Goal: Task Accomplishment & Management: Use online tool/utility

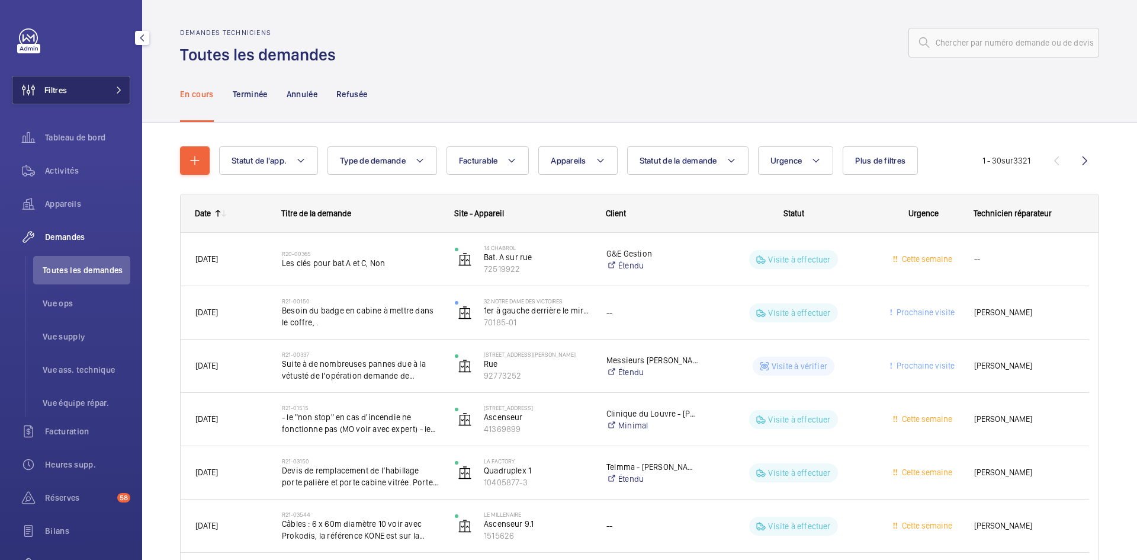
click at [101, 85] on button "Filtres" at bounding box center [71, 90] width 118 height 28
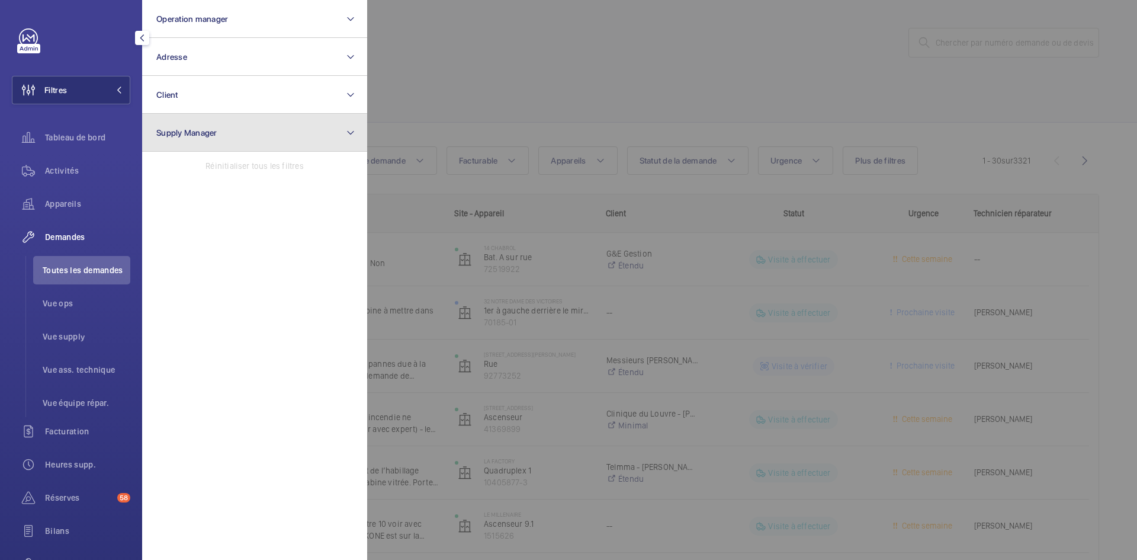
click at [222, 129] on button "Supply Manager" at bounding box center [254, 133] width 225 height 38
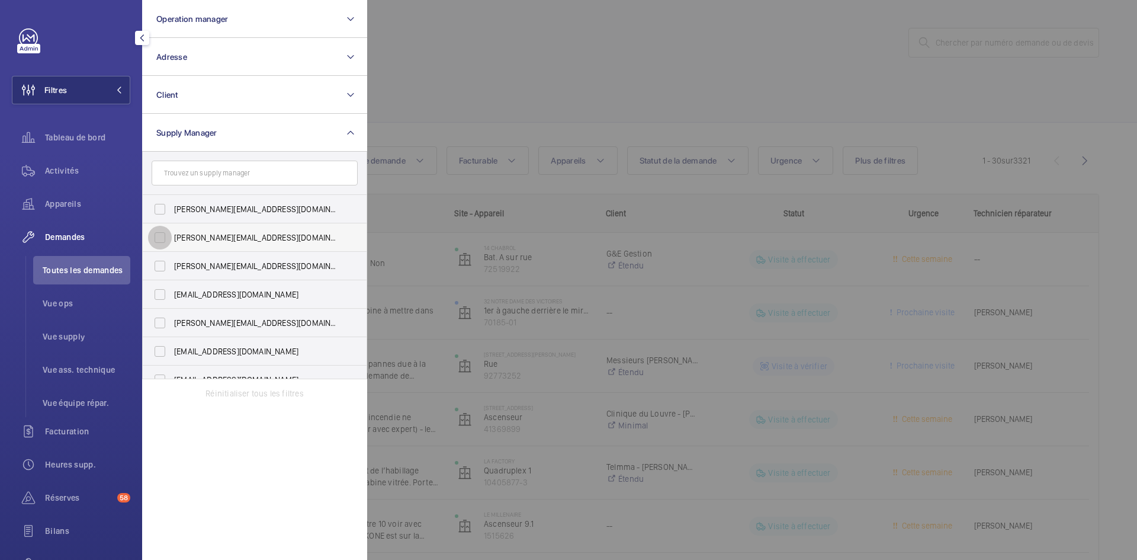
click at [162, 234] on input "diana@wemaintain.com" at bounding box center [160, 238] width 24 height 24
checkbox input "true"
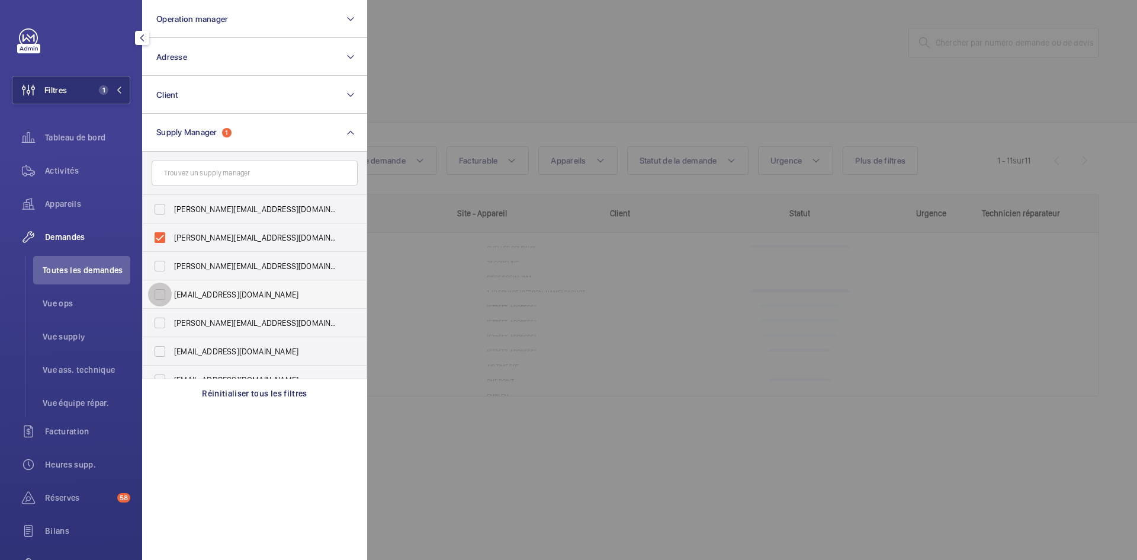
click at [164, 293] on input "fayrouz@wemaintain.com" at bounding box center [160, 294] width 24 height 24
checkbox input "true"
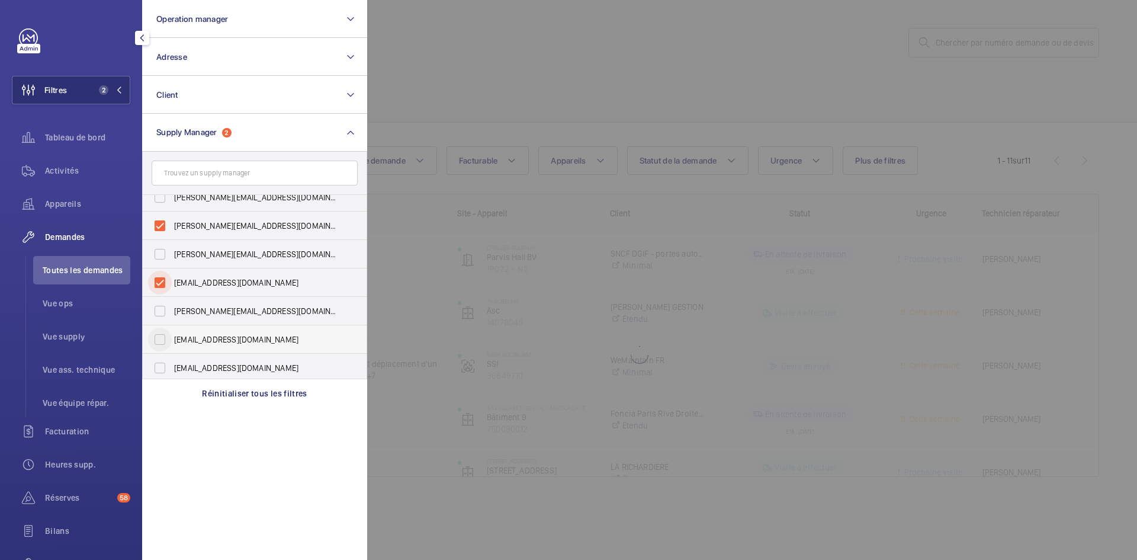
scroll to position [15, 0]
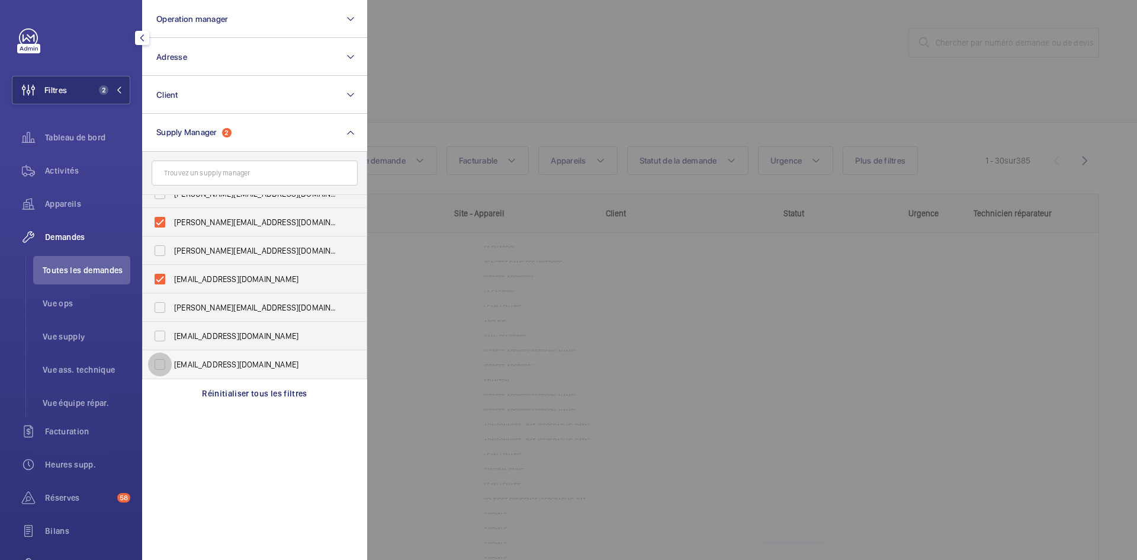
click at [154, 367] on input "[EMAIL_ADDRESS][DOMAIN_NAME]" at bounding box center [160, 364] width 24 height 24
checkbox input "true"
click at [459, 66] on div at bounding box center [935, 280] width 1137 height 560
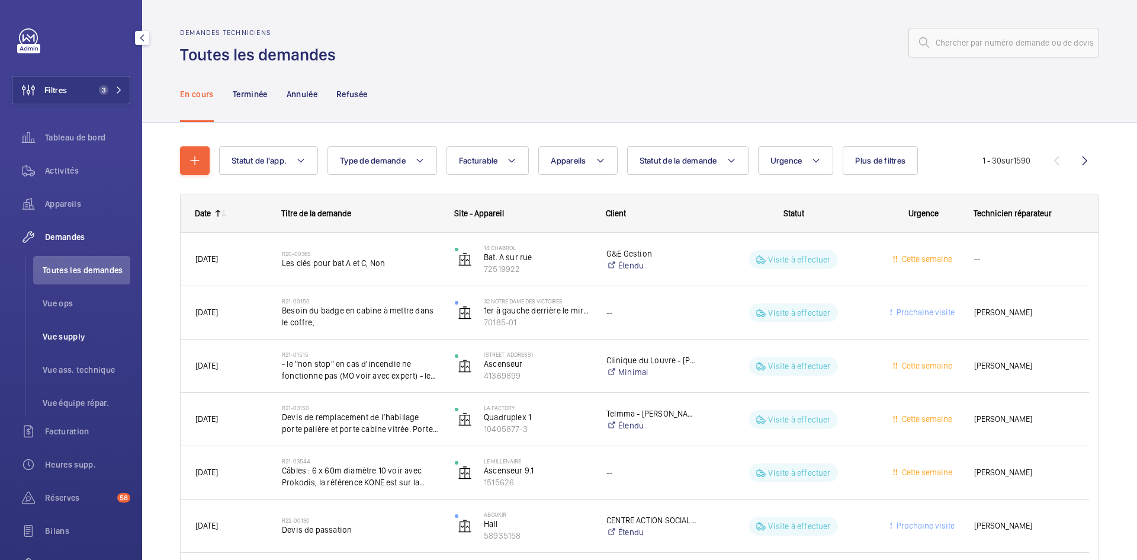
click at [79, 332] on span "Vue supply" at bounding box center [87, 336] width 88 height 12
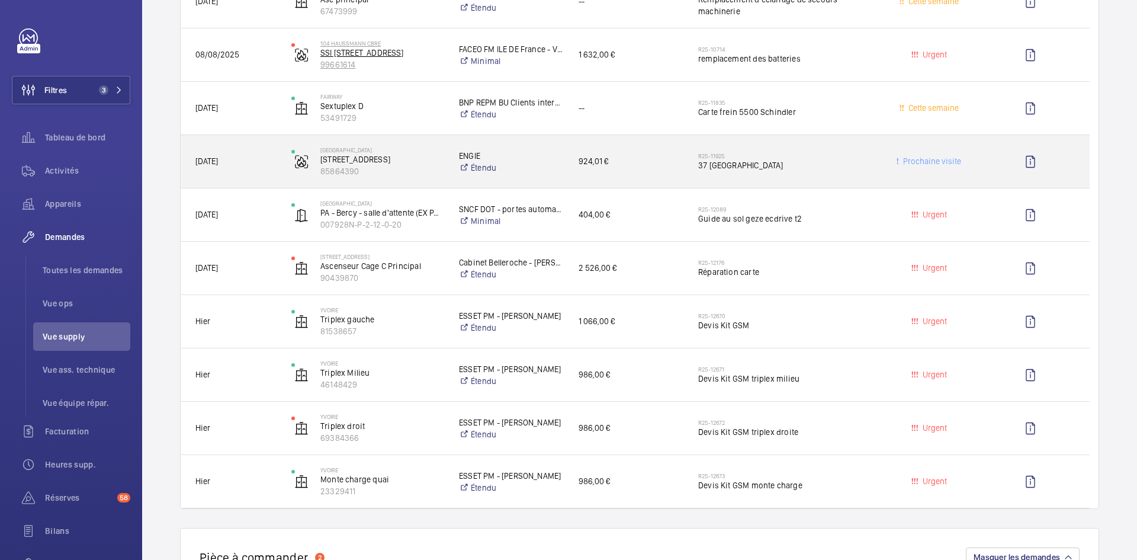
scroll to position [1184, 0]
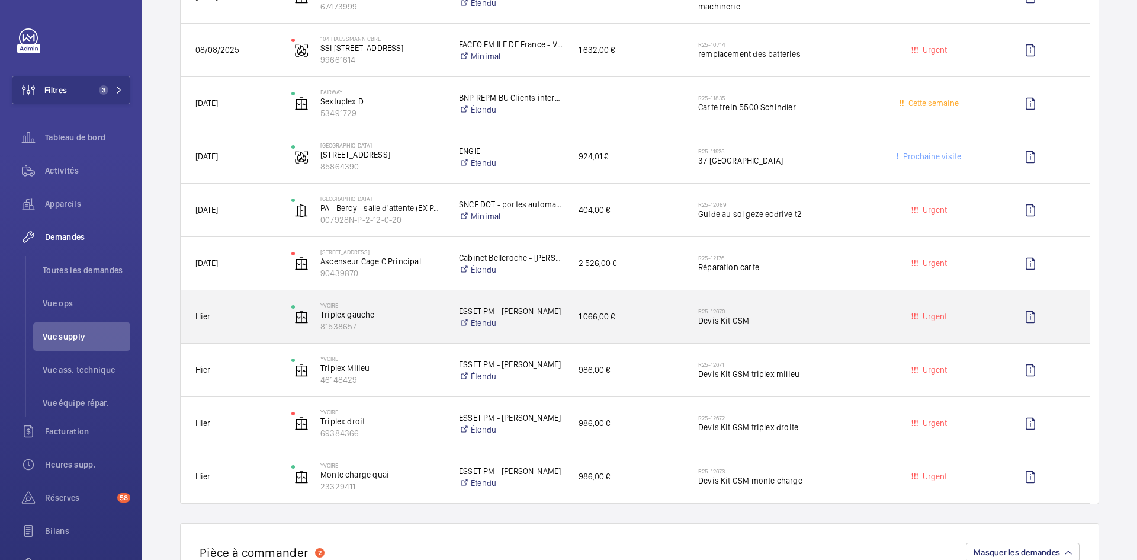
click at [258, 310] on span "Hier" at bounding box center [235, 317] width 81 height 14
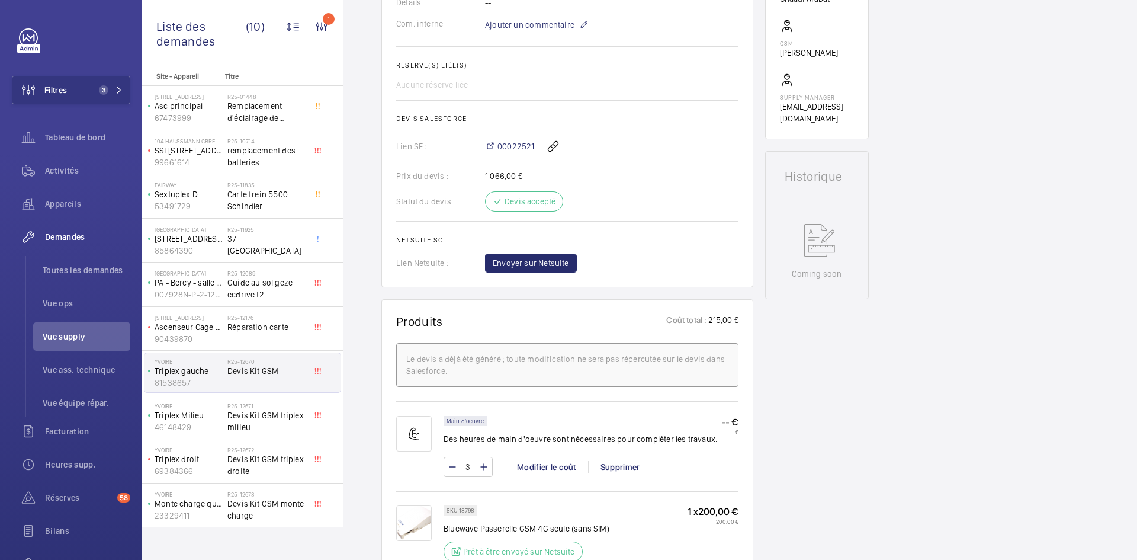
scroll to position [296, 0]
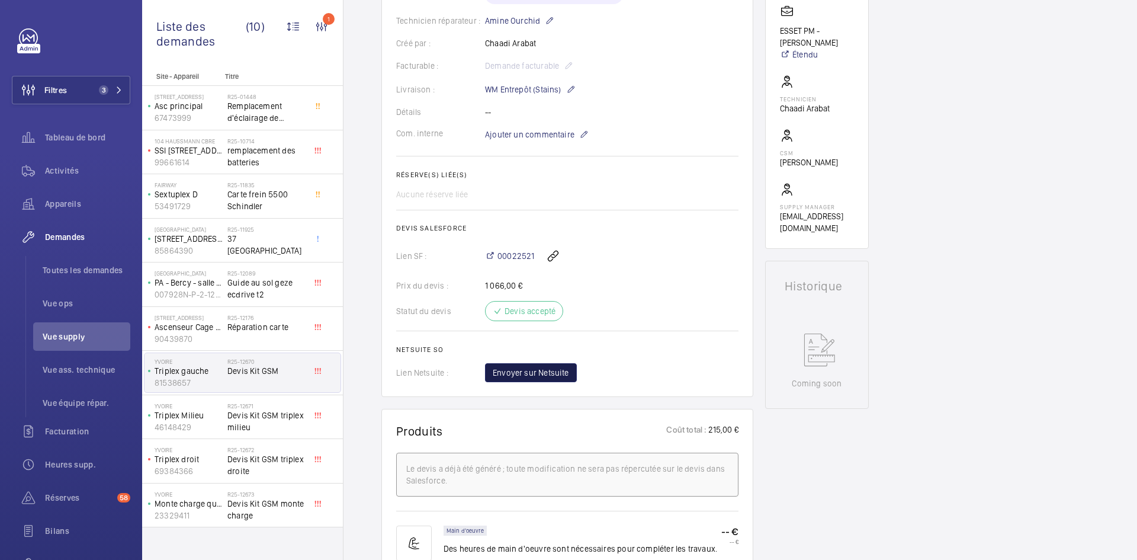
click at [546, 369] on span "Envoyer sur Netsuite" at bounding box center [531, 373] width 76 height 12
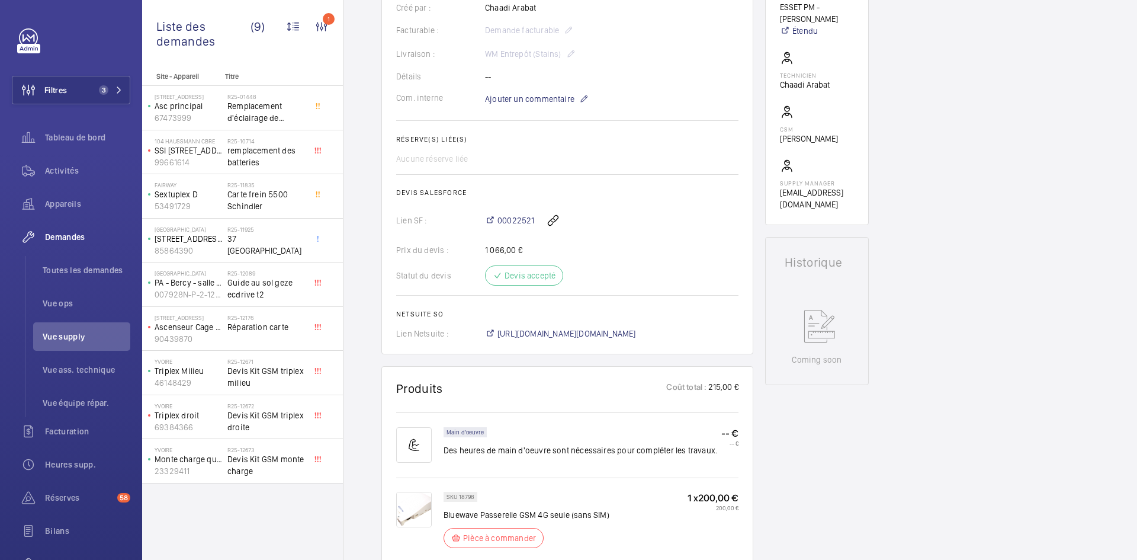
scroll to position [332, 0]
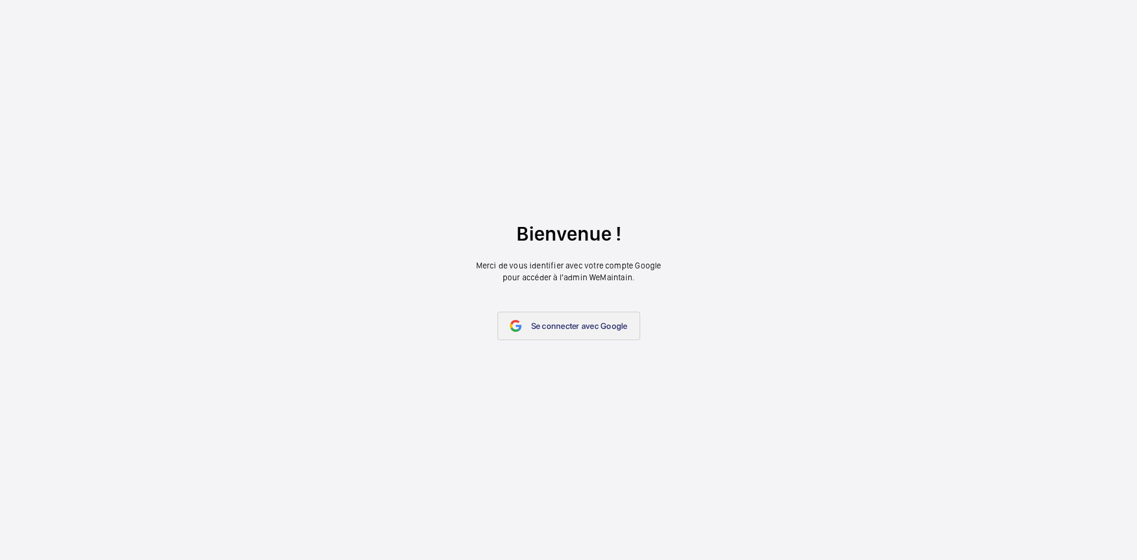
click at [575, 327] on span "Se connecter avec Google" at bounding box center [579, 325] width 97 height 9
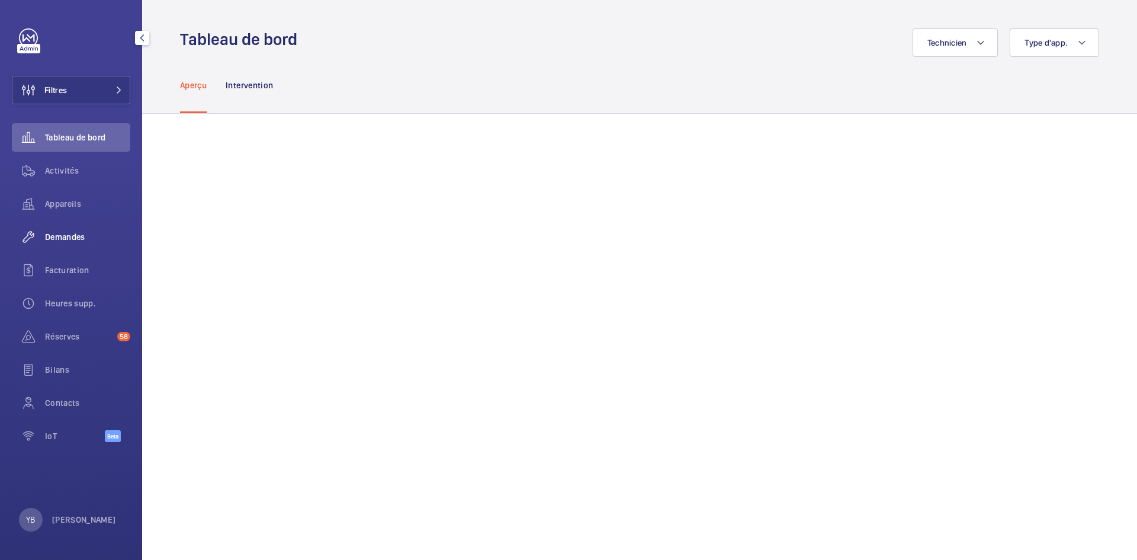
click at [68, 238] on span "Demandes" at bounding box center [87, 237] width 85 height 12
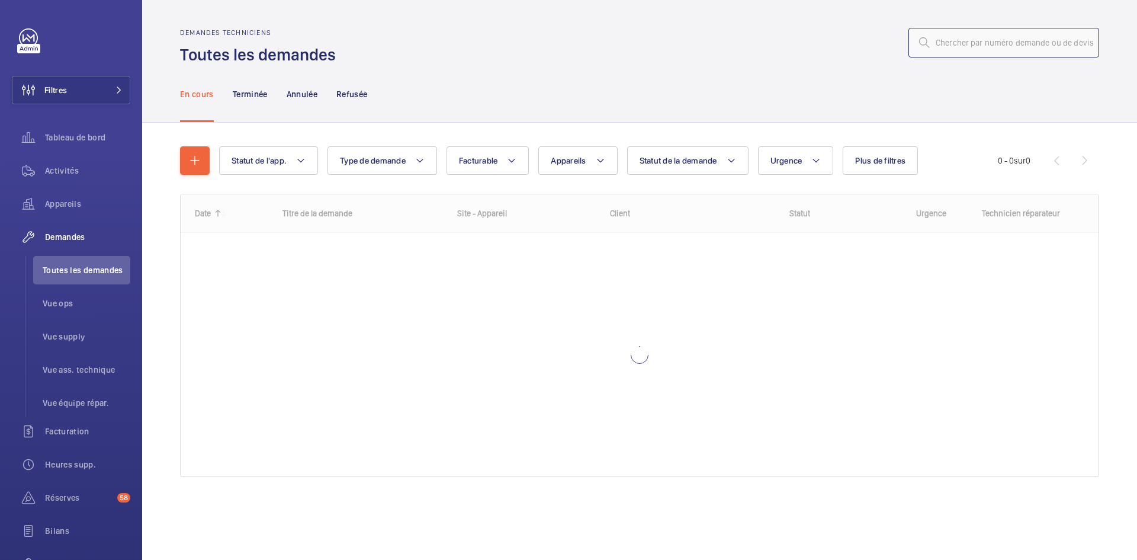
click at [1008, 45] on input "text" at bounding box center [1003, 43] width 191 height 30
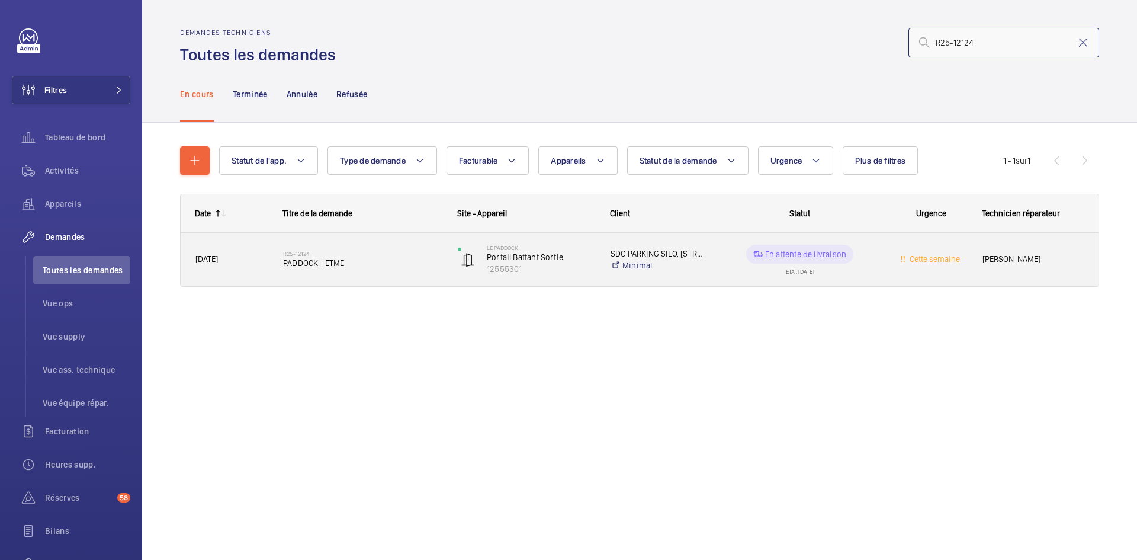
type input "R25-12124"
click at [266, 252] on span "[DATE]" at bounding box center [231, 259] width 72 height 14
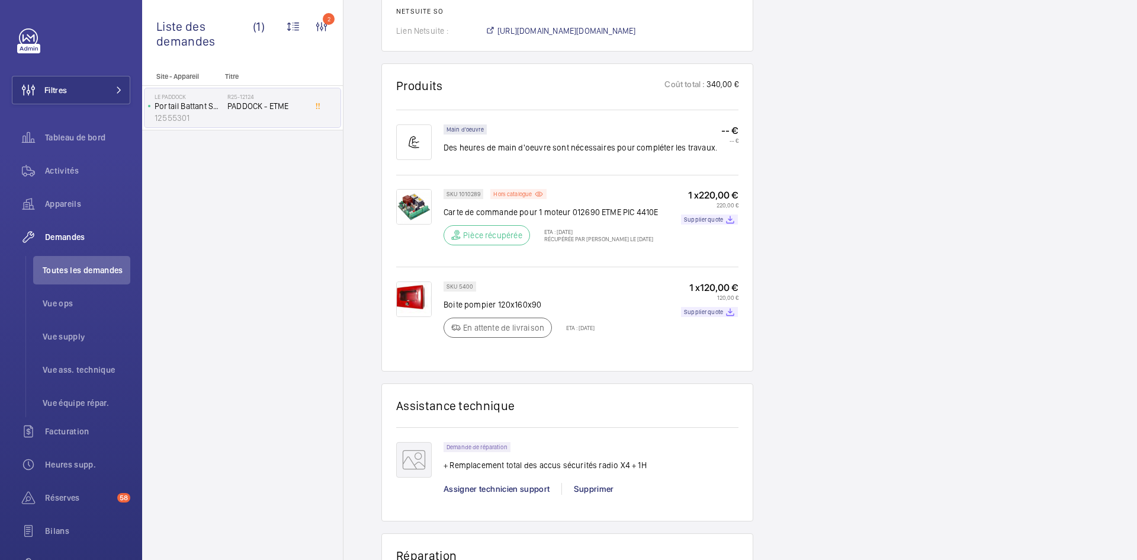
scroll to position [711, 0]
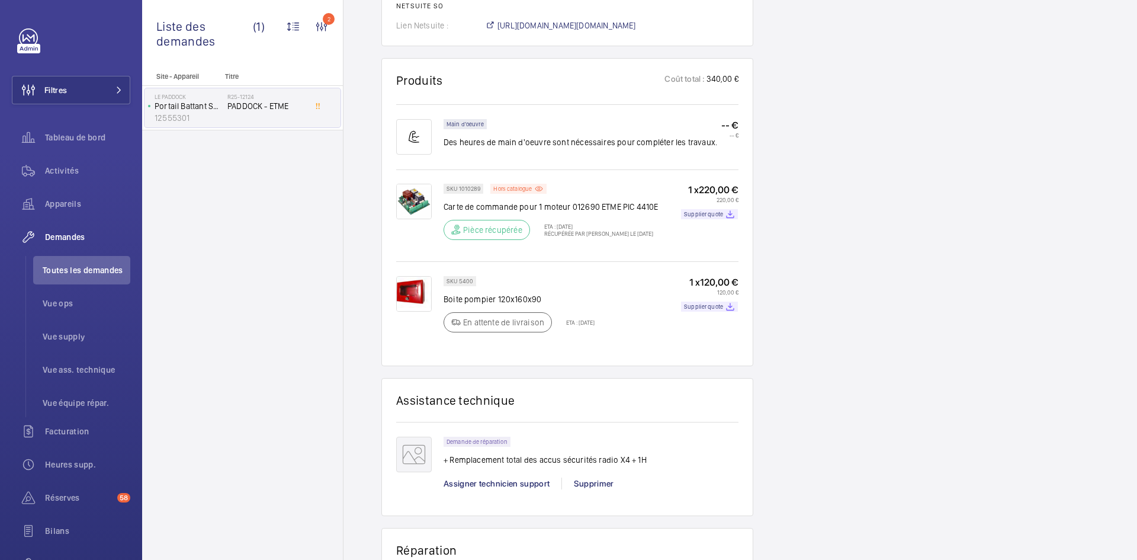
click at [418, 311] on img at bounding box center [414, 294] width 36 height 36
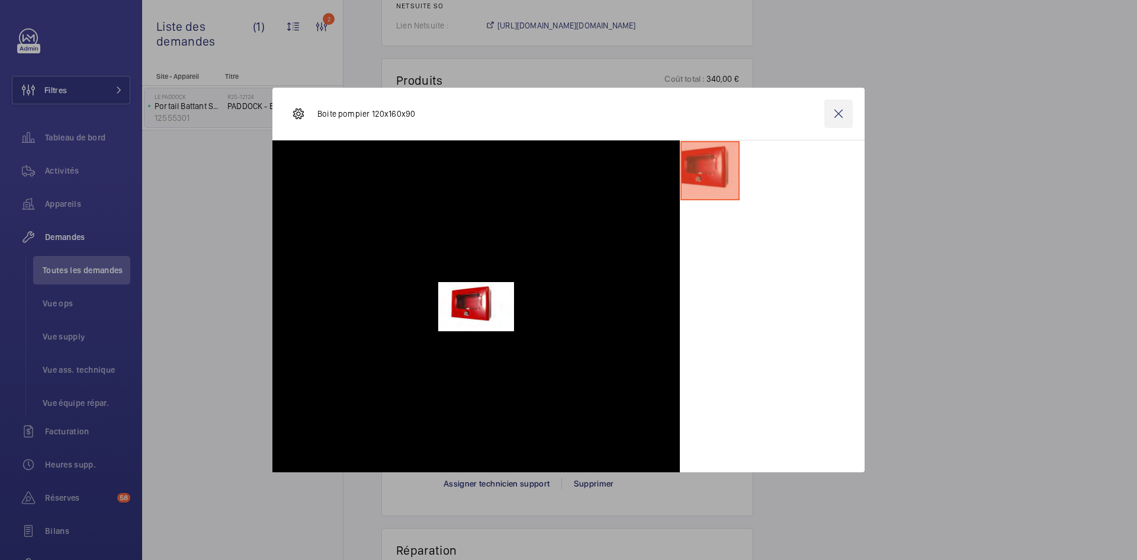
click at [841, 115] on wm-front-icon-button at bounding box center [838, 113] width 28 height 28
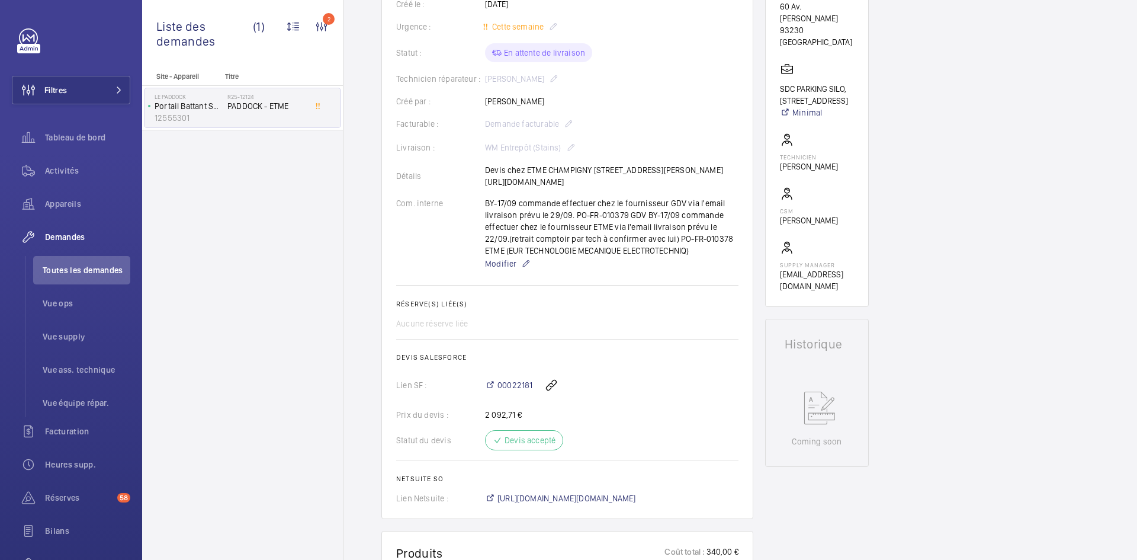
scroll to position [237, 0]
click at [599, 505] on span "https://6461500.app.netsuite.com/app/accounting/transactions/salesord.nl?id=301…" at bounding box center [566, 499] width 139 height 12
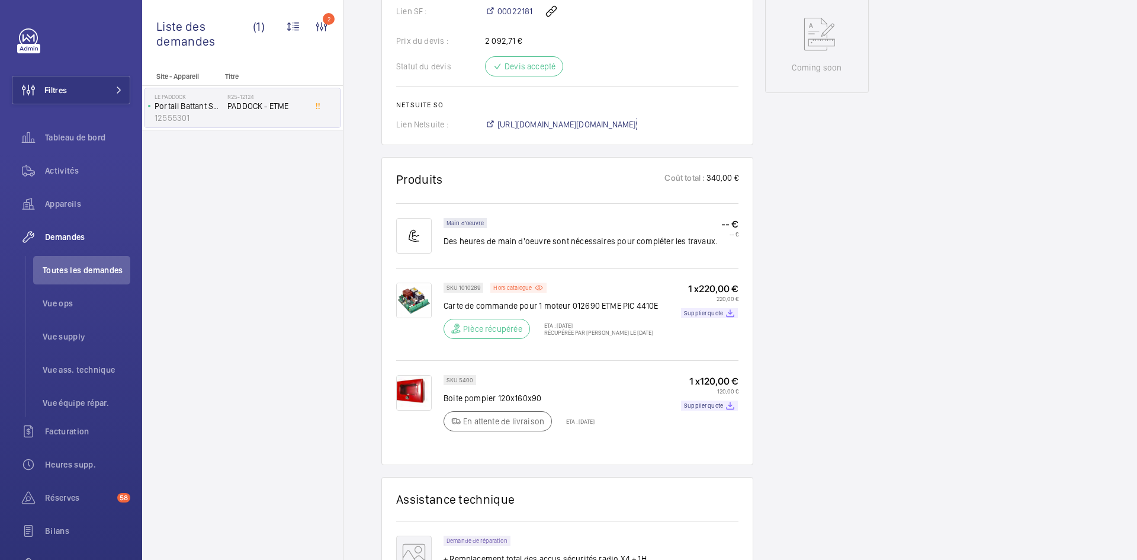
scroll to position [651, 0]
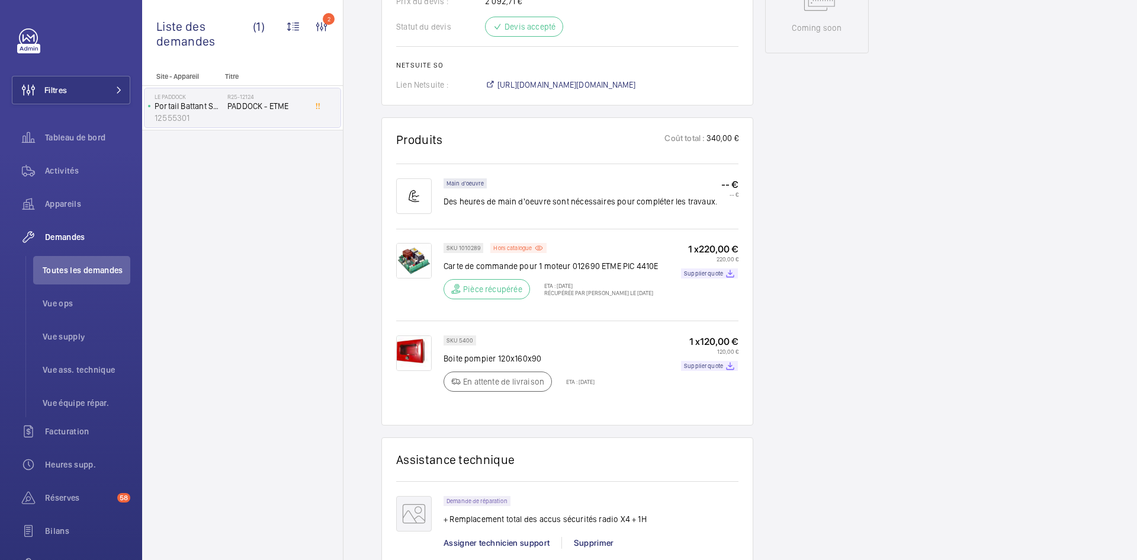
click at [427, 278] on img at bounding box center [414, 261] width 36 height 36
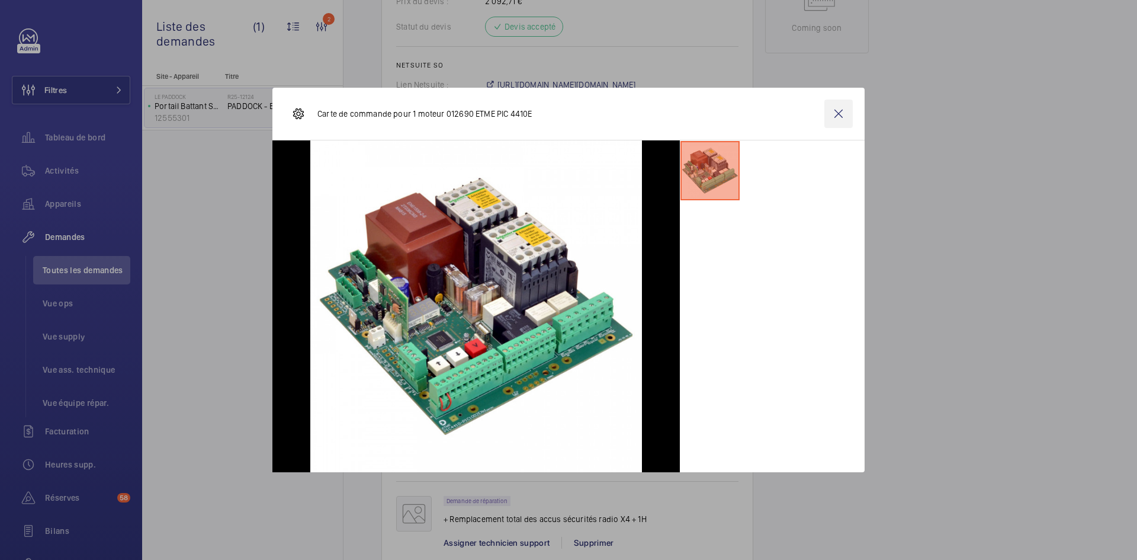
click at [846, 113] on wm-front-icon-button at bounding box center [838, 113] width 28 height 28
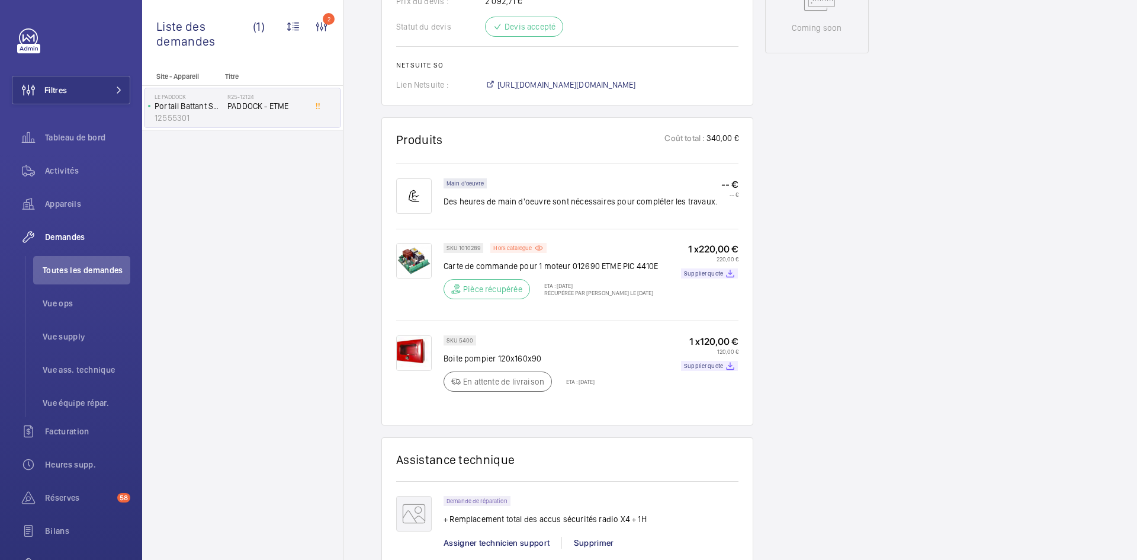
click at [416, 371] on img at bounding box center [414, 353] width 36 height 36
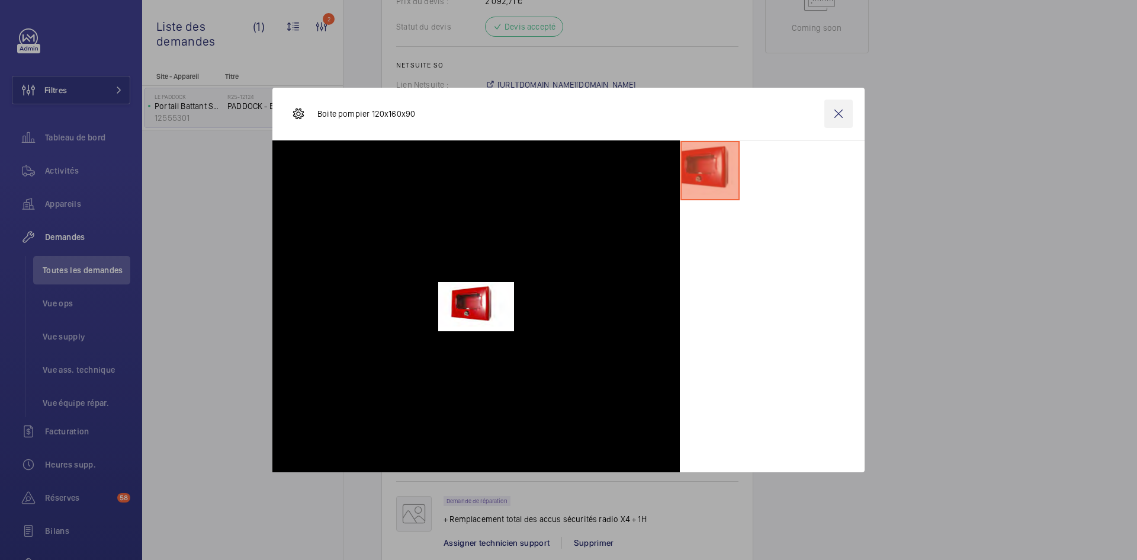
click at [837, 110] on wm-front-icon-button at bounding box center [838, 113] width 28 height 28
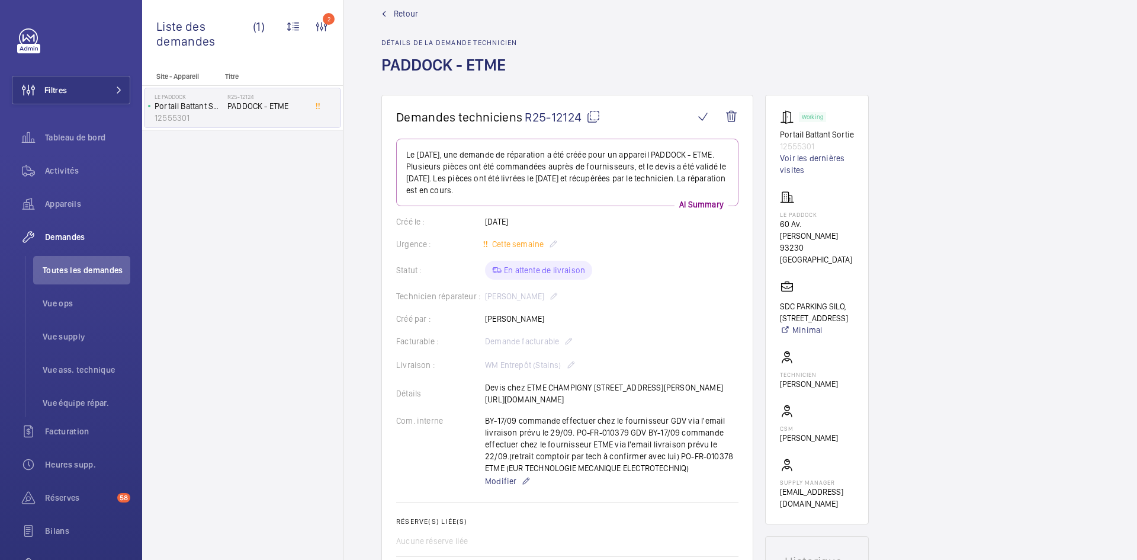
scroll to position [0, 0]
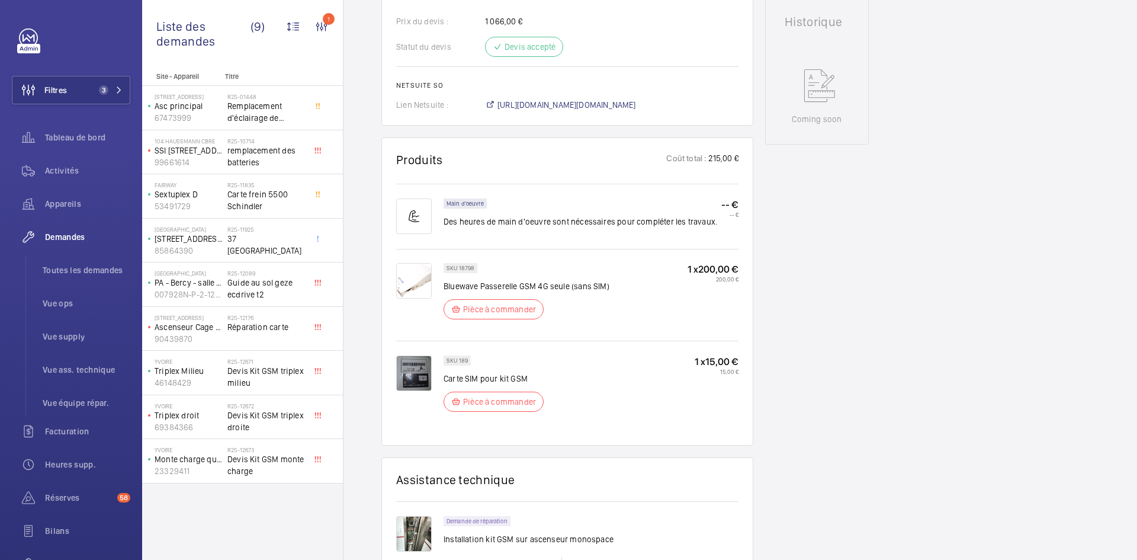
scroll to position [651, 0]
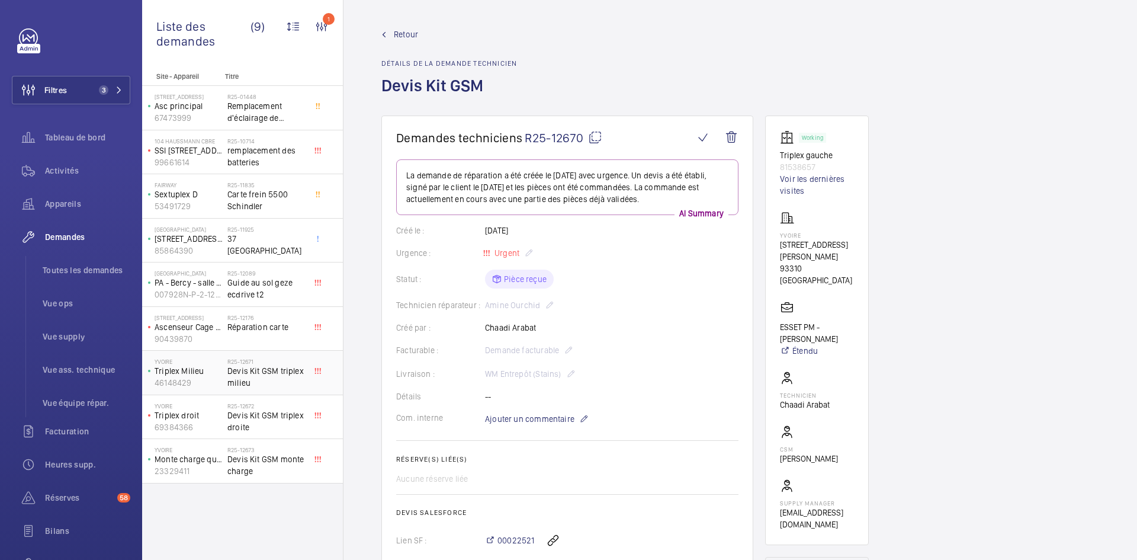
click at [212, 373] on p "Triplex Milieu" at bounding box center [189, 371] width 68 height 12
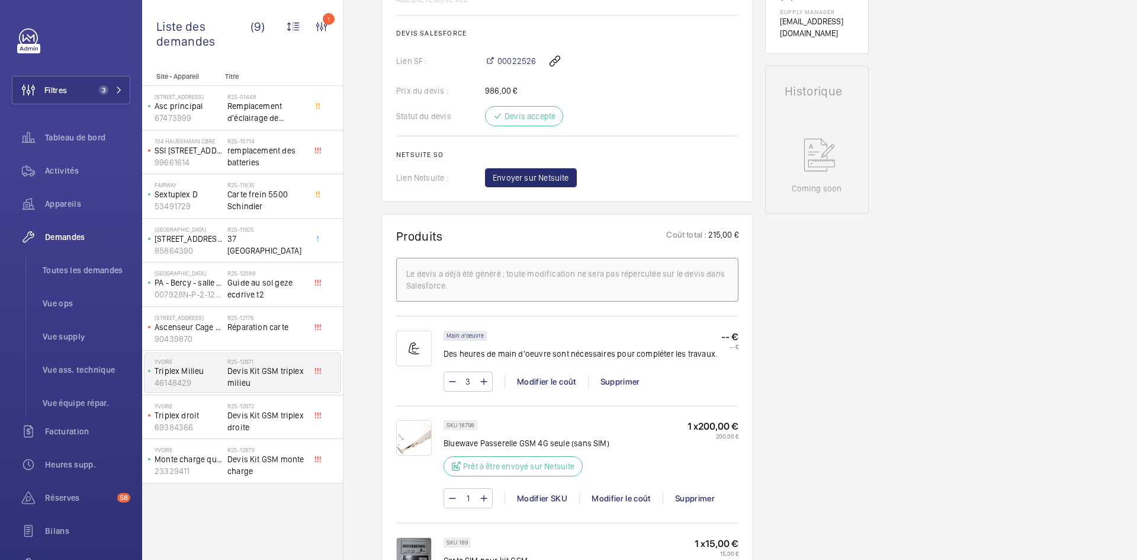
scroll to position [474, 0]
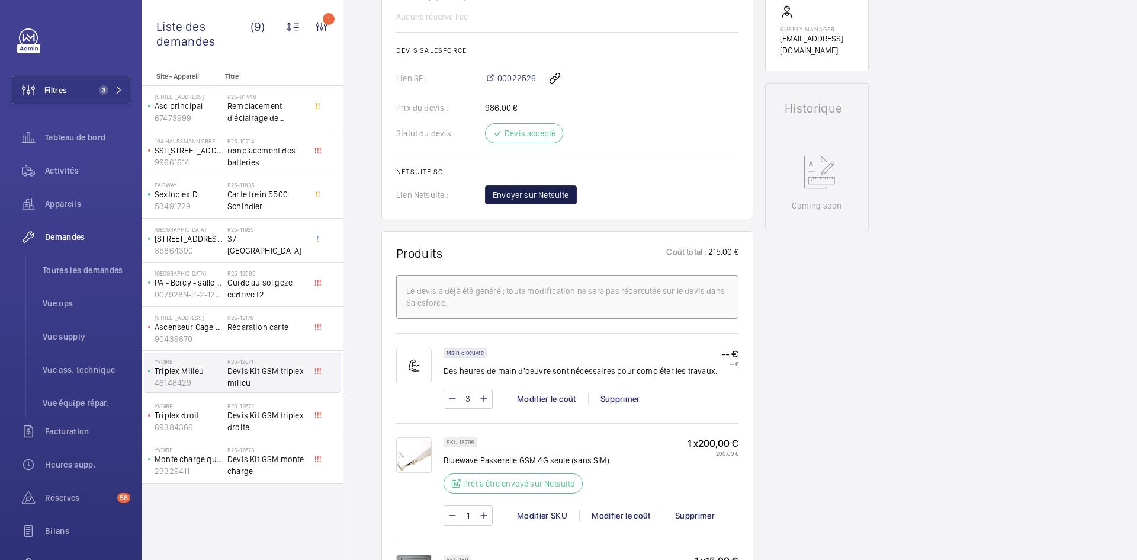
click at [551, 191] on span "Envoyer sur Netsuite" at bounding box center [531, 195] width 76 height 12
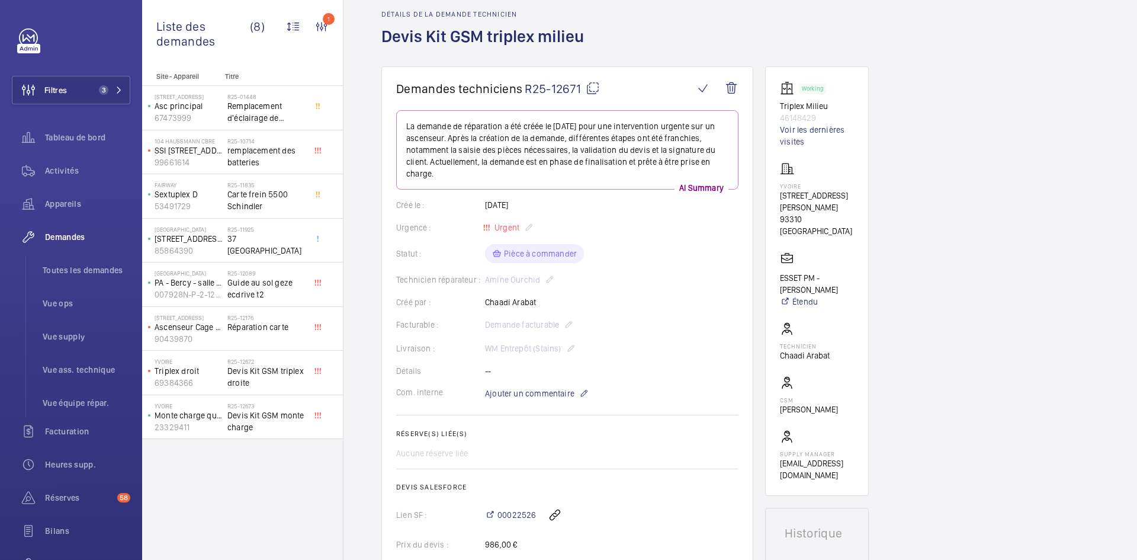
scroll to position [0, 0]
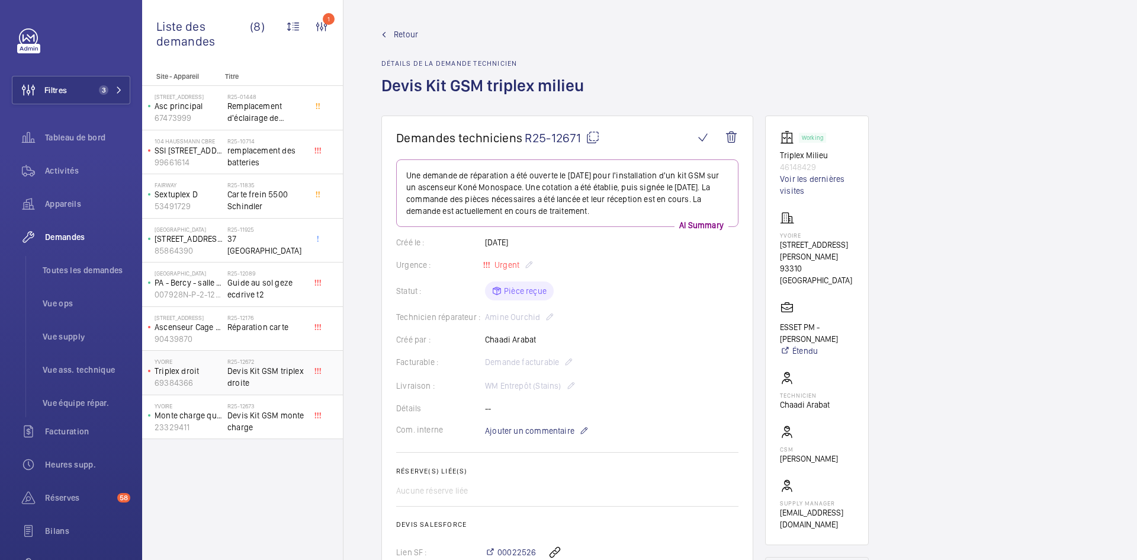
click at [227, 374] on span "Devis Kit GSM triplex droite" at bounding box center [266, 377] width 78 height 24
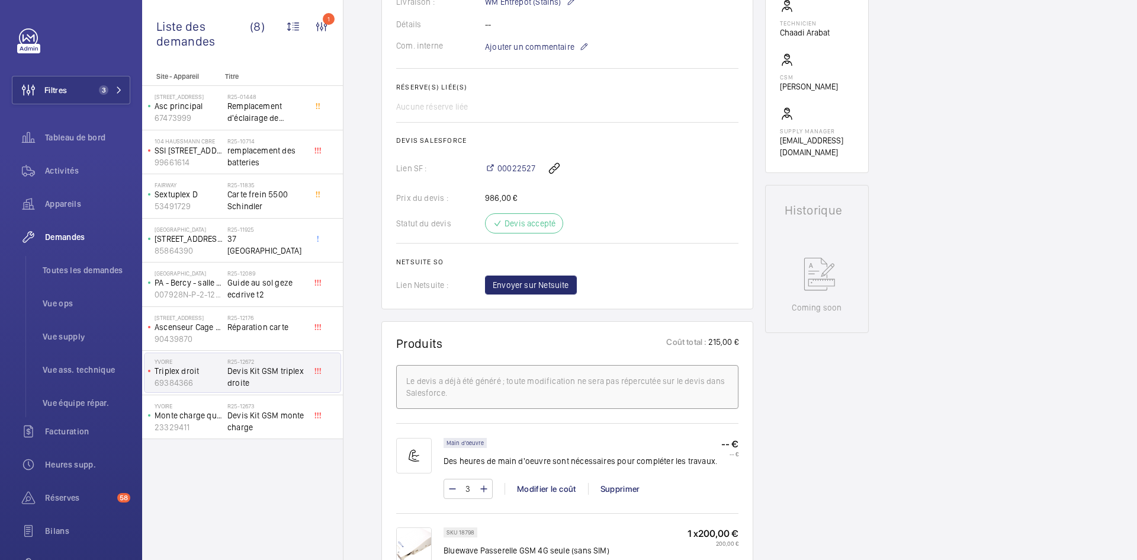
scroll to position [355, 0]
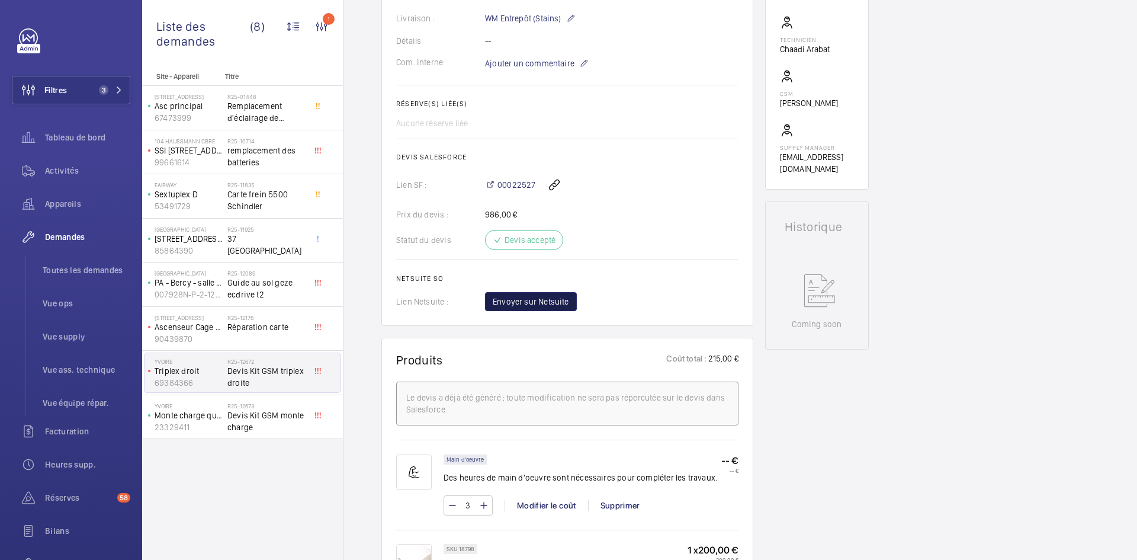
click at [541, 307] on span "Envoyer sur Netsuite" at bounding box center [531, 301] width 76 height 12
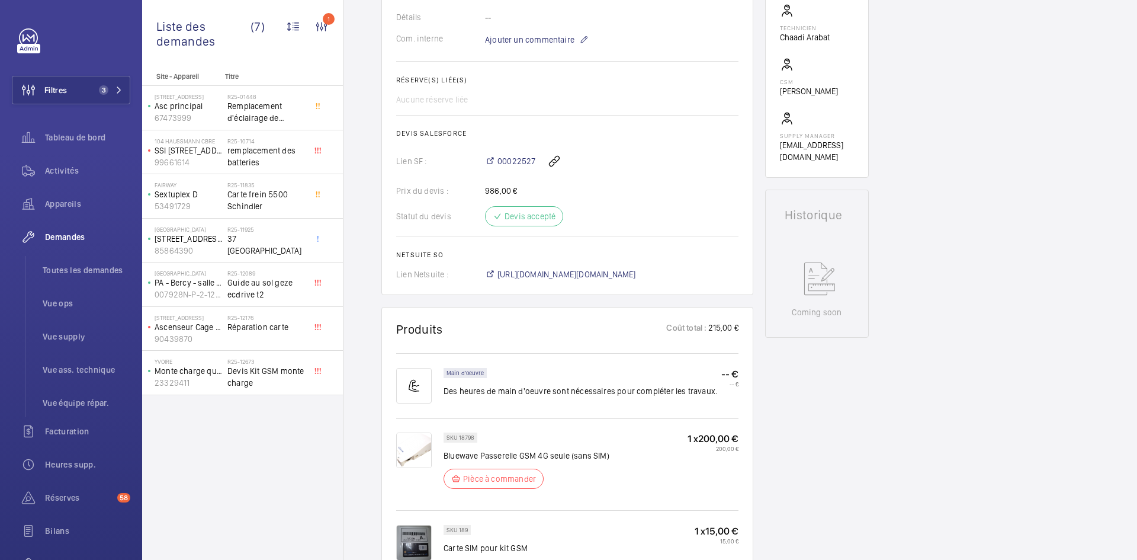
scroll to position [379, 0]
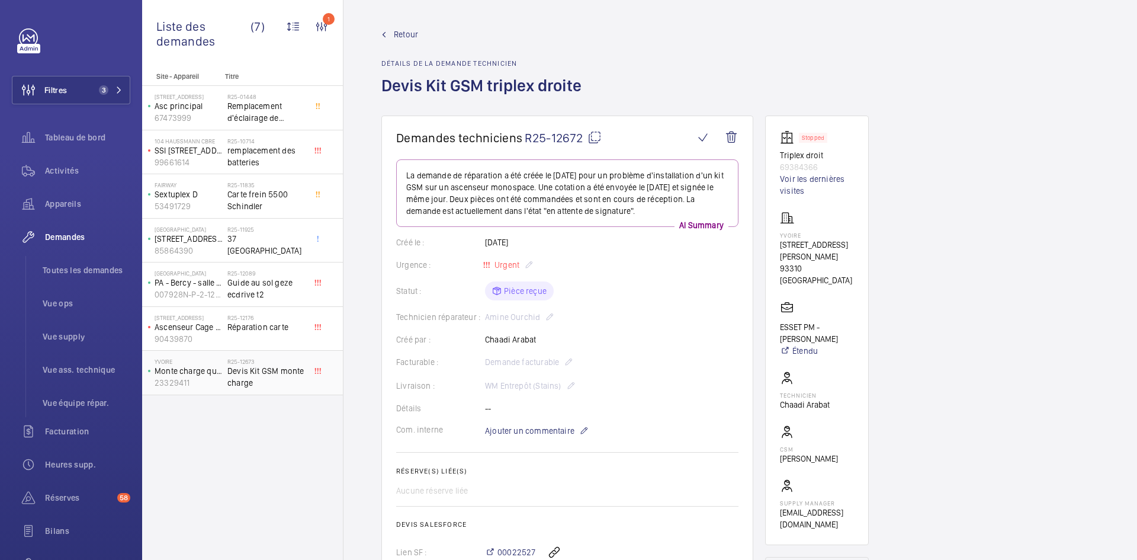
click at [213, 374] on p "Monte charge quai" at bounding box center [189, 371] width 68 height 12
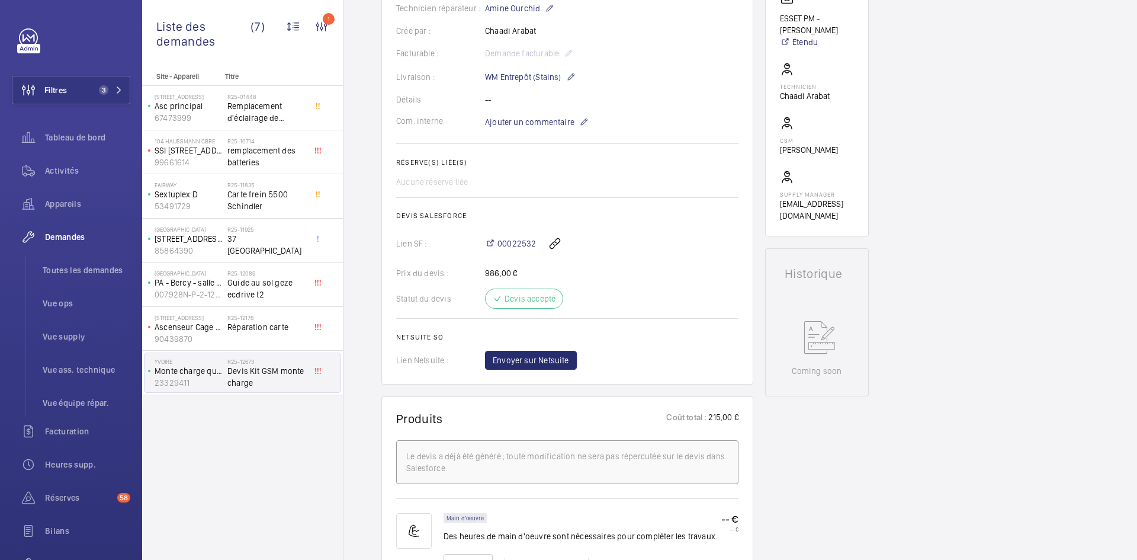
scroll to position [296, 0]
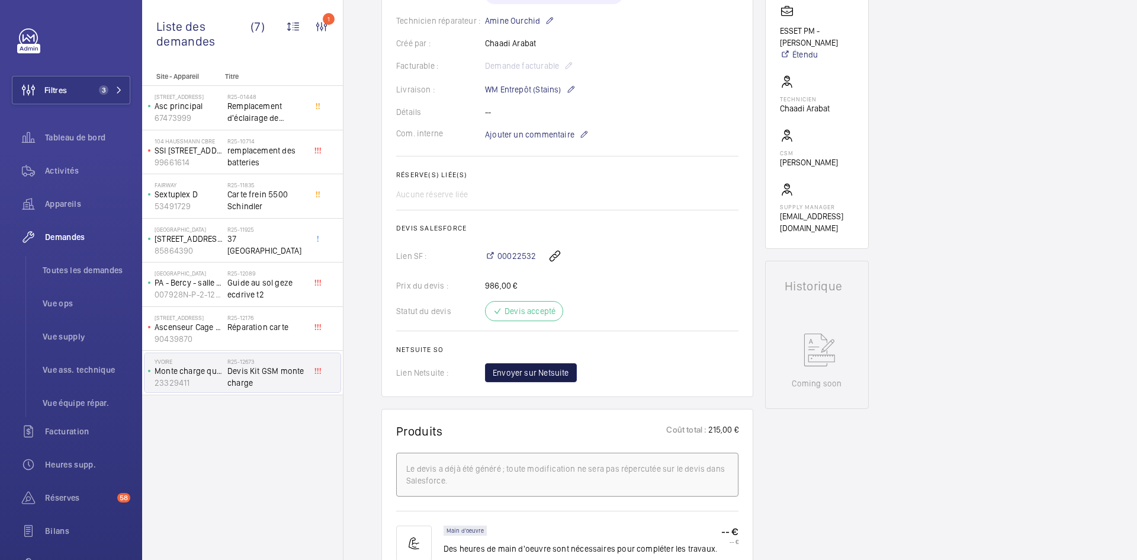
click at [552, 379] on button "Envoyer sur Netsuite" at bounding box center [531, 372] width 92 height 19
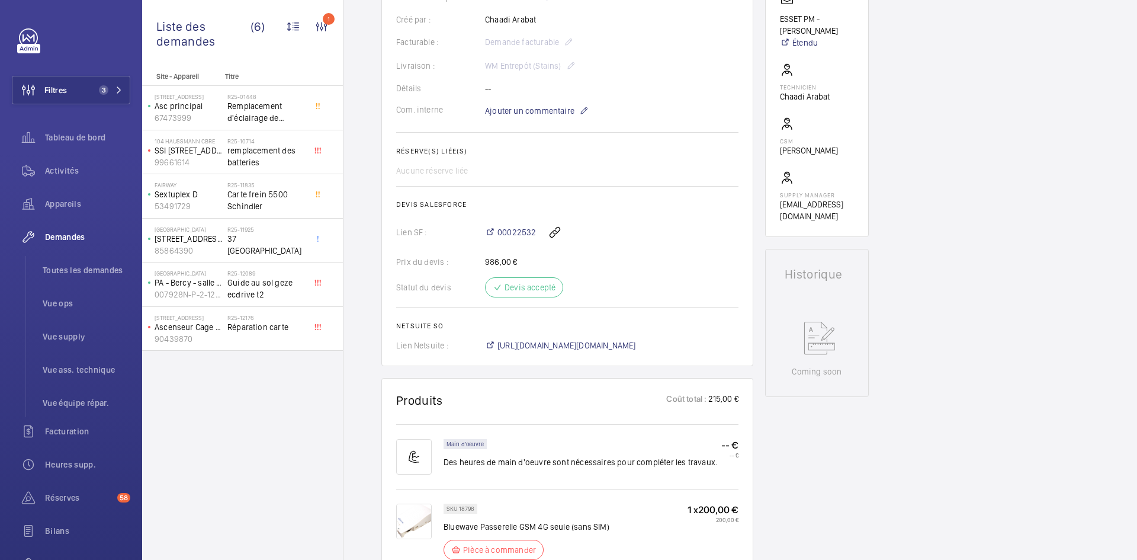
scroll to position [320, 0]
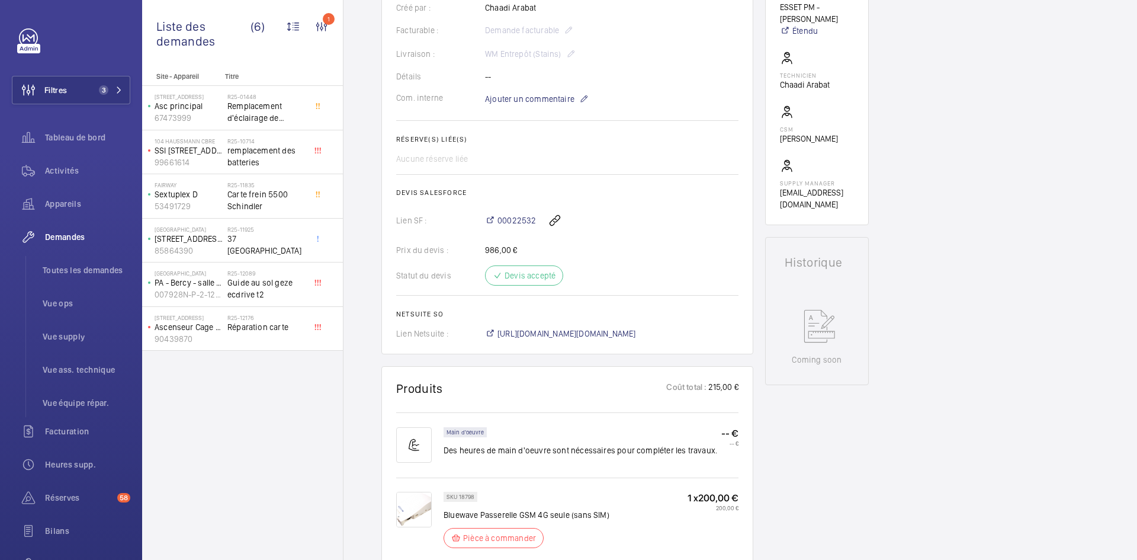
click at [552, 379] on wm-front-card "Produits Coût total : 215,00 € Main d'oeuvre Des heures de main d'oeuvre sont n…" at bounding box center [567, 520] width 372 height 308
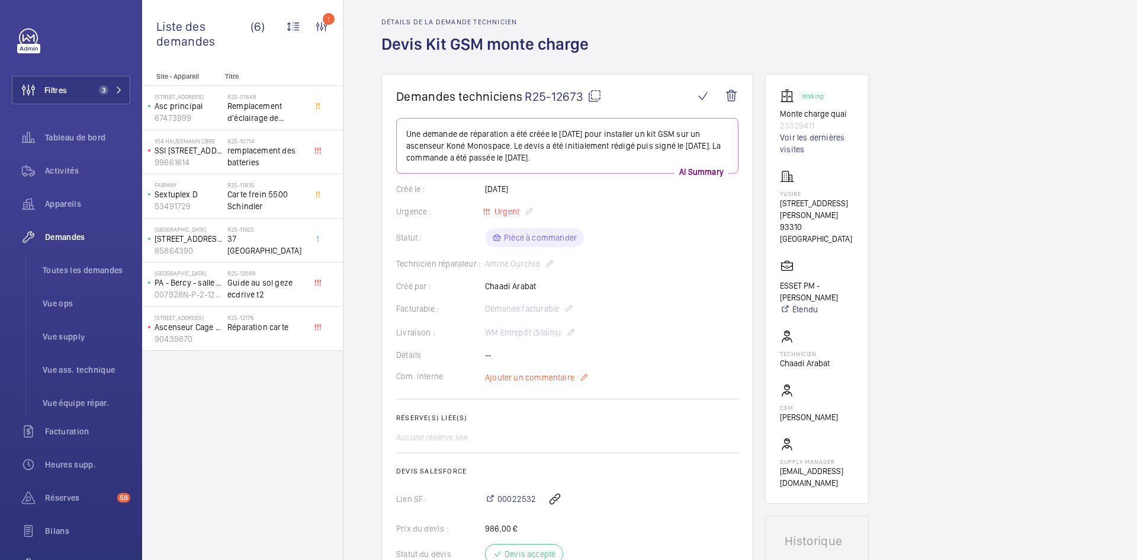
scroll to position [0, 0]
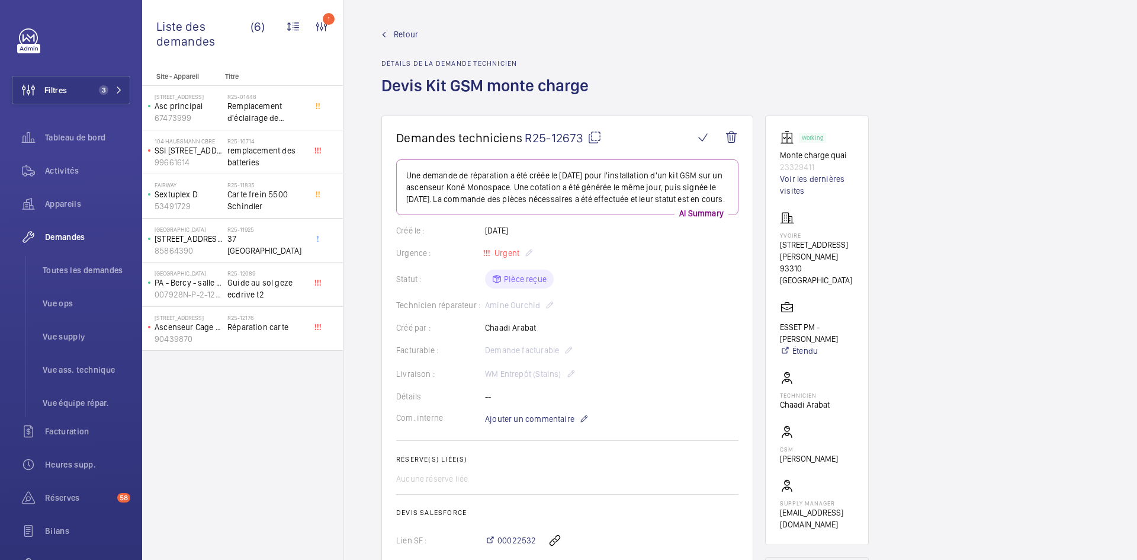
click at [403, 34] on span "Retour" at bounding box center [406, 34] width 24 height 12
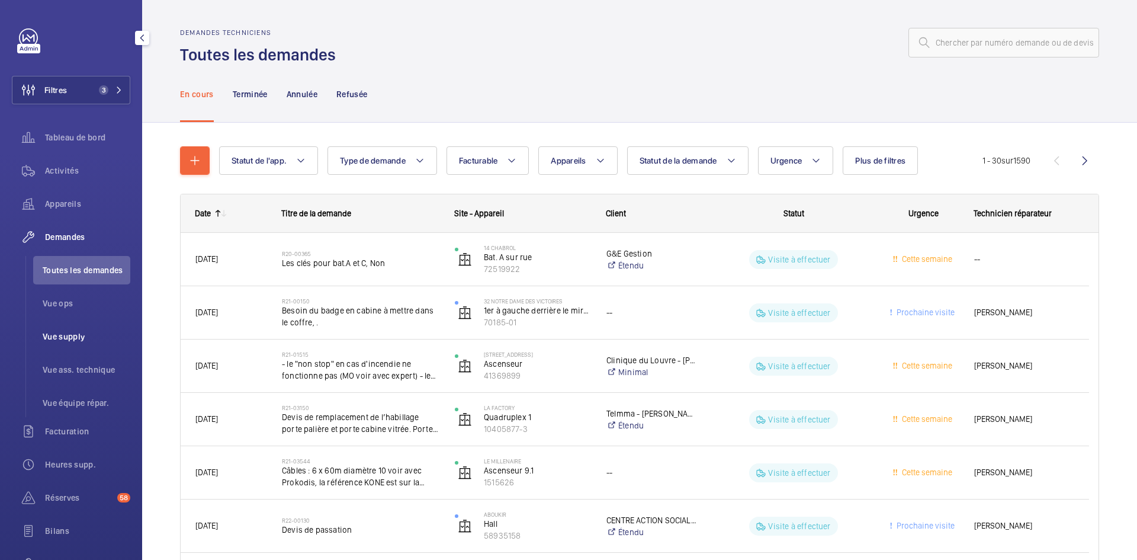
click at [75, 336] on span "Vue supply" at bounding box center [87, 336] width 88 height 12
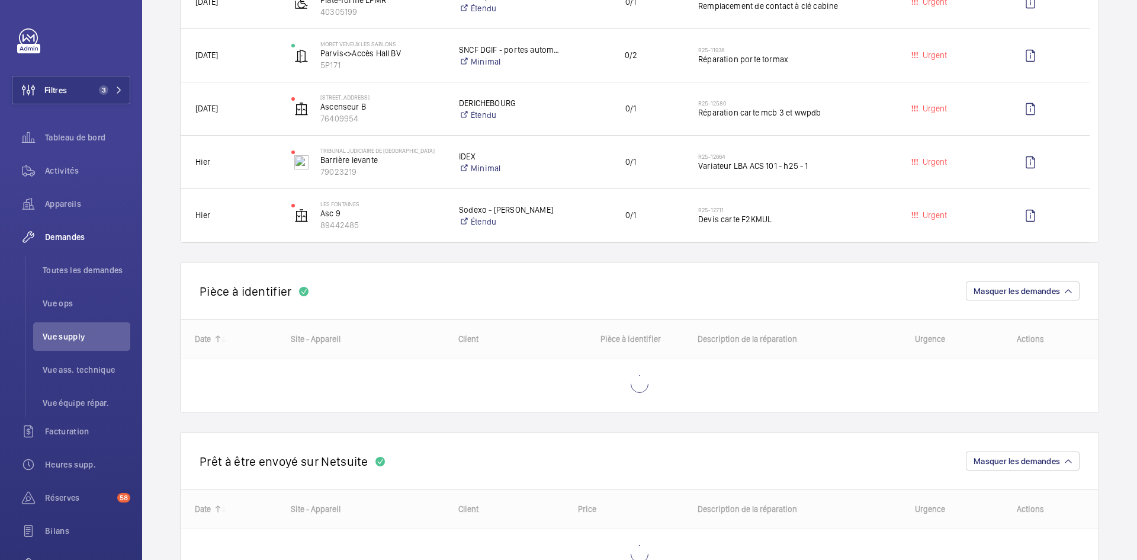
scroll to position [592, 0]
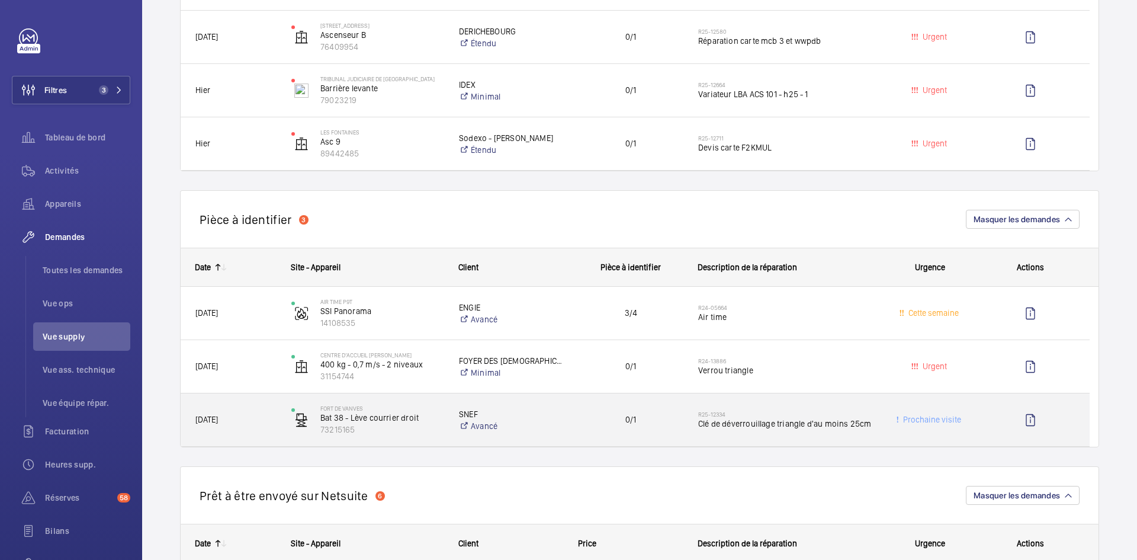
click at [271, 417] on span "[DATE]" at bounding box center [235, 420] width 81 height 14
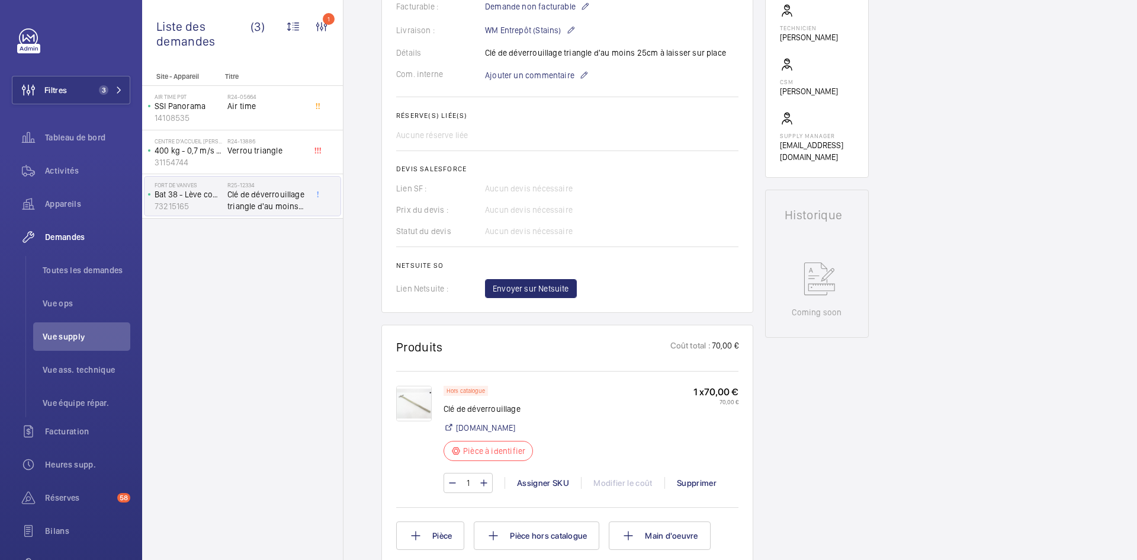
scroll to position [474, 0]
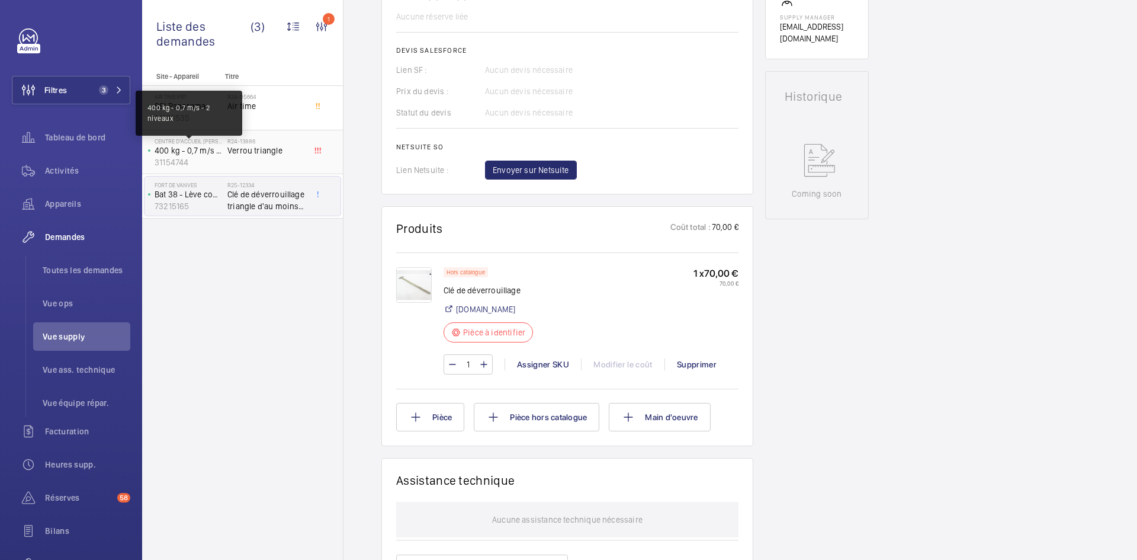
click at [208, 151] on p "400 kg - 0,7 m/s - 2 niveaux" at bounding box center [189, 150] width 68 height 12
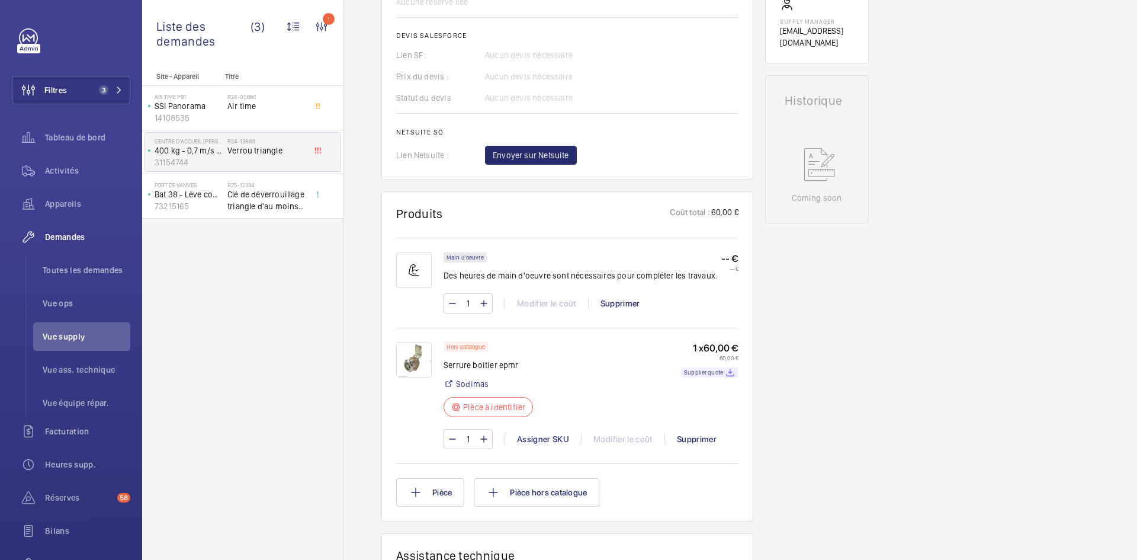
scroll to position [533, 0]
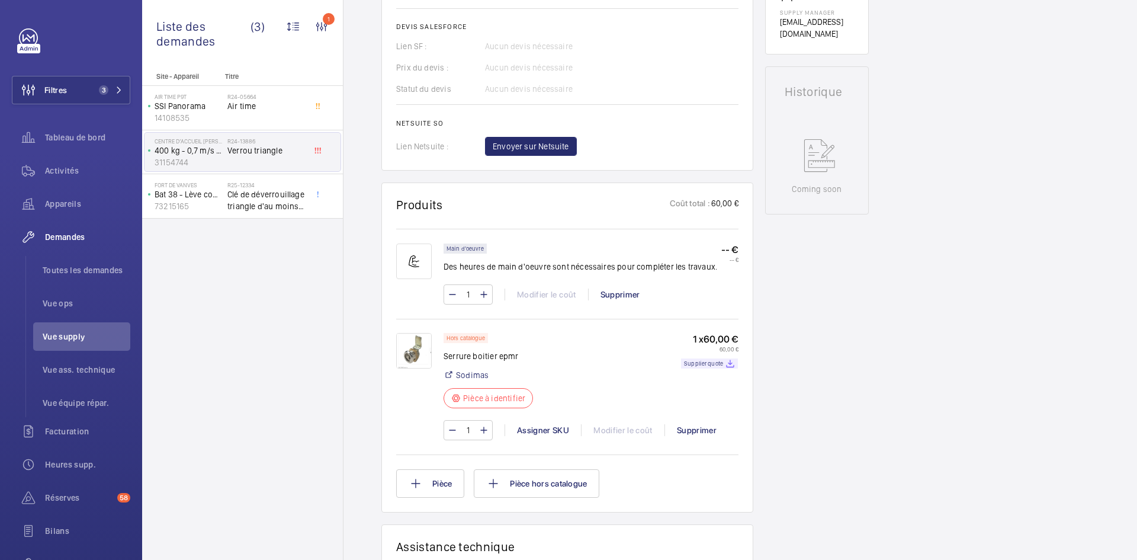
click at [422, 347] on img at bounding box center [414, 351] width 36 height 36
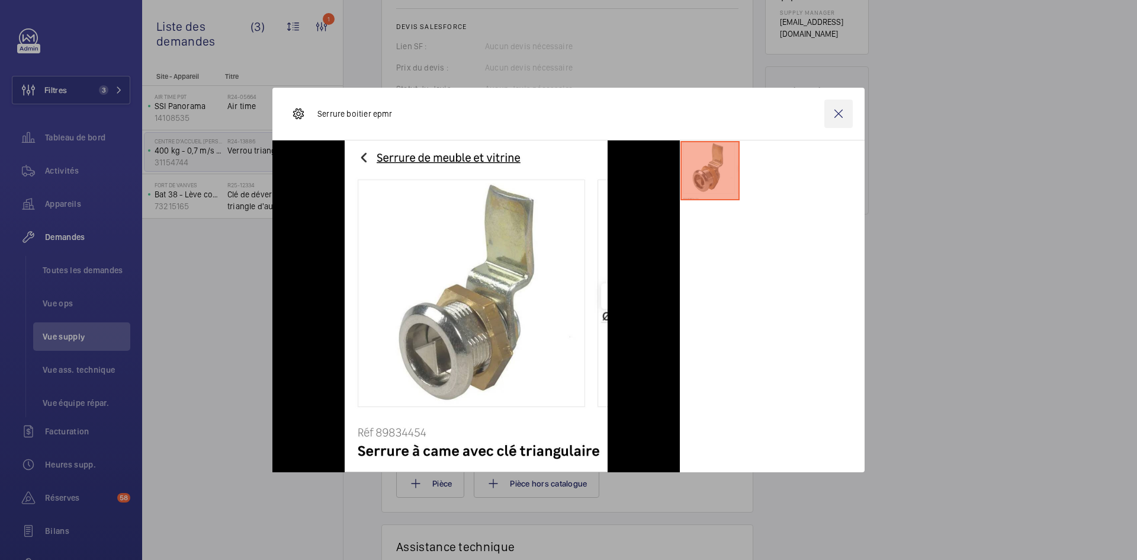
click at [836, 106] on wm-front-icon-button at bounding box center [838, 113] width 28 height 28
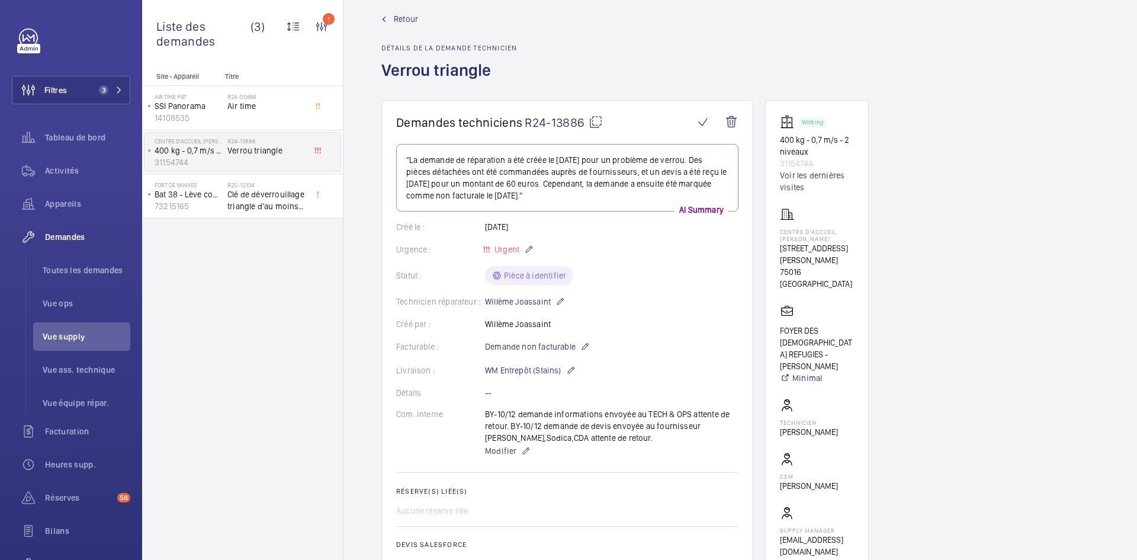
scroll to position [0, 0]
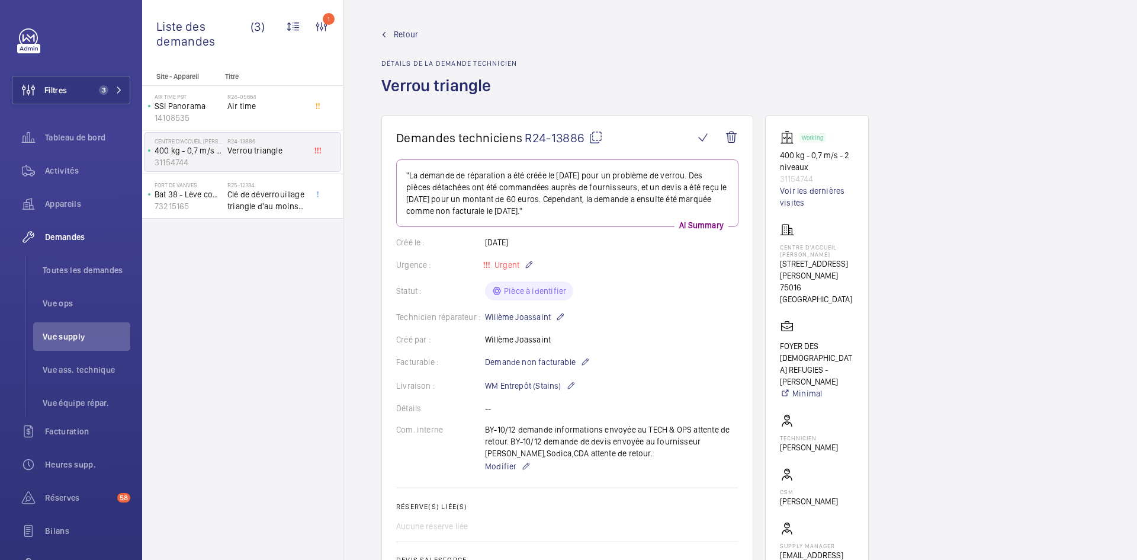
click at [596, 132] on mat-icon at bounding box center [596, 137] width 14 height 14
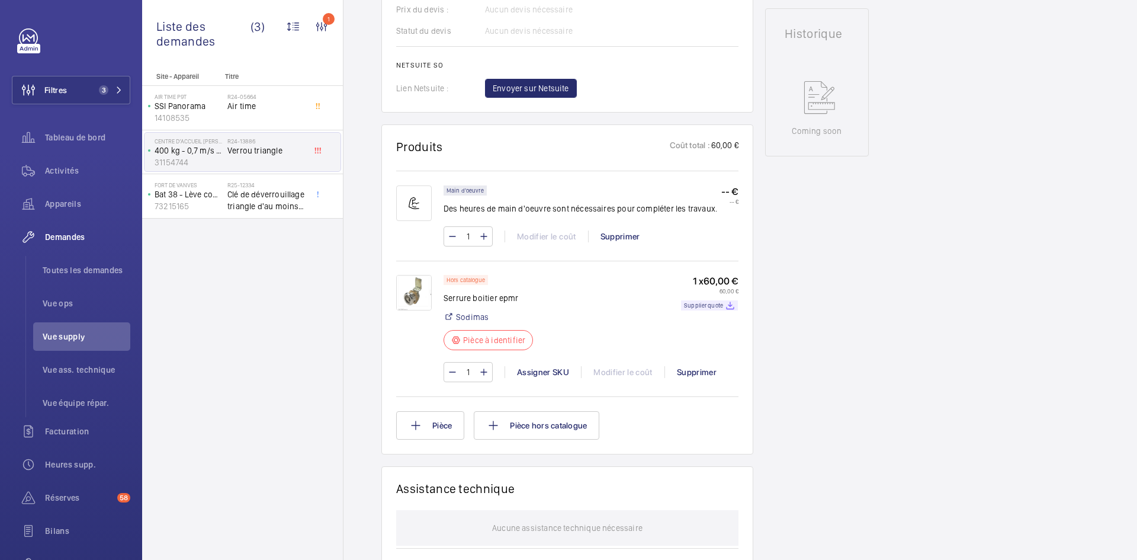
scroll to position [592, 0]
click at [412, 284] on img at bounding box center [414, 292] width 36 height 36
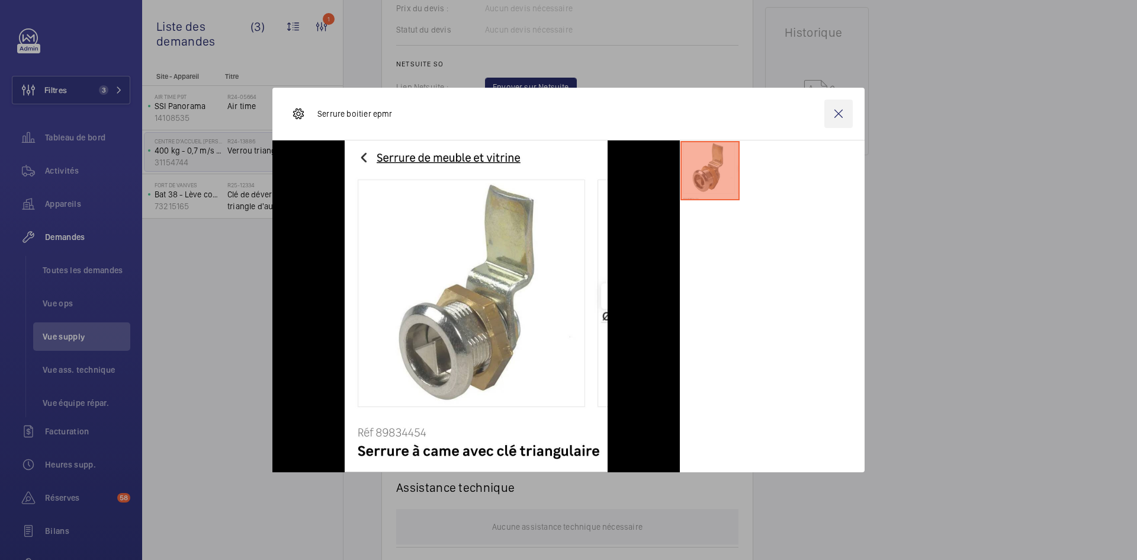
click at [844, 108] on wm-front-icon-button at bounding box center [838, 113] width 28 height 28
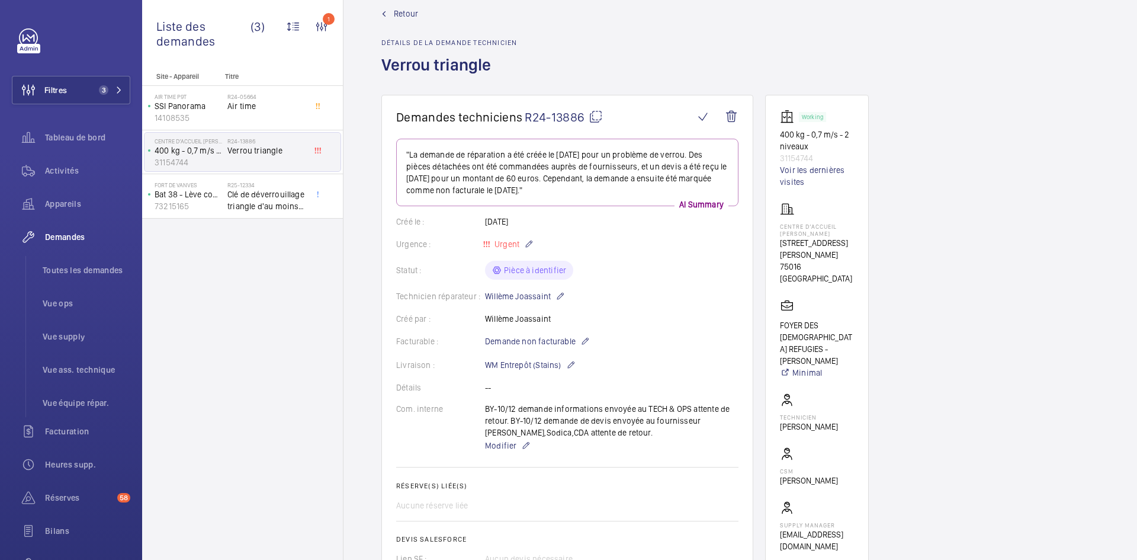
scroll to position [0, 0]
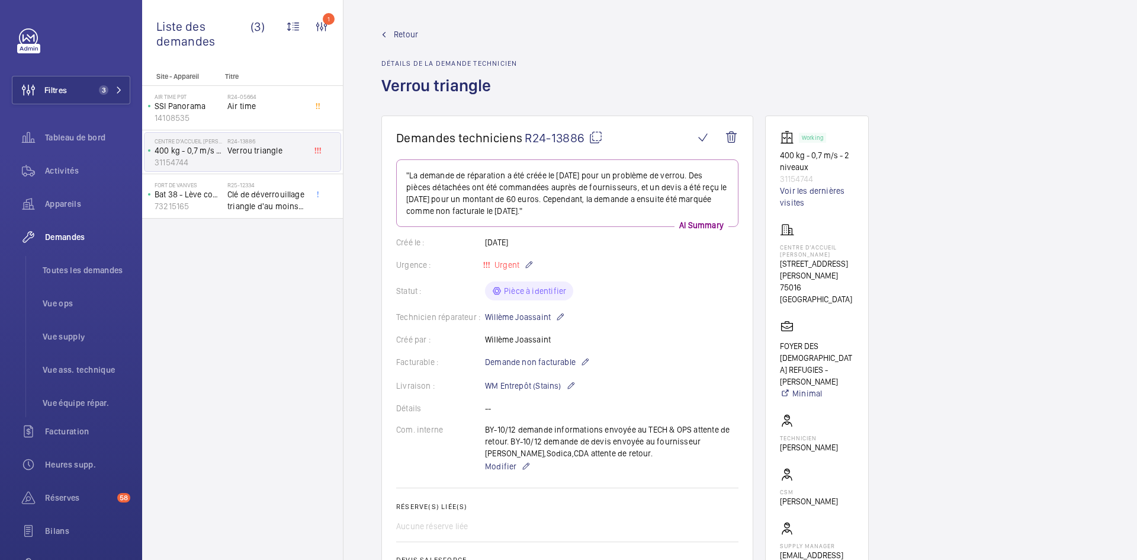
click at [597, 133] on mat-icon at bounding box center [596, 137] width 14 height 14
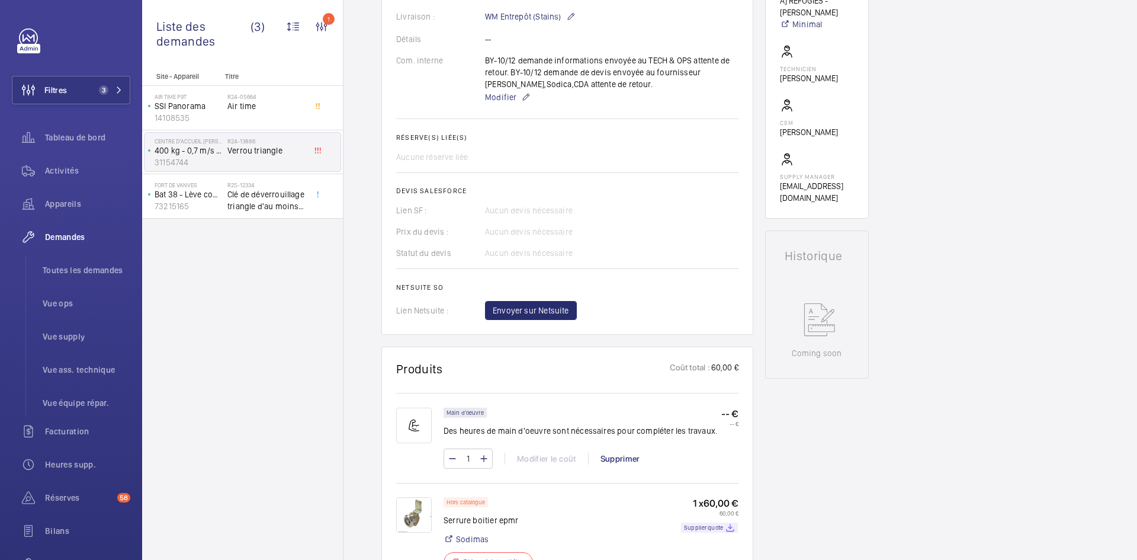
scroll to position [474, 0]
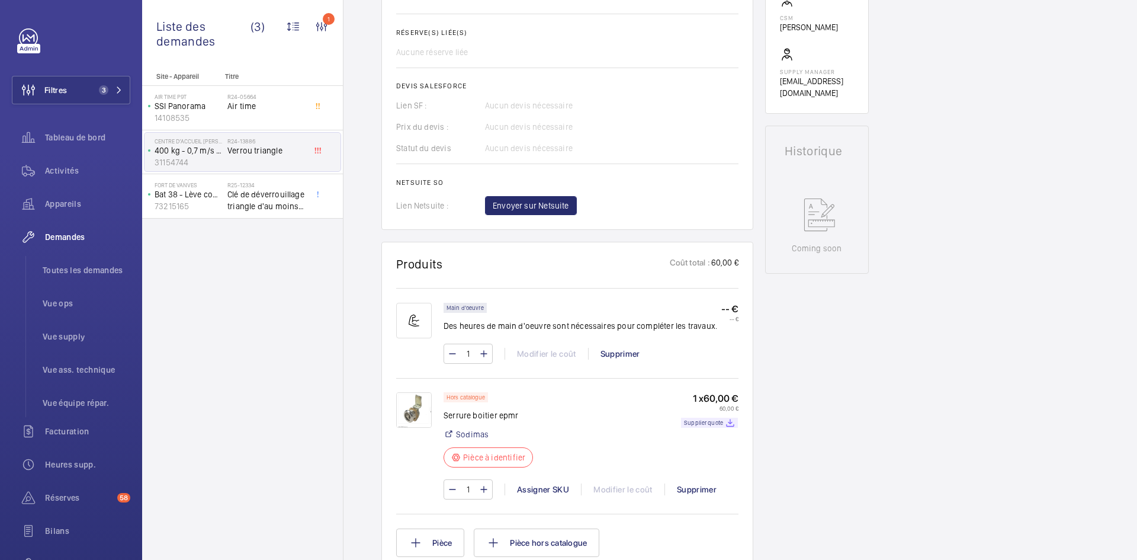
click at [412, 413] on img at bounding box center [414, 410] width 36 height 36
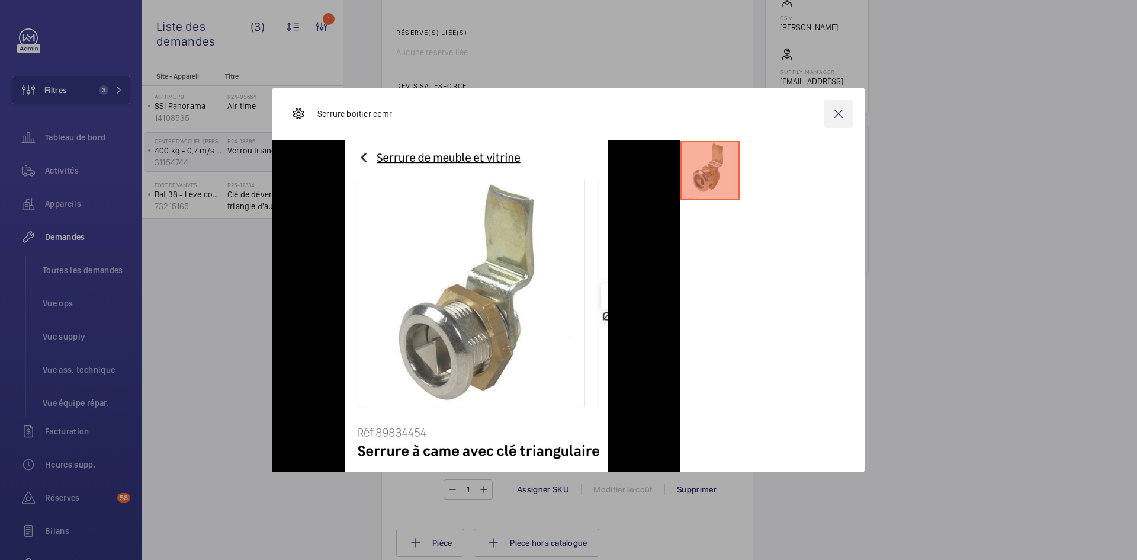
click at [839, 123] on wm-front-icon-button at bounding box center [838, 113] width 28 height 28
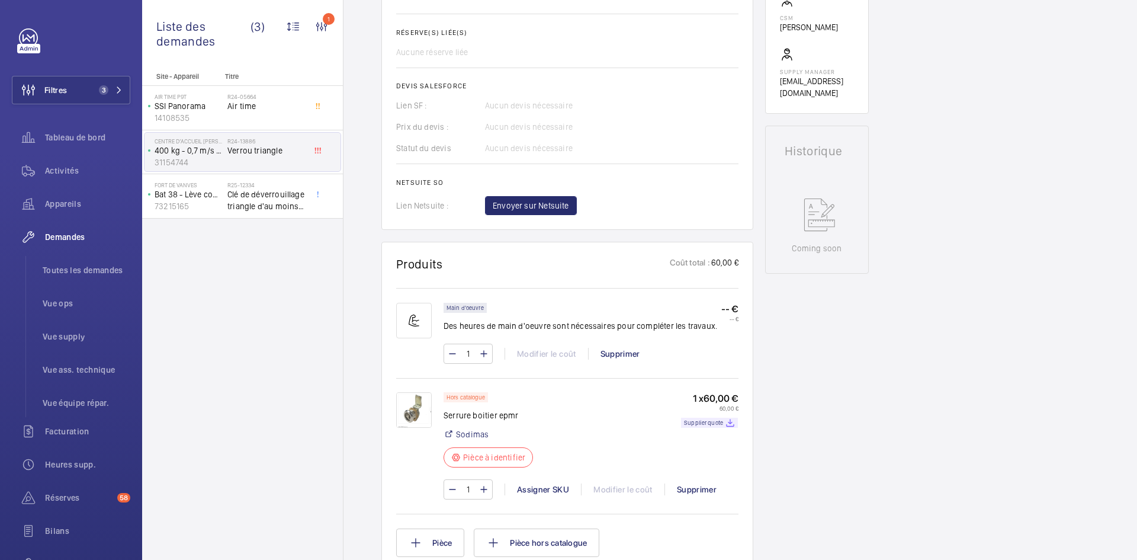
click at [421, 409] on img at bounding box center [414, 410] width 36 height 36
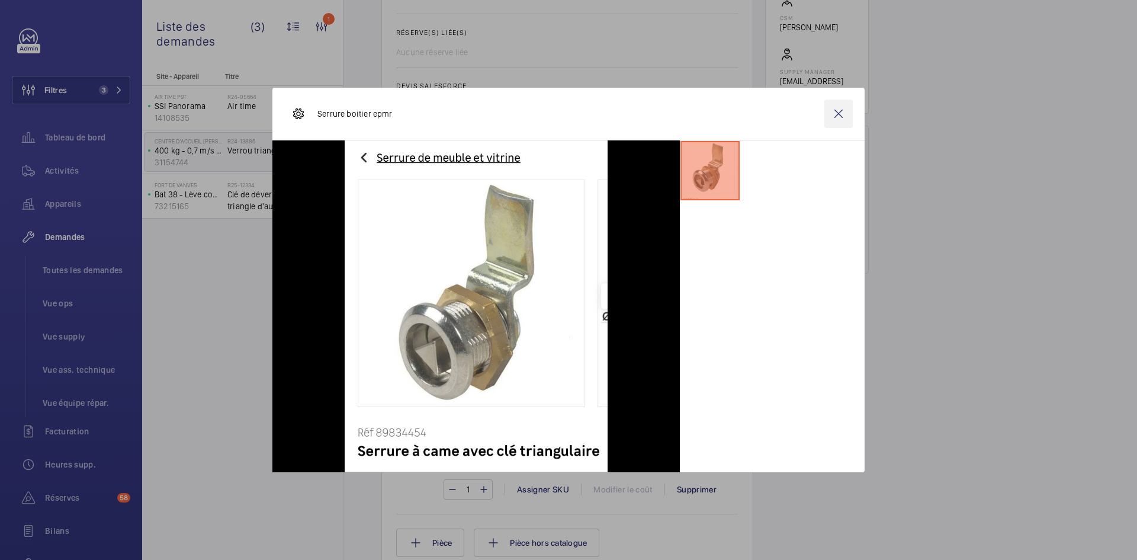
click at [839, 115] on wm-front-icon-button at bounding box center [838, 113] width 28 height 28
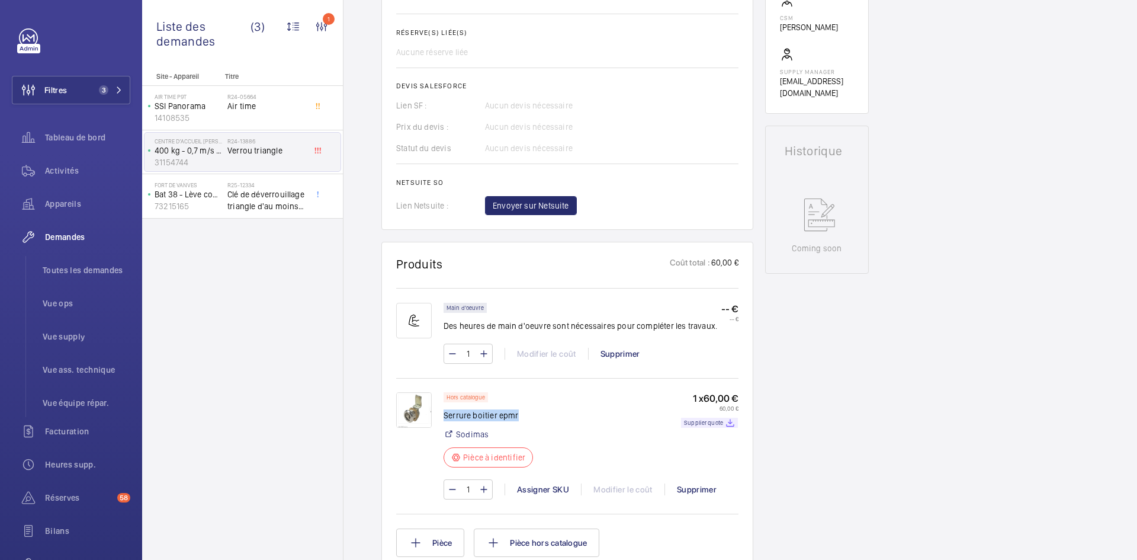
drag, startPoint x: 522, startPoint y: 414, endPoint x: 445, endPoint y: 416, distance: 77.6
click at [445, 416] on p "Serrure boitier epmr" at bounding box center [492, 415] width 97 height 12
copy p "Serrure boitier epmr"
click at [548, 489] on div "Assigner SKU" at bounding box center [542, 489] width 76 height 12
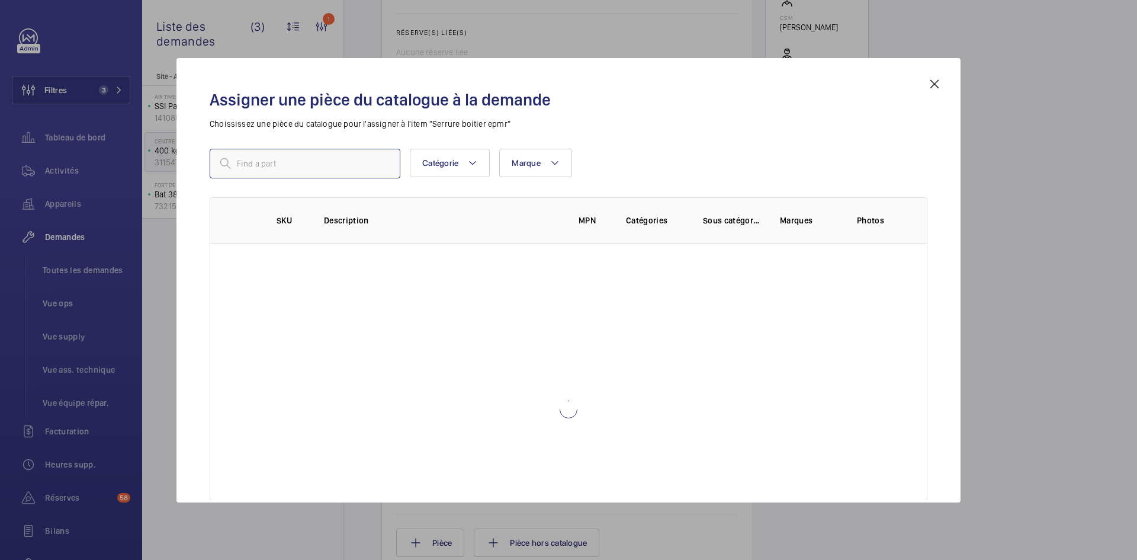
click at [318, 166] on input "text" at bounding box center [305, 164] width 191 height 30
paste input "1010338"
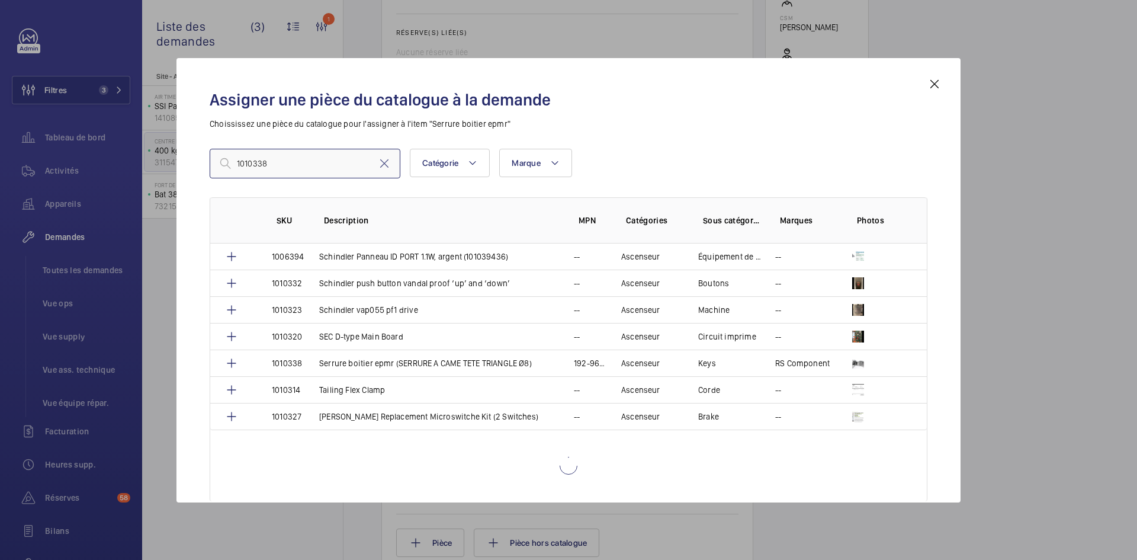
scroll to position [862, 0]
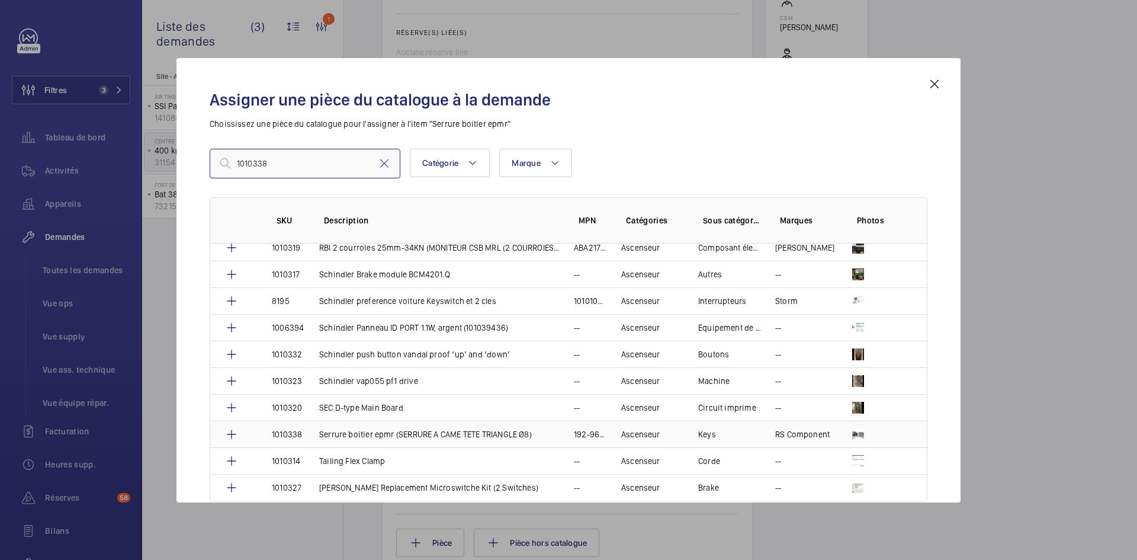
type input "1010338"
click at [309, 434] on td "Serrure boitier epmr (SERRURE A CAME TETE TRIANGLE Ø8)" at bounding box center [432, 433] width 255 height 27
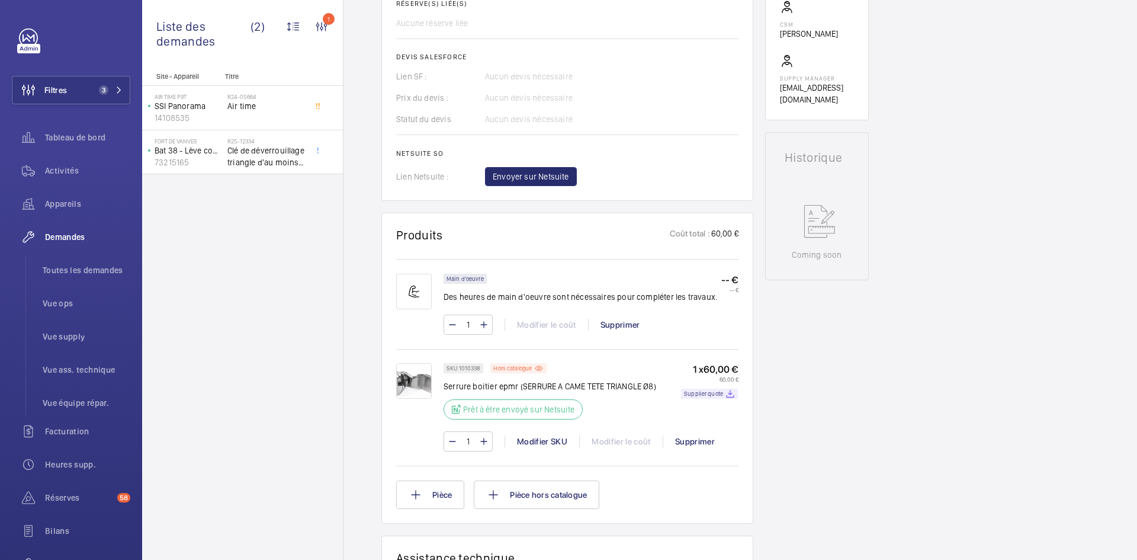
scroll to position [533, 0]
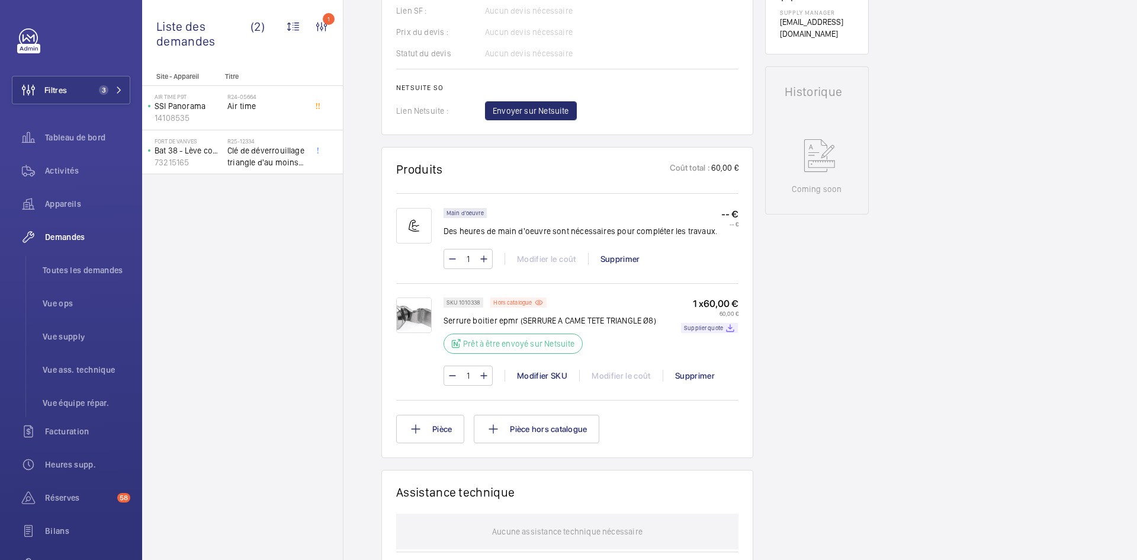
click at [418, 314] on img at bounding box center [414, 315] width 36 height 36
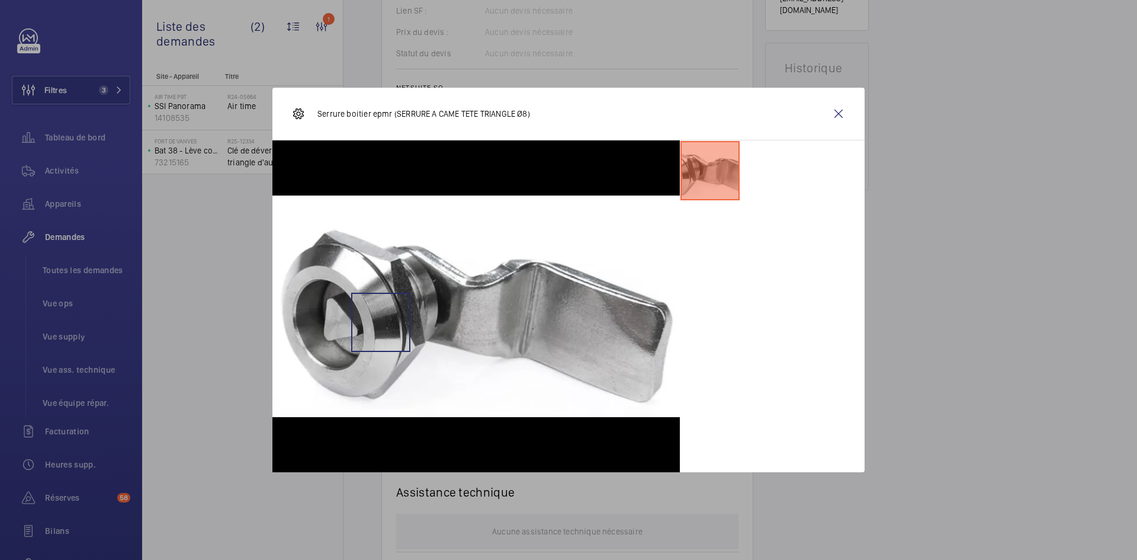
scroll to position [568, 0]
click at [840, 116] on wm-front-icon-button at bounding box center [838, 113] width 28 height 28
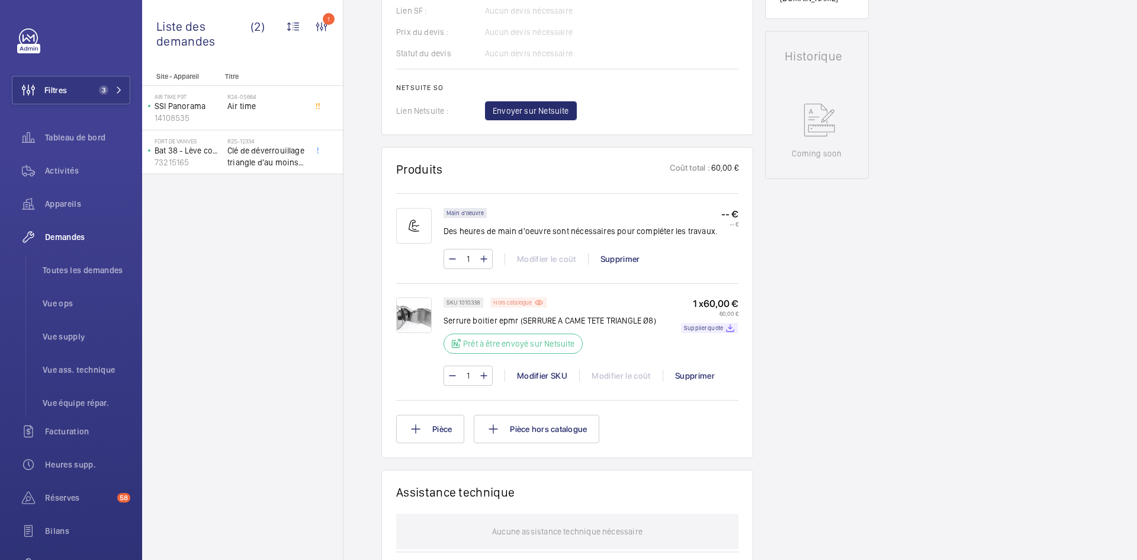
click at [538, 302] on mat-icon at bounding box center [538, 302] width 9 height 10
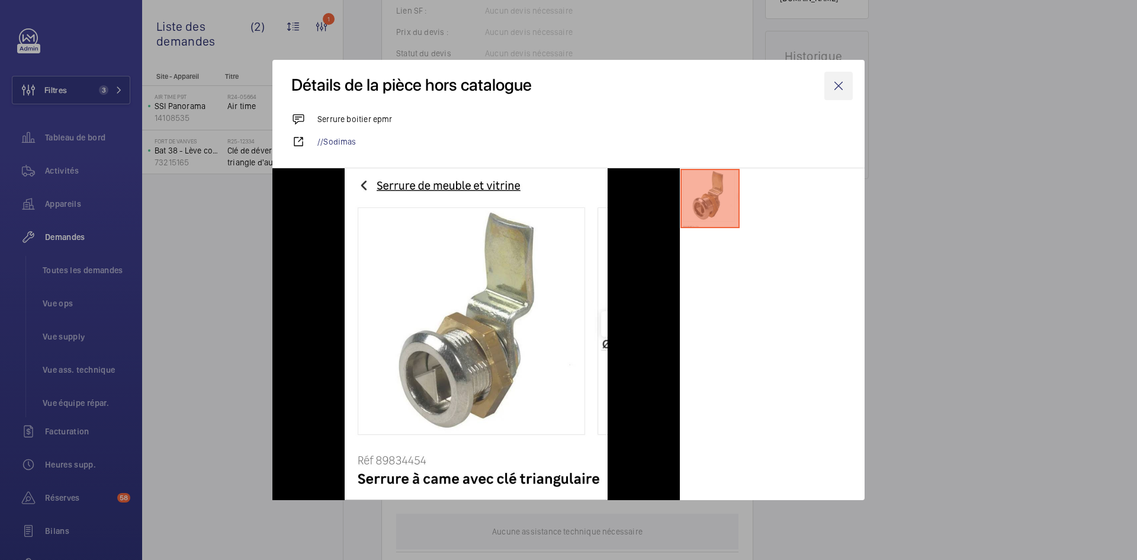
click at [835, 82] on wm-front-icon-button at bounding box center [838, 86] width 28 height 28
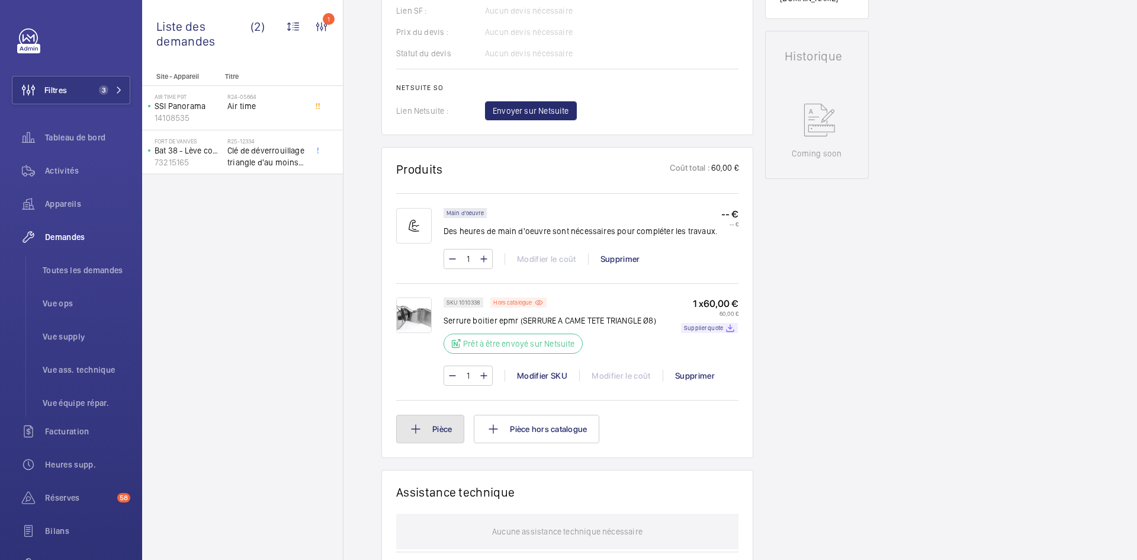
click at [446, 434] on button "Pièce" at bounding box center [430, 428] width 68 height 28
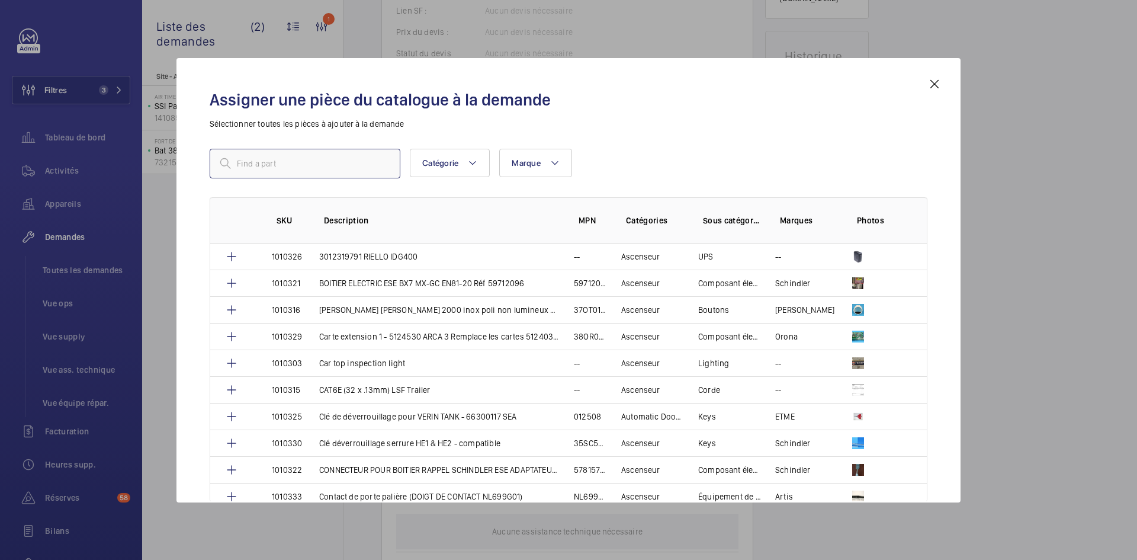
click at [293, 169] on input "text" at bounding box center [305, 164] width 191 height 30
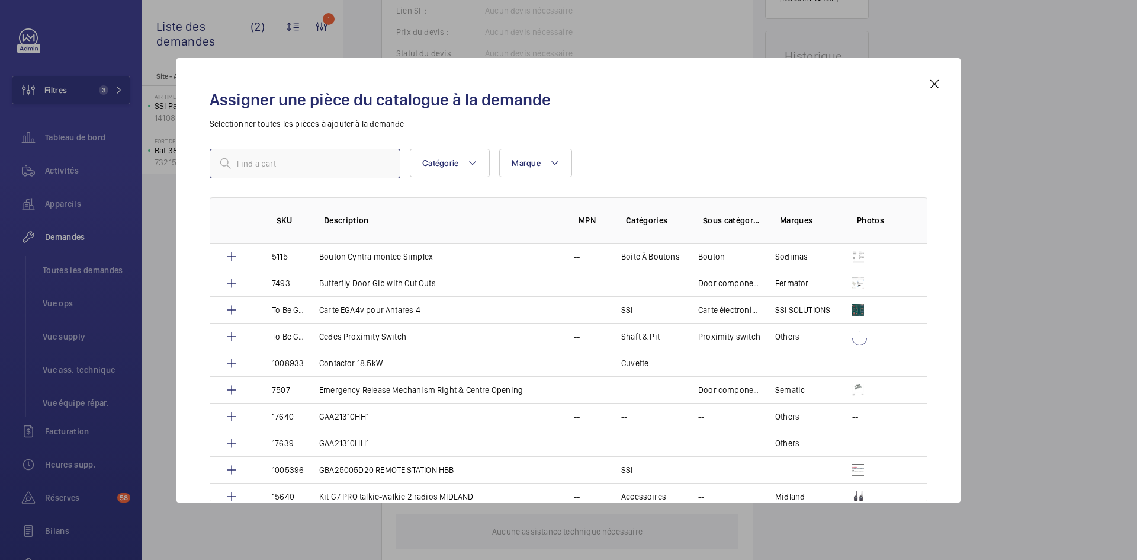
paste input "1010339"
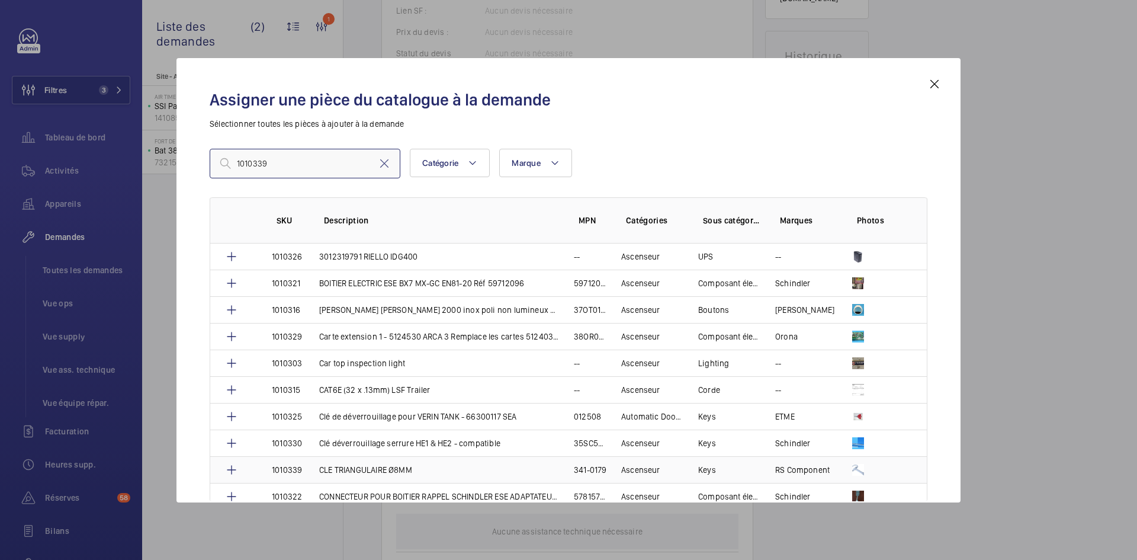
type input "1010339"
click at [307, 471] on td "CLE TRIANGULAIRE Ø8MM" at bounding box center [432, 469] width 255 height 27
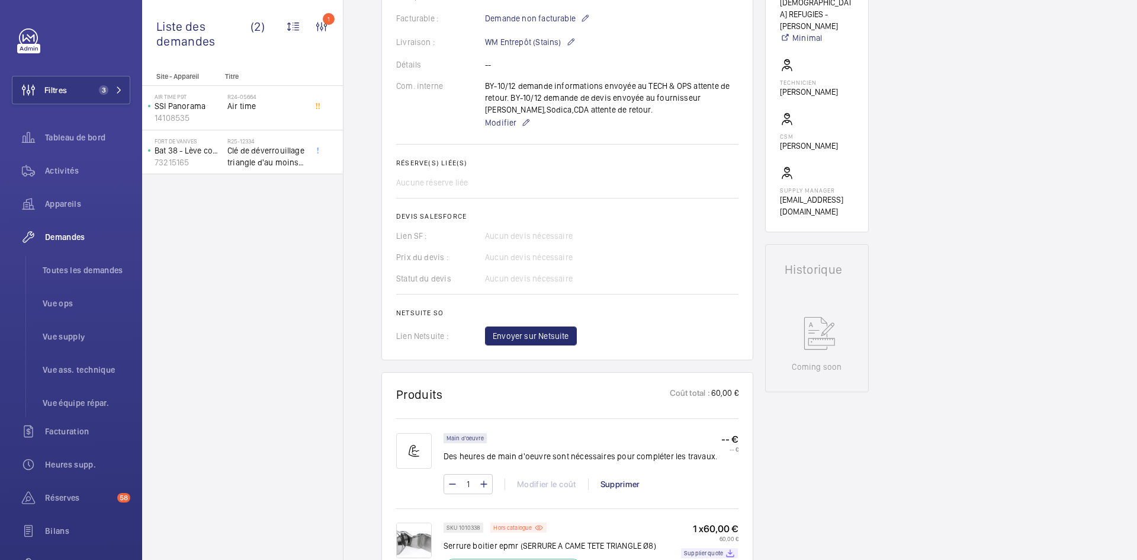
scroll to position [533, 0]
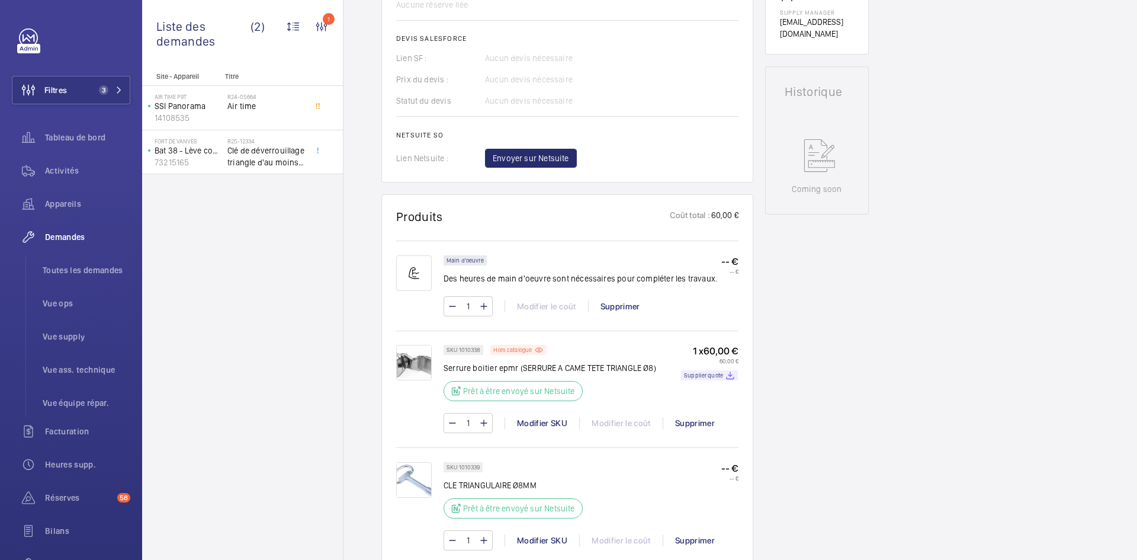
click at [417, 482] on img at bounding box center [414, 480] width 36 height 36
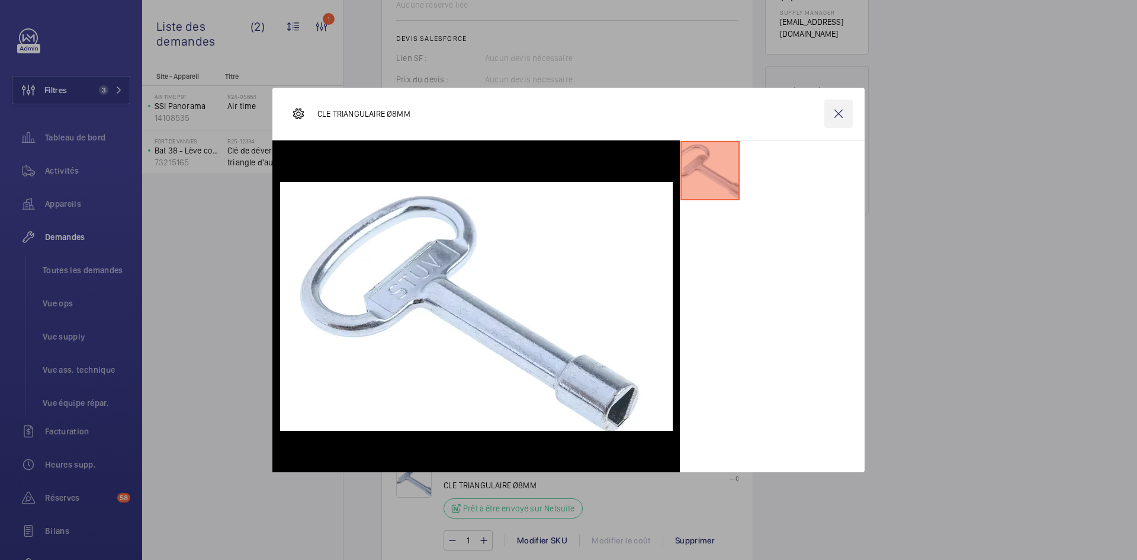
click at [837, 114] on wm-front-icon-button at bounding box center [838, 113] width 28 height 28
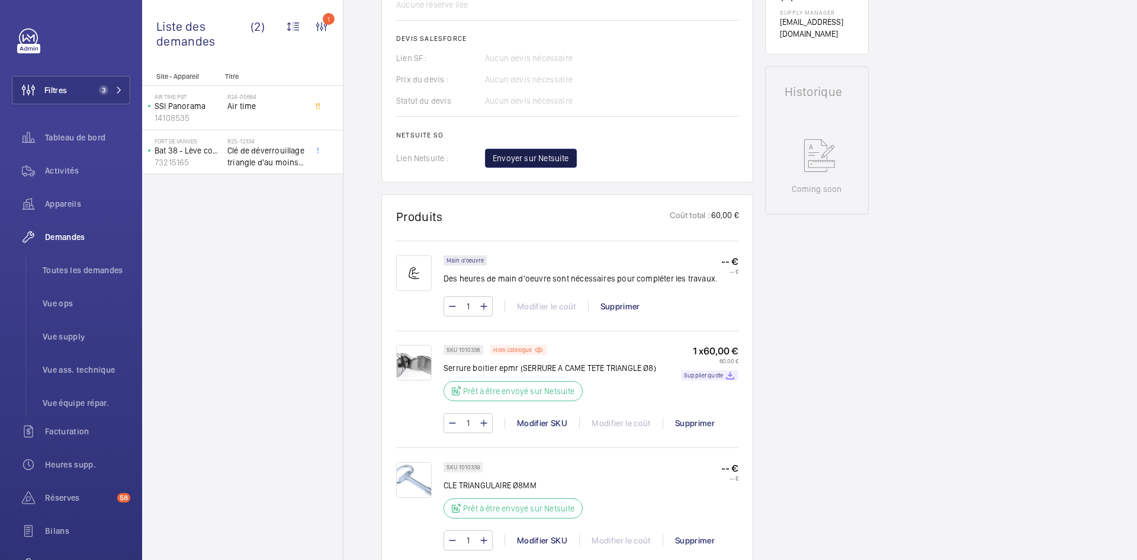
click at [563, 156] on span "Envoyer sur Netsuite" at bounding box center [531, 158] width 76 height 12
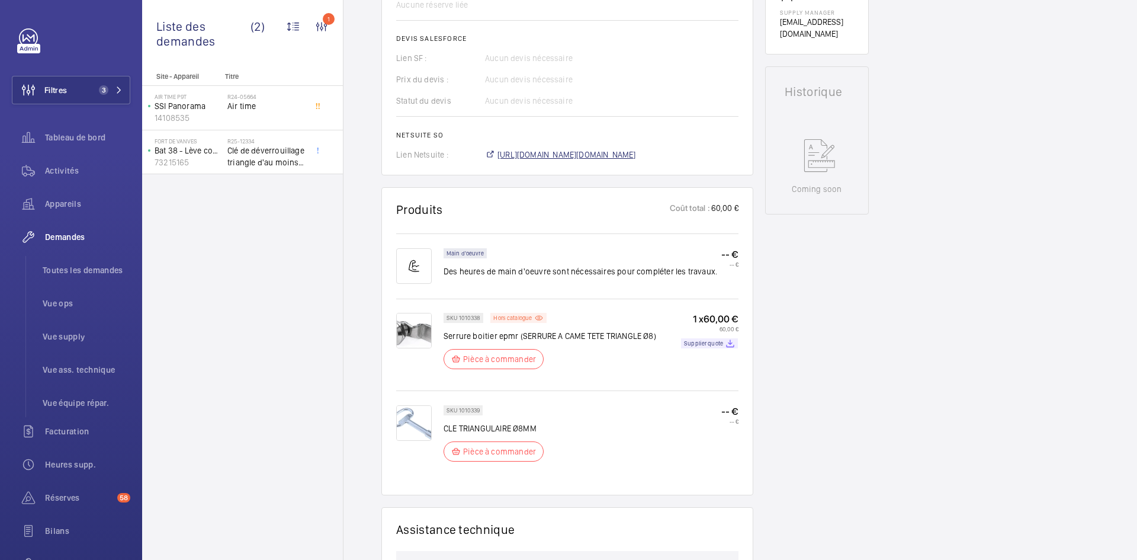
click at [626, 154] on span "https://6461500.app.netsuite.com/app/accounting/transactions/salesord.nl?id=303…" at bounding box center [566, 155] width 139 height 12
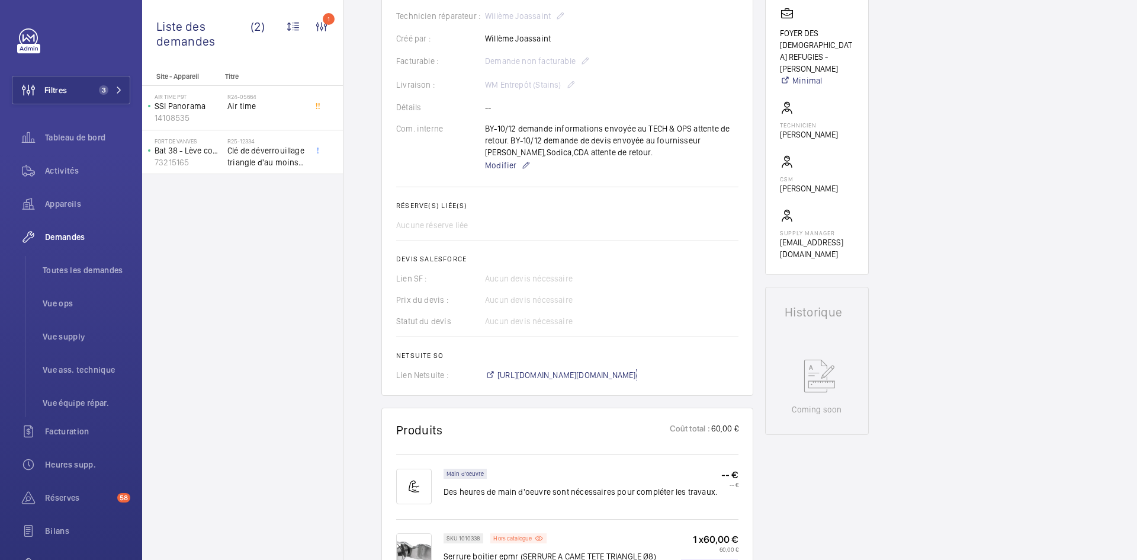
scroll to position [118, 0]
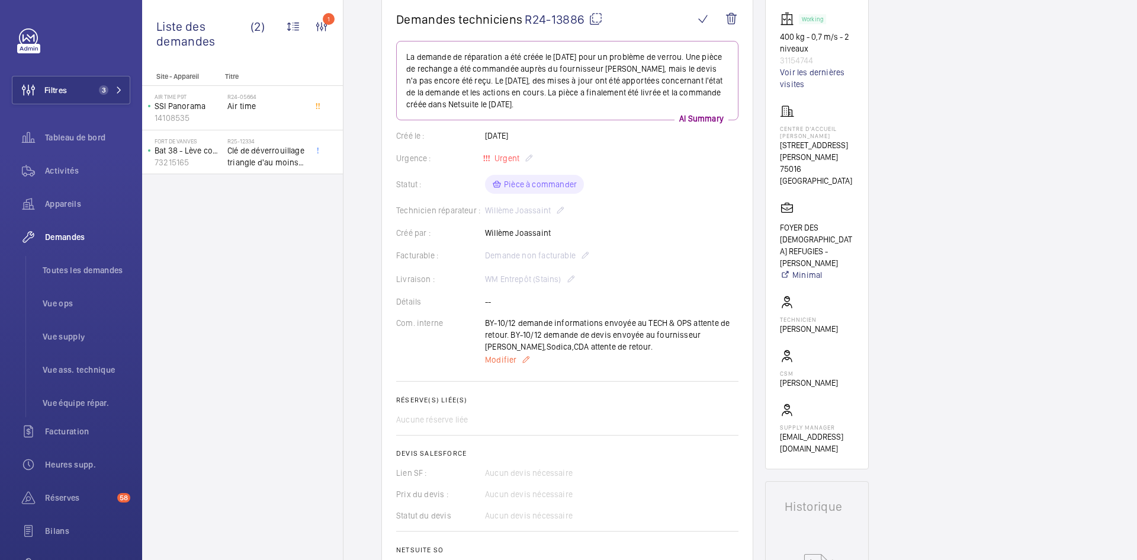
click at [507, 363] on span "Modifier" at bounding box center [500, 360] width 31 height 12
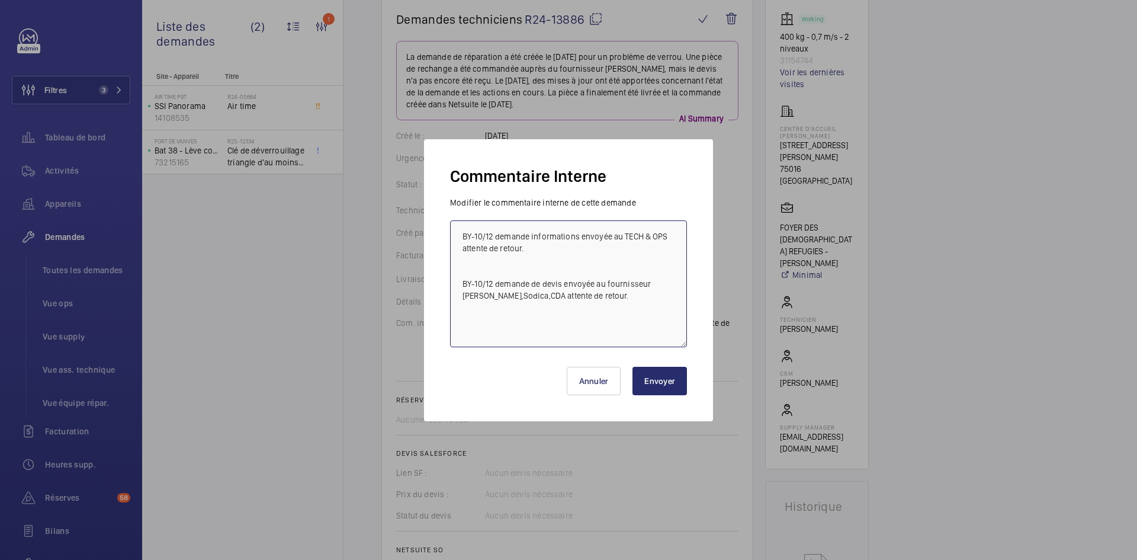
click at [461, 230] on textarea "BY-10/12 demande informations envoyée au TECH & OPS attente de retour. BY-10/12…" at bounding box center [568, 283] width 237 height 127
paste textarea "BY-24/09 commande effectuer chez le fournisseur RS COMPONENT via le site livrai…"
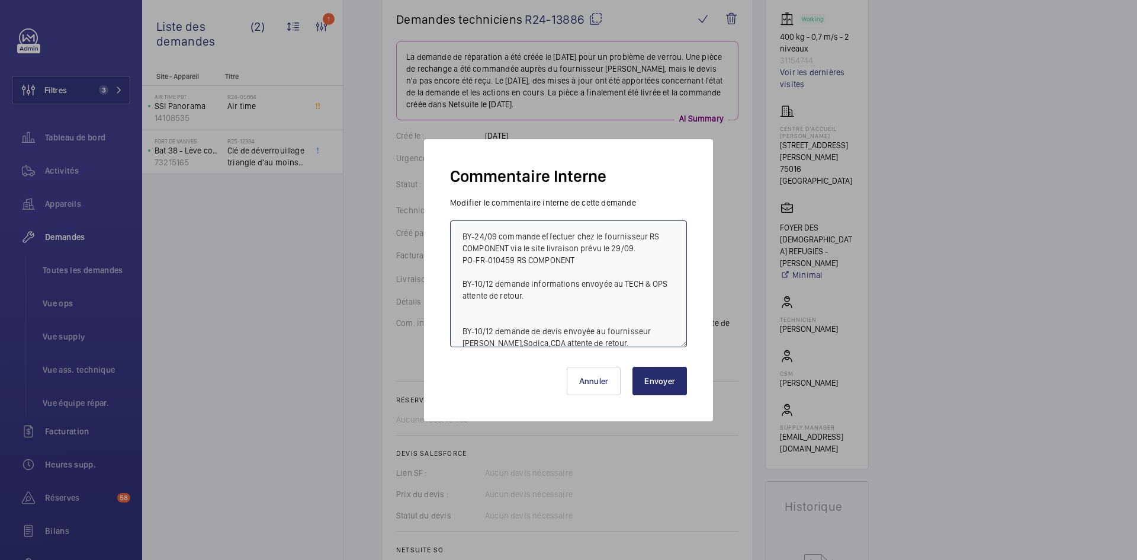
type textarea "BY-24/09 commande effectuer chez le fournisseur RS COMPONENT via le site livrai…"
click at [666, 388] on button "Envoyer" at bounding box center [659, 381] width 54 height 28
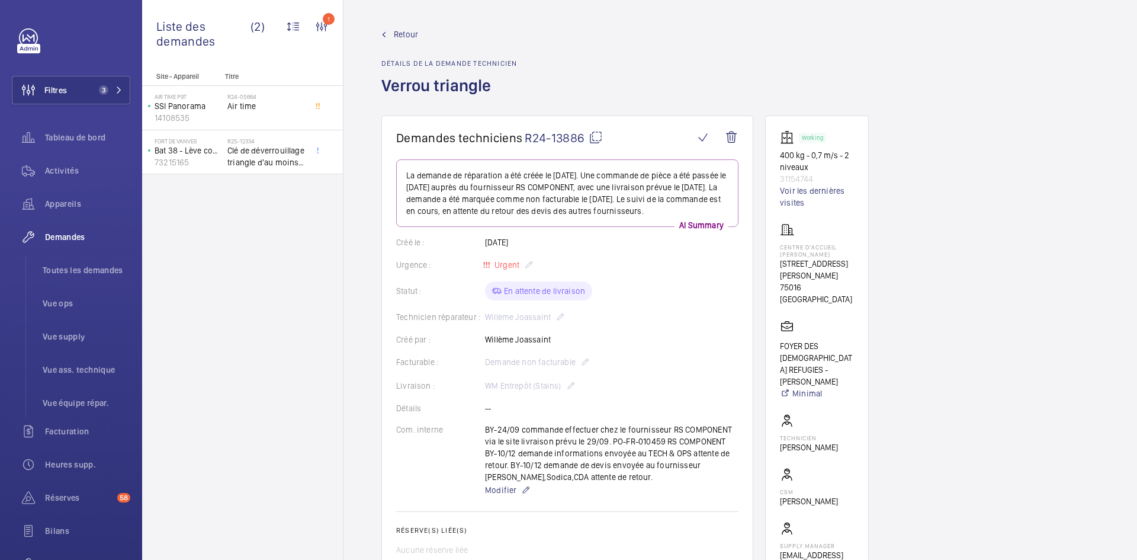
click at [403, 35] on span "Retour" at bounding box center [406, 34] width 24 height 12
click at [404, 31] on span "Retour" at bounding box center [406, 34] width 24 height 12
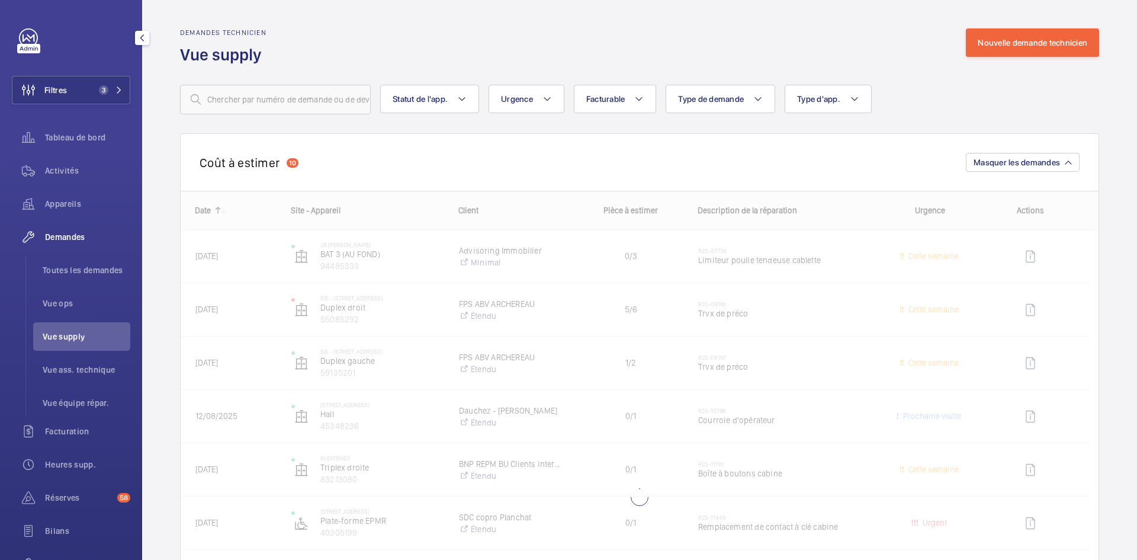
click at [81, 334] on span "Vue supply" at bounding box center [87, 336] width 88 height 12
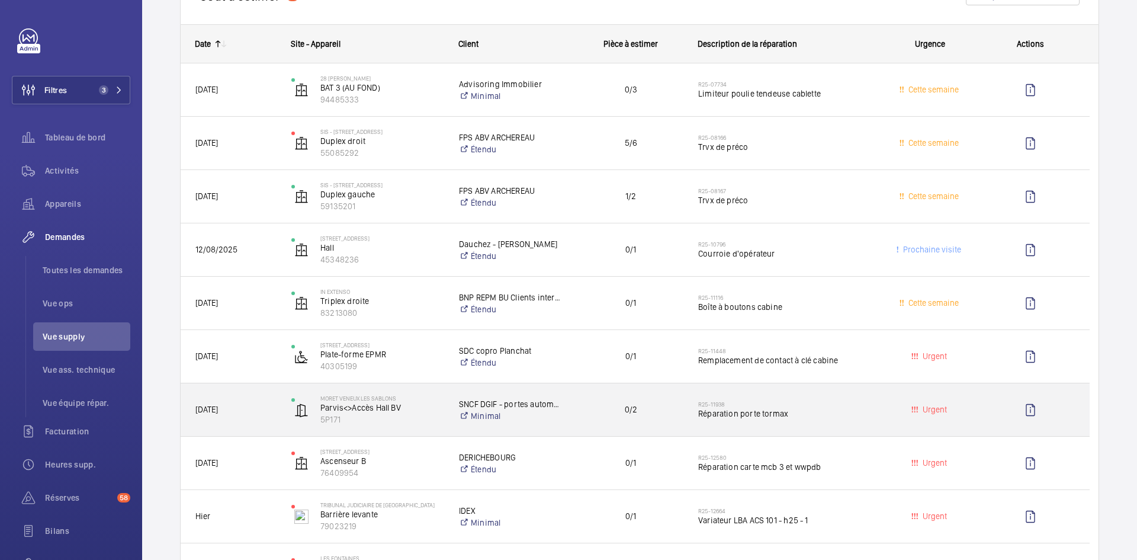
scroll to position [296, 0]
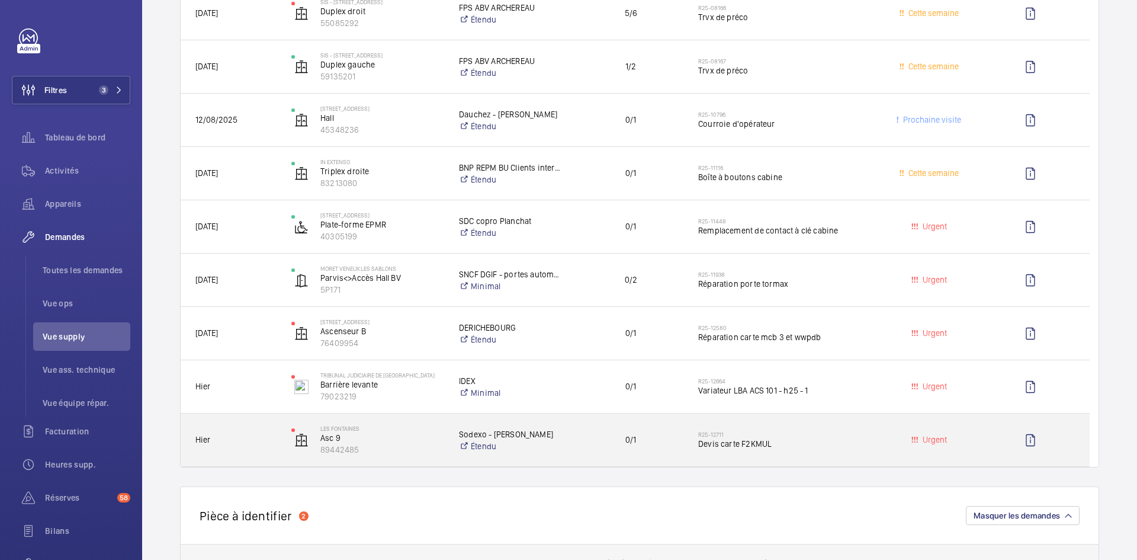
click at [276, 435] on div "Hier" at bounding box center [229, 439] width 96 height 53
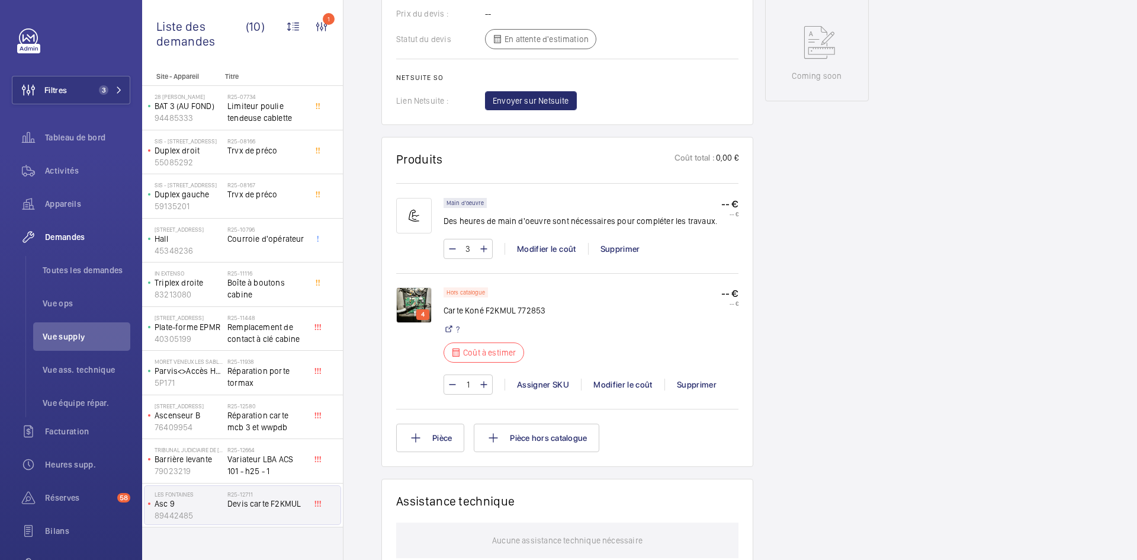
scroll to position [592, 0]
click at [417, 301] on img at bounding box center [414, 305] width 36 height 36
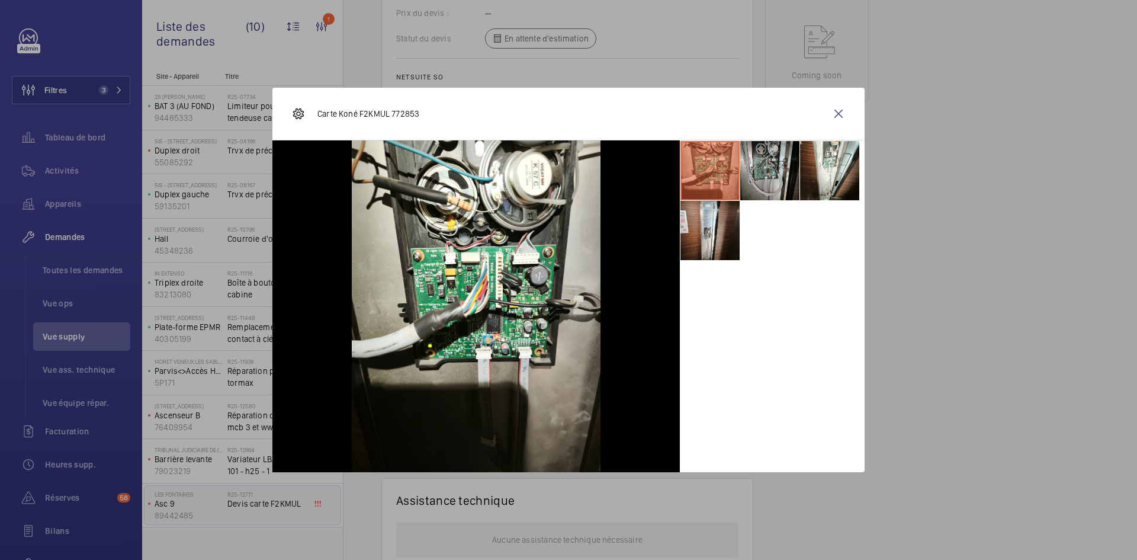
click at [760, 172] on li at bounding box center [769, 170] width 59 height 59
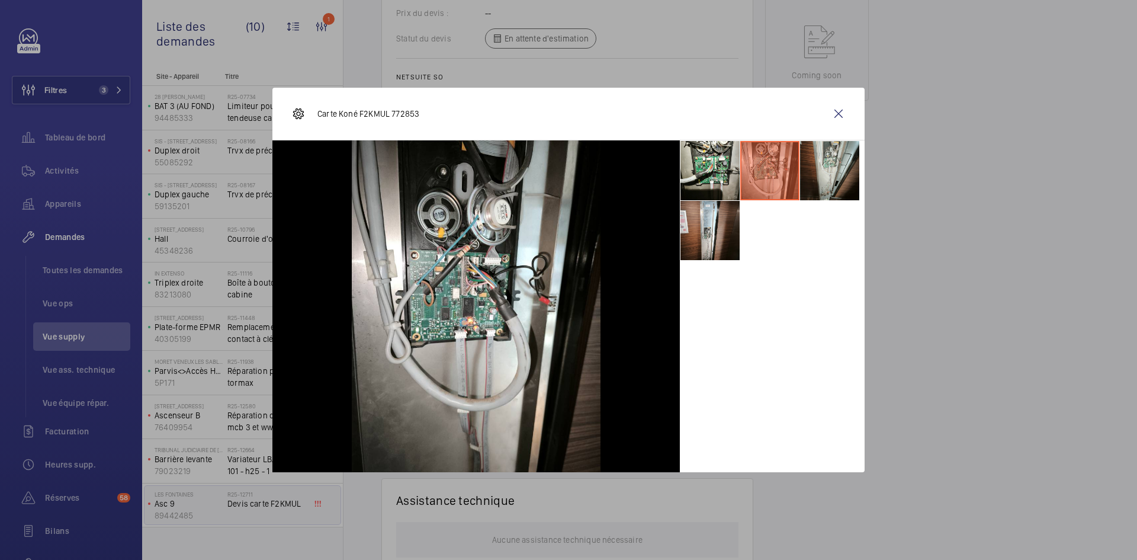
click at [820, 169] on li at bounding box center [829, 170] width 59 height 59
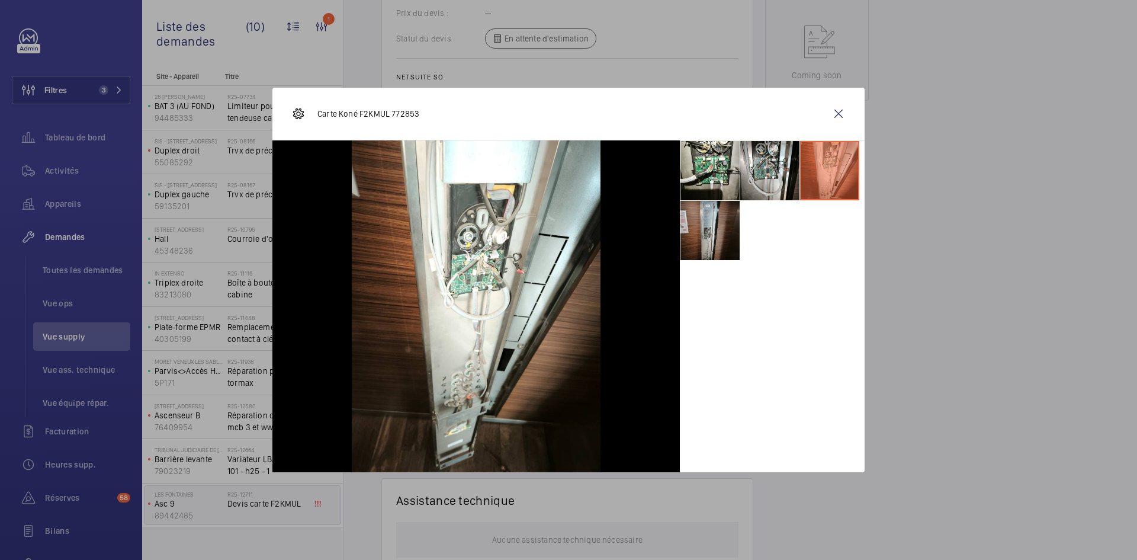
click at [707, 223] on li at bounding box center [709, 230] width 59 height 59
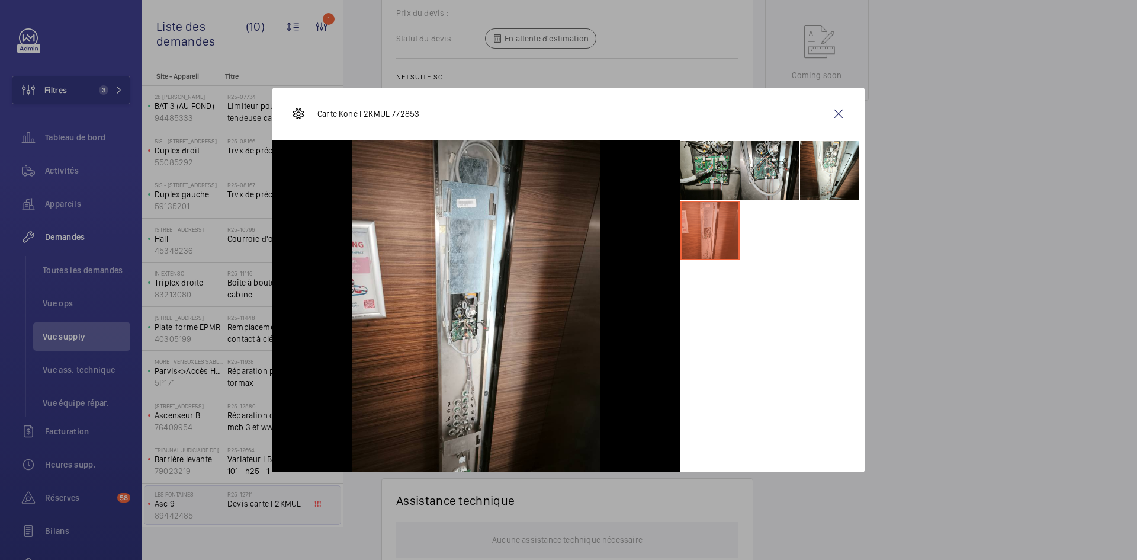
click at [687, 174] on li at bounding box center [709, 170] width 59 height 59
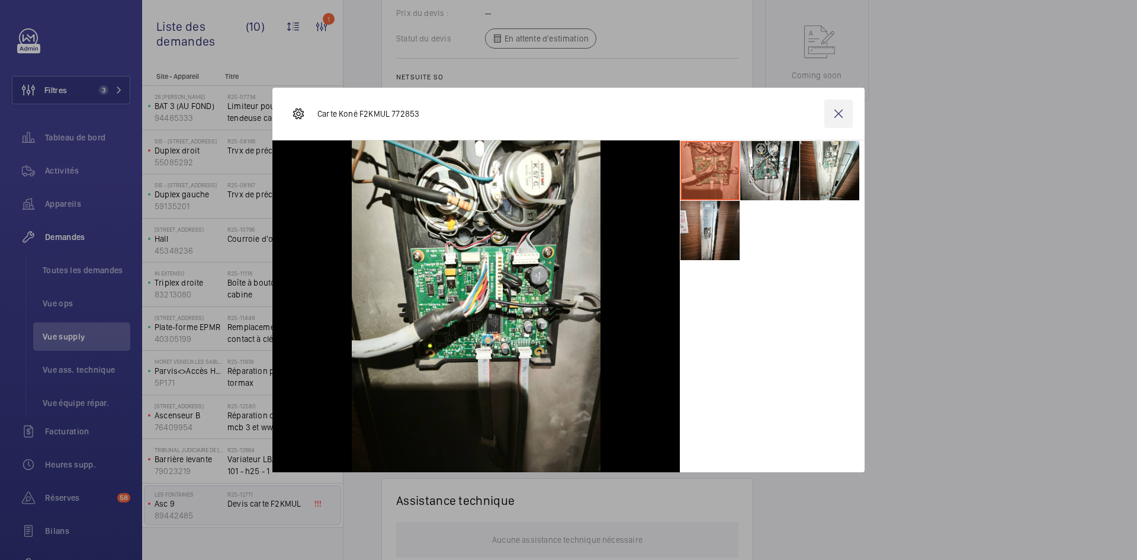
click at [838, 111] on wm-front-icon-button at bounding box center [838, 113] width 28 height 28
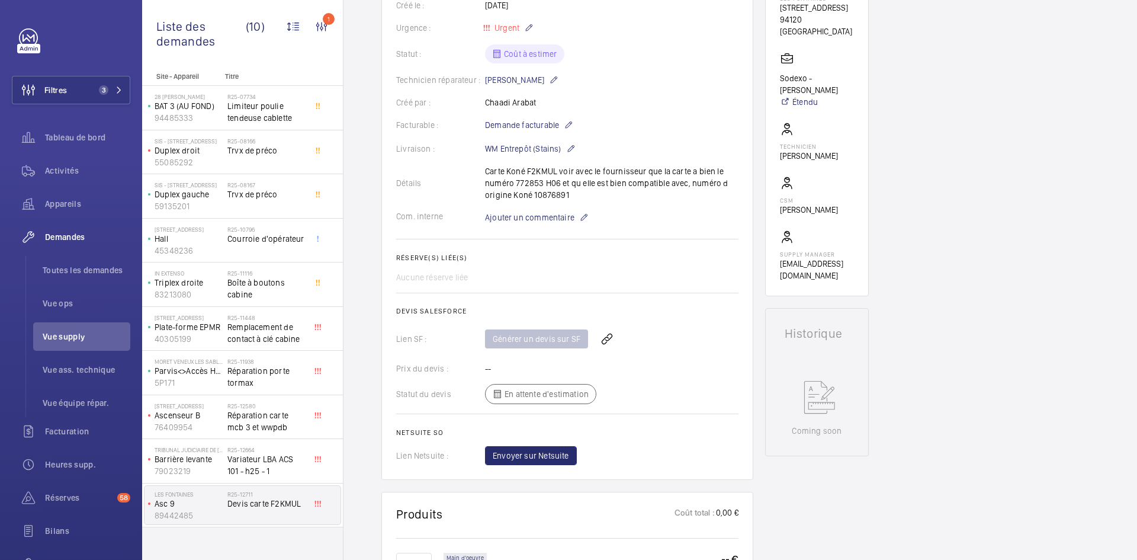
scroll to position [0, 0]
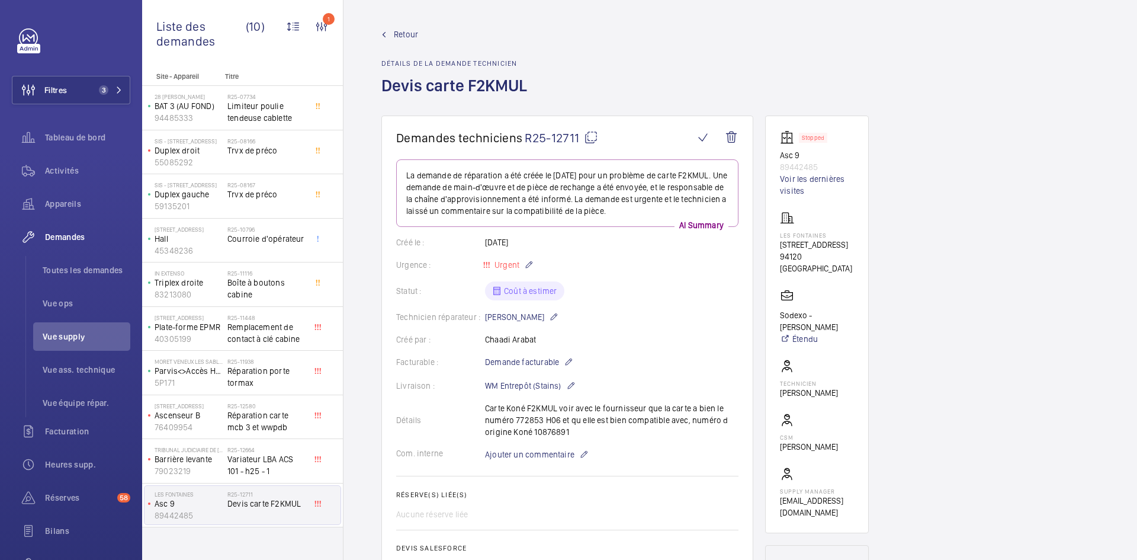
click at [592, 135] on mat-icon at bounding box center [591, 137] width 14 height 14
click at [550, 459] on span "Ajouter un commentaire" at bounding box center [529, 454] width 89 height 12
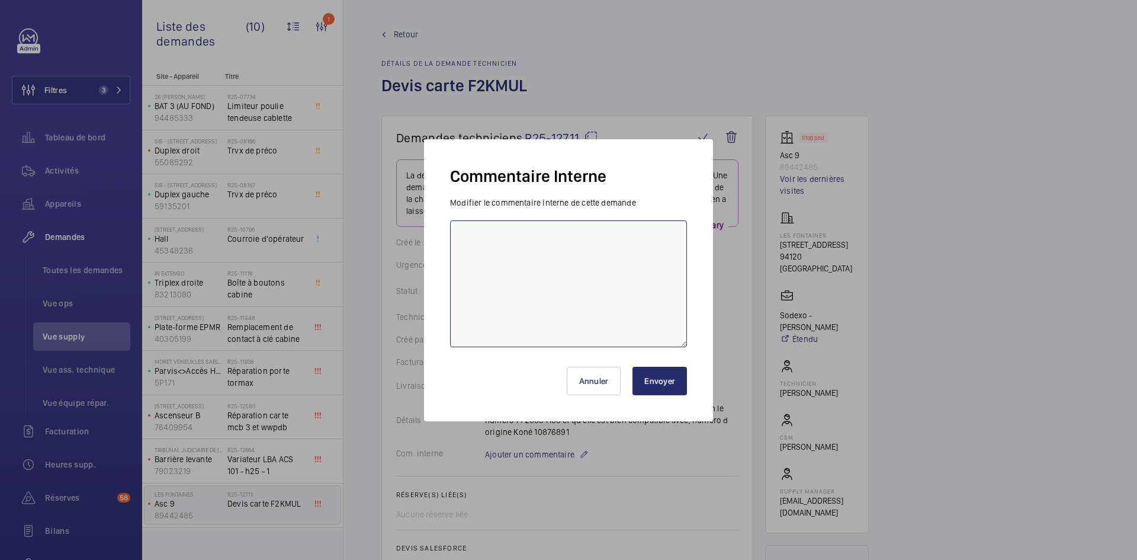
click at [473, 237] on textarea at bounding box center [568, 283] width 237 height 127
type textarea "BY-24/09 demande de devis au fournisseur prokodis attente de retour."
click at [678, 385] on button "Envoyer" at bounding box center [659, 381] width 54 height 28
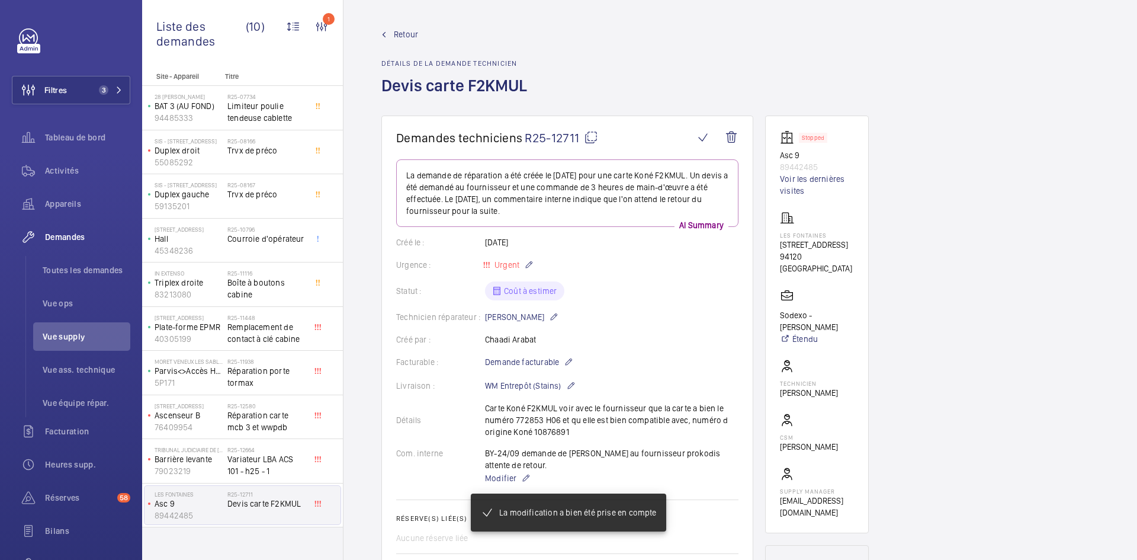
click at [407, 33] on span "Retour" at bounding box center [406, 34] width 24 height 12
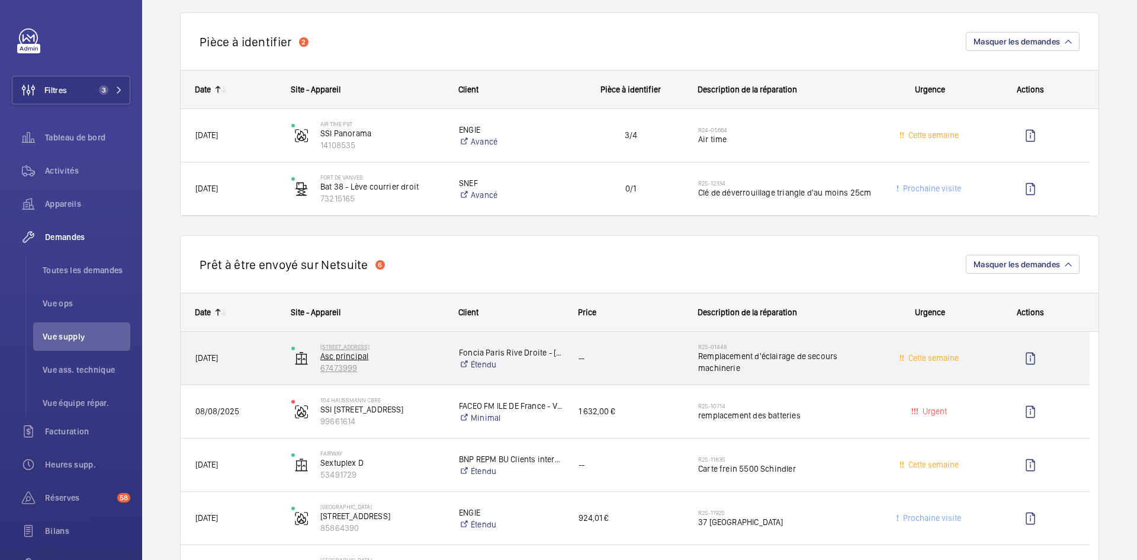
scroll to position [711, 0]
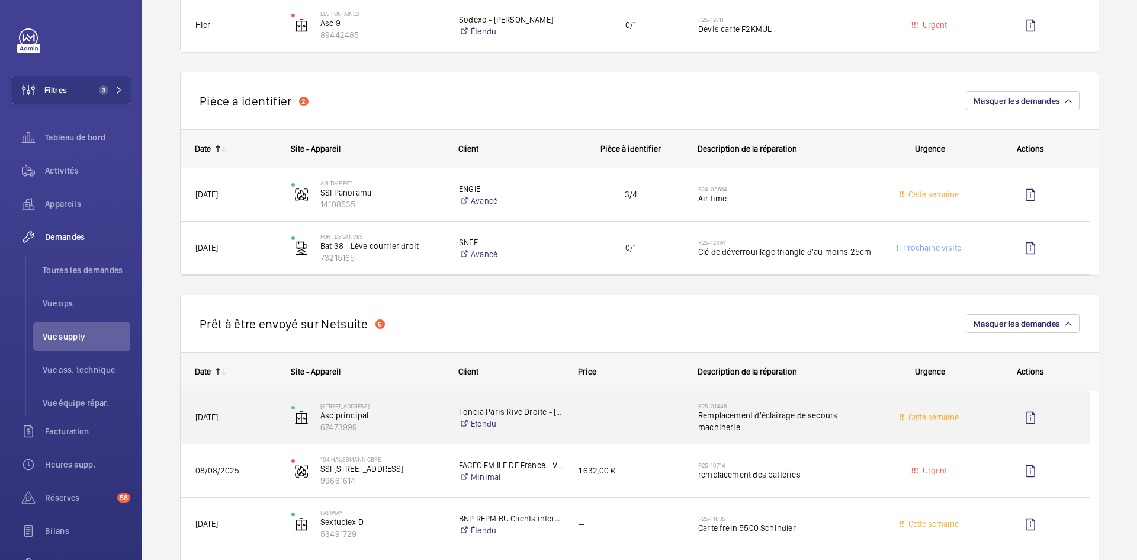
click at [274, 417] on span "30/01/2025" at bounding box center [235, 417] width 81 height 14
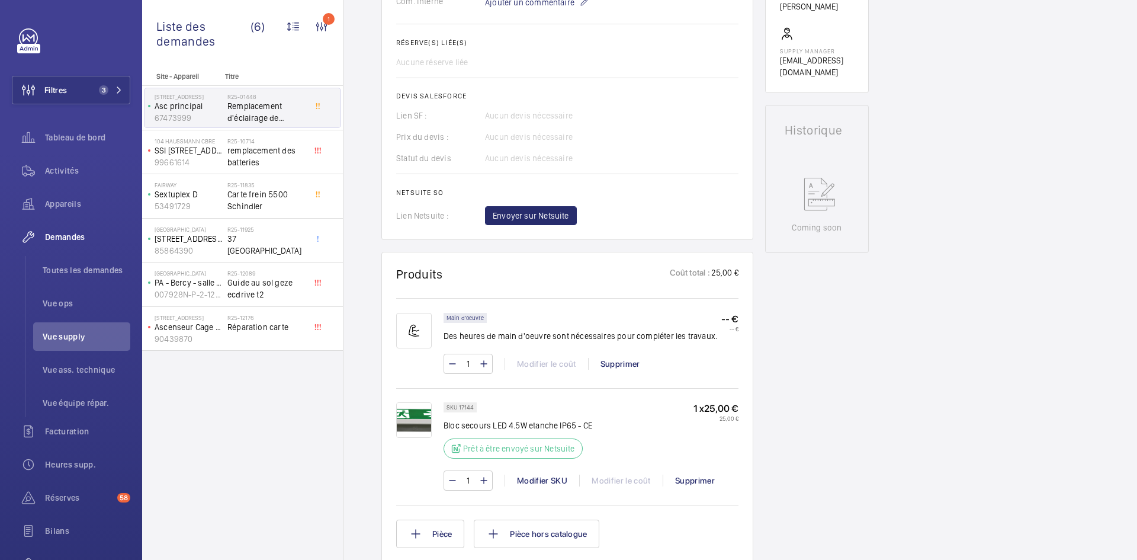
scroll to position [592, 0]
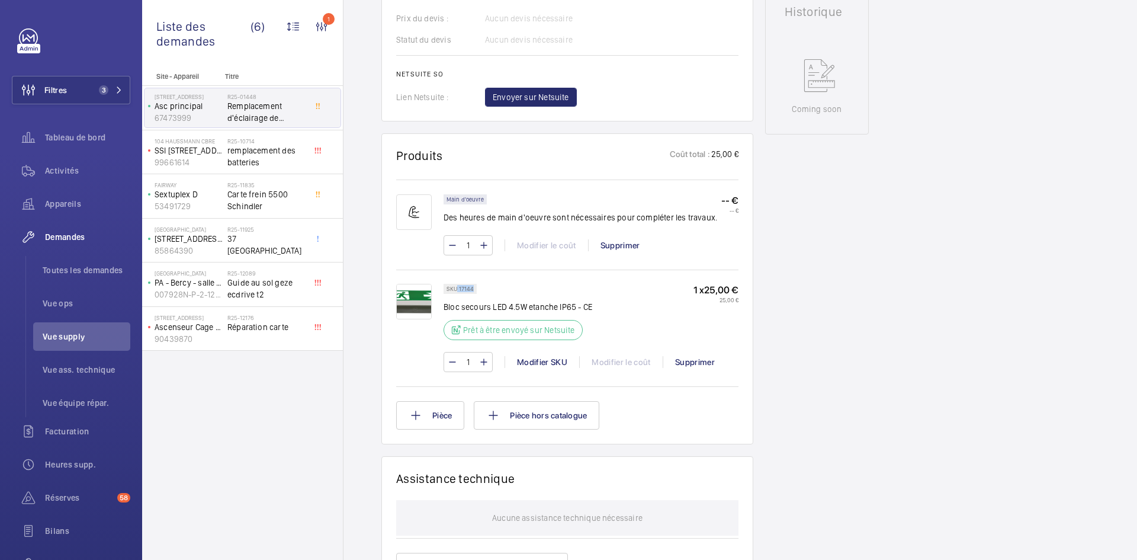
drag, startPoint x: 475, startPoint y: 290, endPoint x: 457, endPoint y: 289, distance: 18.4
click at [457, 289] on div "SKU 17144" at bounding box center [460, 289] width 33 height 10
copy p "17144"
click at [552, 94] on span "Envoyer sur Netsuite" at bounding box center [531, 97] width 76 height 12
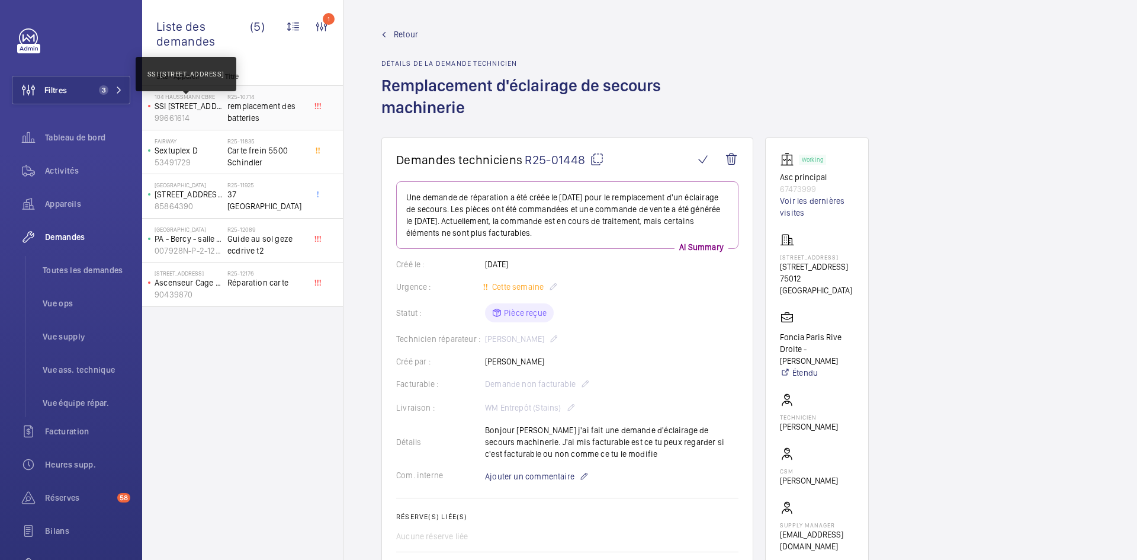
click at [221, 109] on p "SSI [STREET_ADDRESS]" at bounding box center [189, 106] width 68 height 12
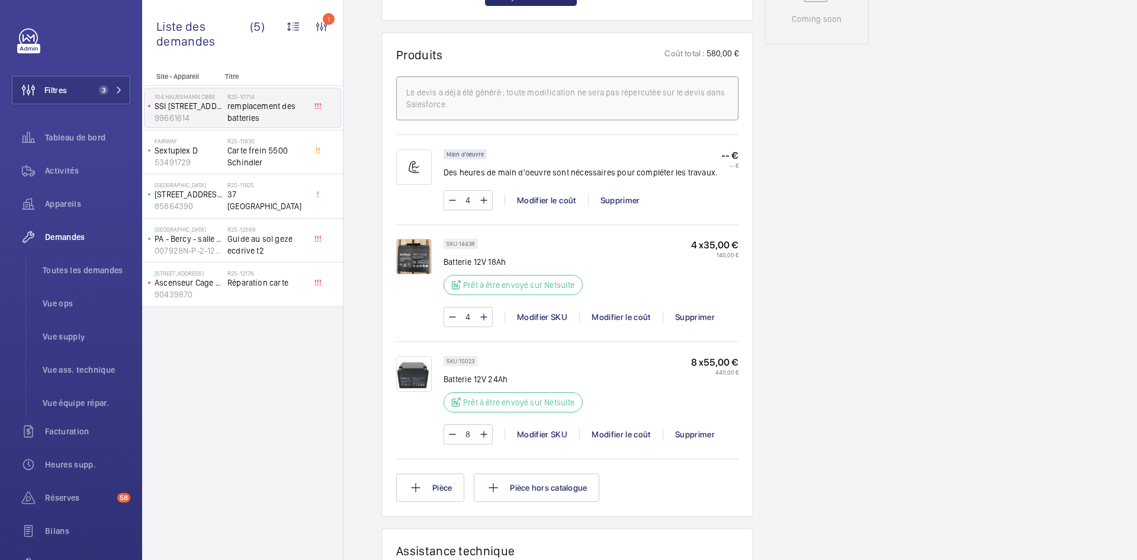
scroll to position [675, 0]
drag, startPoint x: 474, startPoint y: 356, endPoint x: 459, endPoint y: 358, distance: 14.9
click at [459, 358] on p "SKU 15023" at bounding box center [460, 358] width 28 height 4
copy p "15023"
drag, startPoint x: 473, startPoint y: 240, endPoint x: 457, endPoint y: 242, distance: 16.2
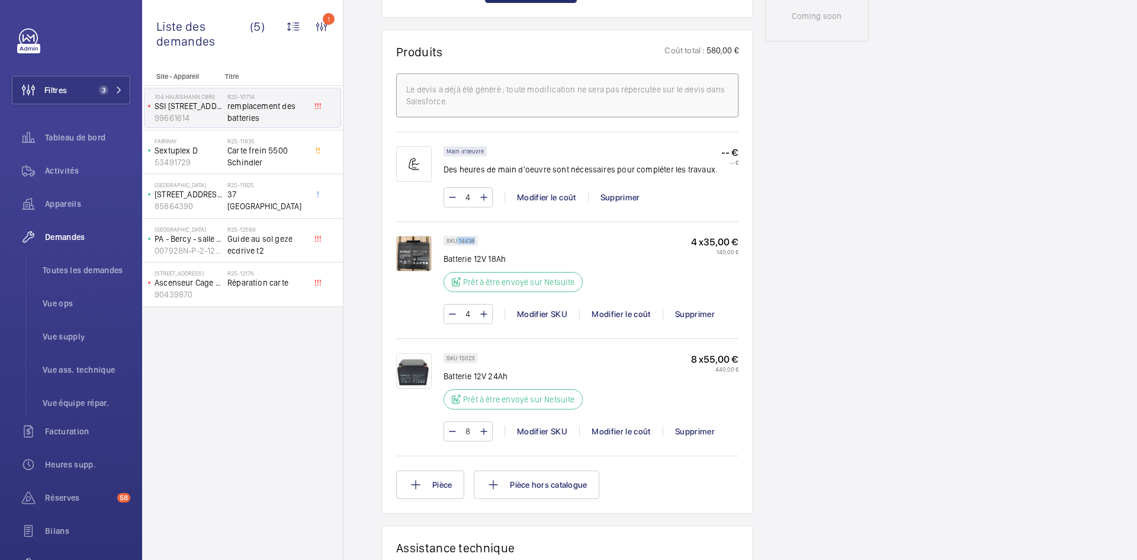
click at [457, 242] on p "SKU 14438" at bounding box center [460, 241] width 28 height 4
copy p "14438"
click at [409, 373] on img at bounding box center [414, 371] width 36 height 36
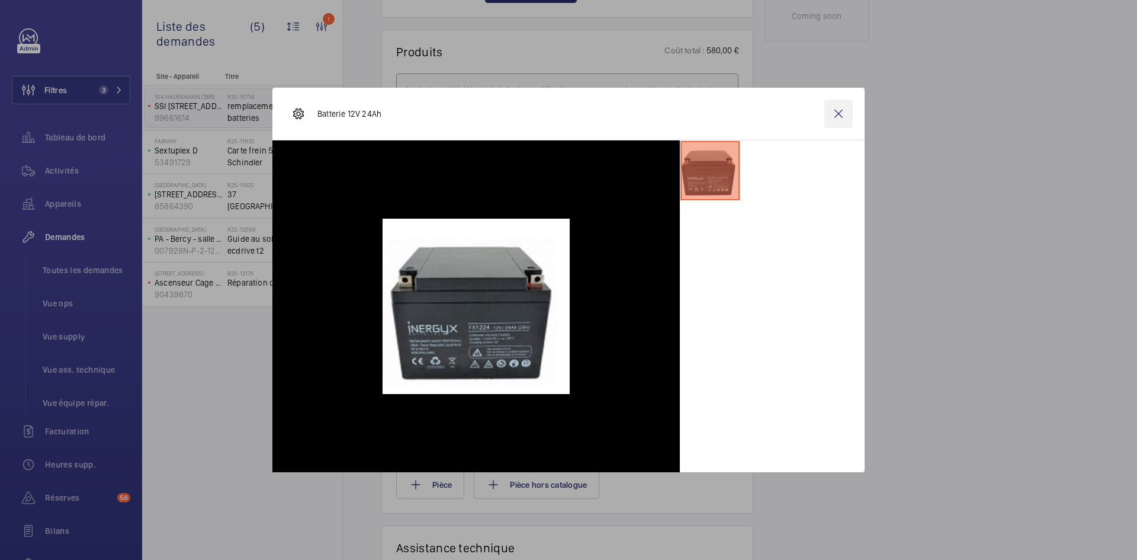
click at [839, 112] on wm-front-icon-button at bounding box center [838, 113] width 28 height 28
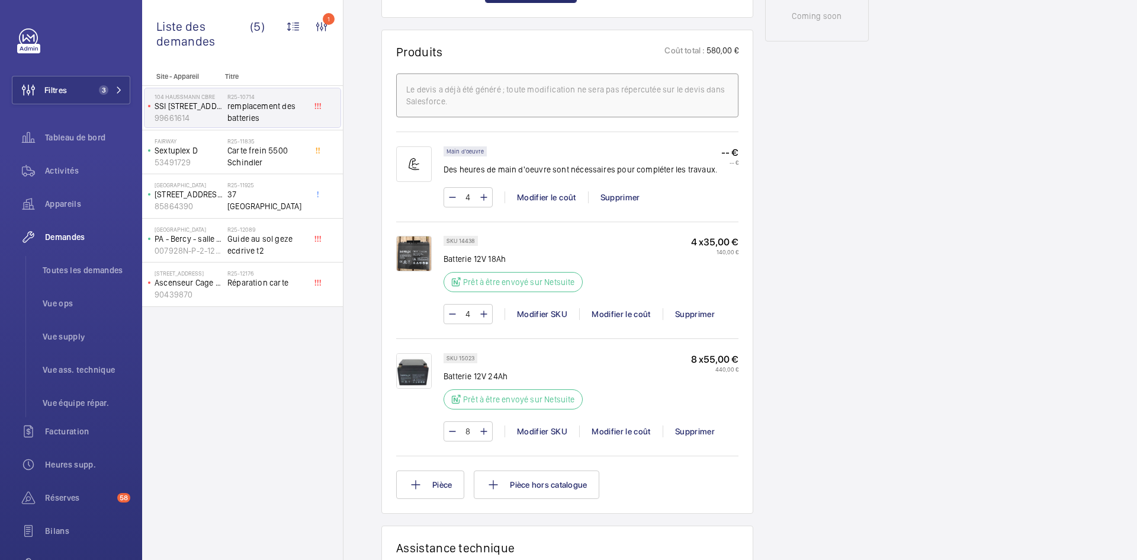
click at [411, 368] on img at bounding box center [414, 371] width 36 height 36
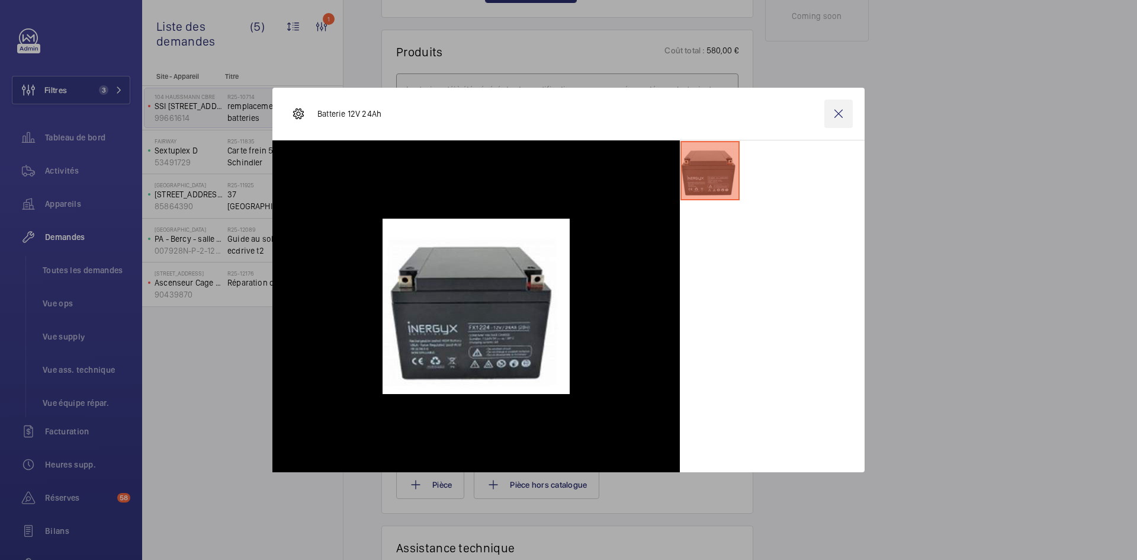
click at [839, 113] on wm-front-icon-button at bounding box center [838, 113] width 28 height 28
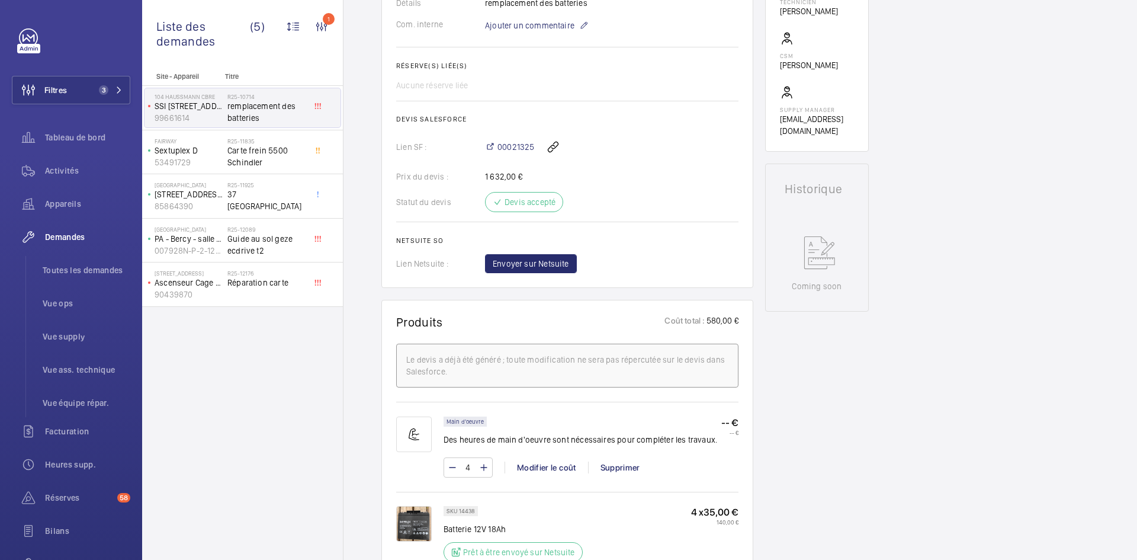
scroll to position [438, 0]
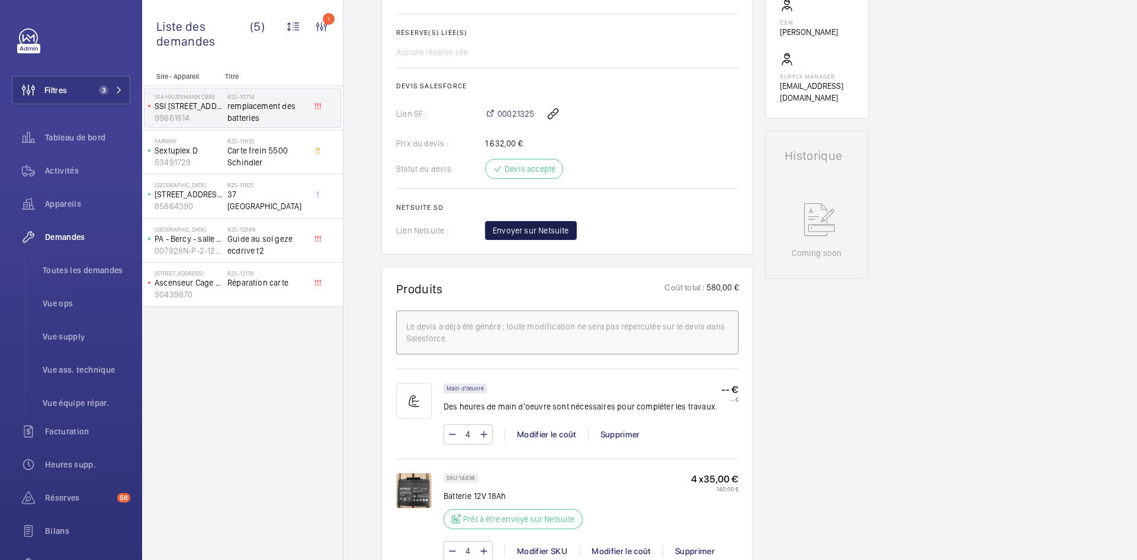
click at [556, 227] on span "Envoyer sur Netsuite" at bounding box center [531, 230] width 76 height 12
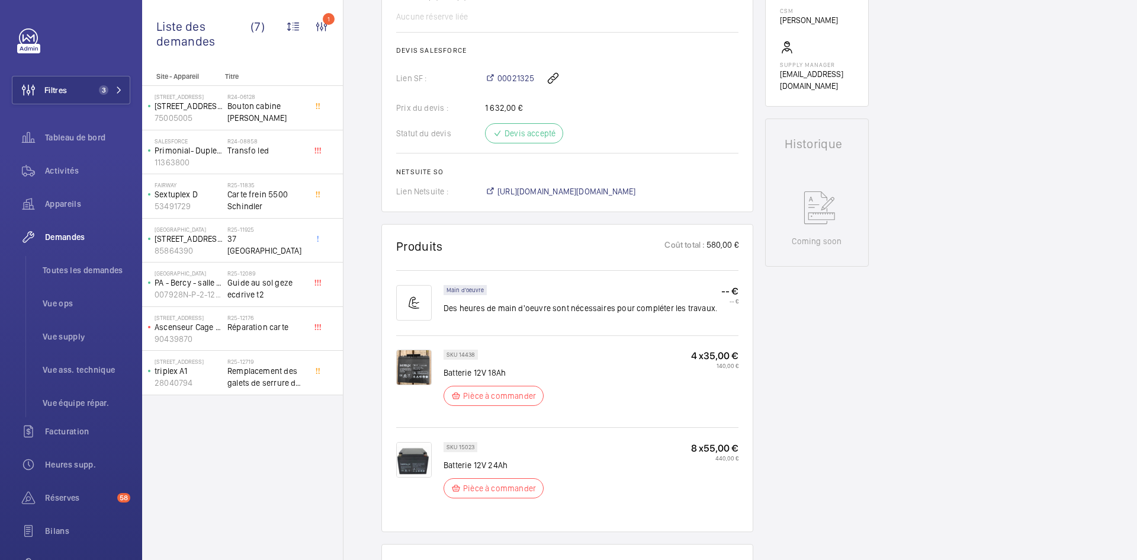
scroll to position [462, 0]
click at [599, 186] on span "[URL][DOMAIN_NAME][DOMAIN_NAME]" at bounding box center [566, 191] width 139 height 12
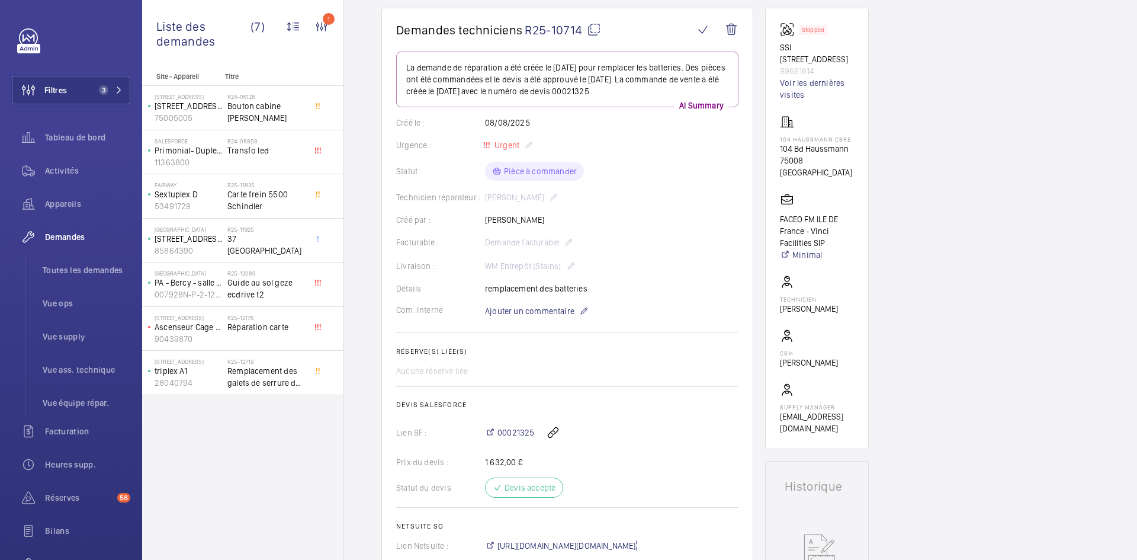
scroll to position [107, 0]
click at [529, 310] on span "Ajouter un commentaire" at bounding box center [529, 312] width 89 height 12
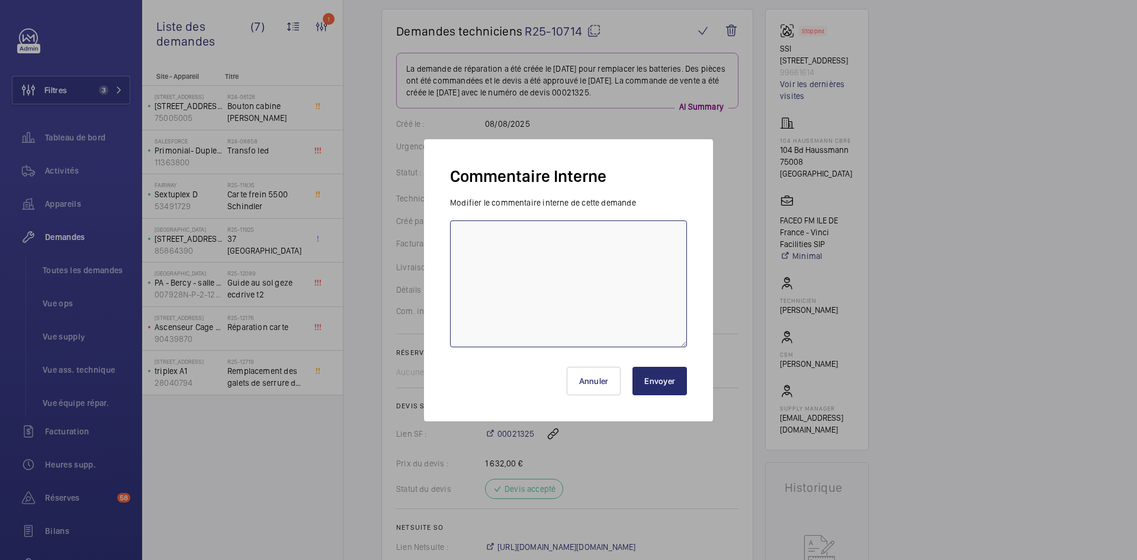
click at [493, 241] on textarea at bounding box center [568, 283] width 237 height 127
paste textarea "BY-24/09 commande effectuer chez le fournisseur GDV via l'email livraison prévu…"
type textarea "BY-24/09 commande effectuer chez le fournisseur GDV via l'email livraison prévu…"
click at [675, 379] on button "Envoyer" at bounding box center [659, 381] width 54 height 28
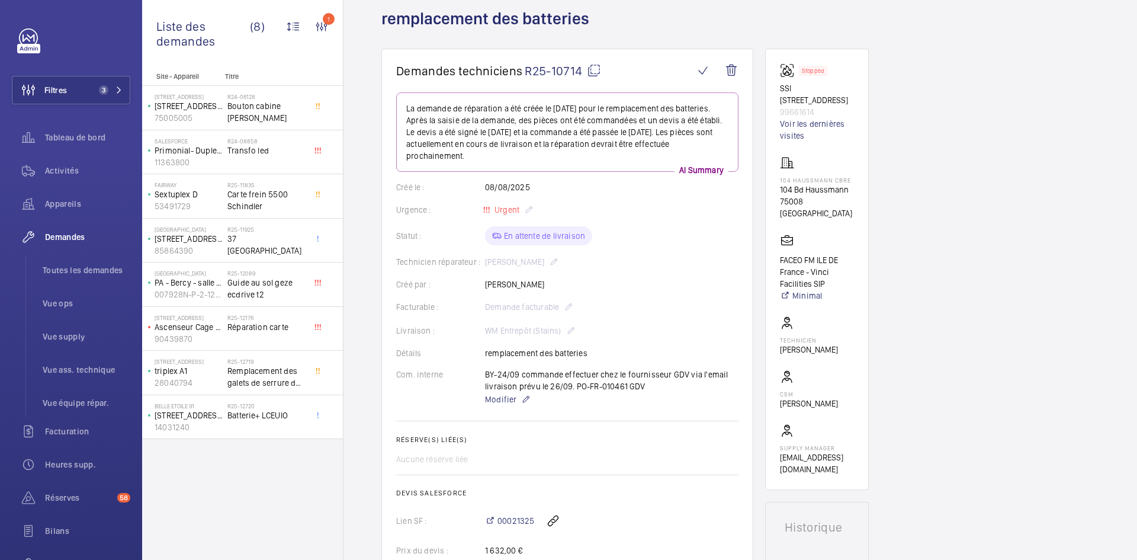
scroll to position [0, 0]
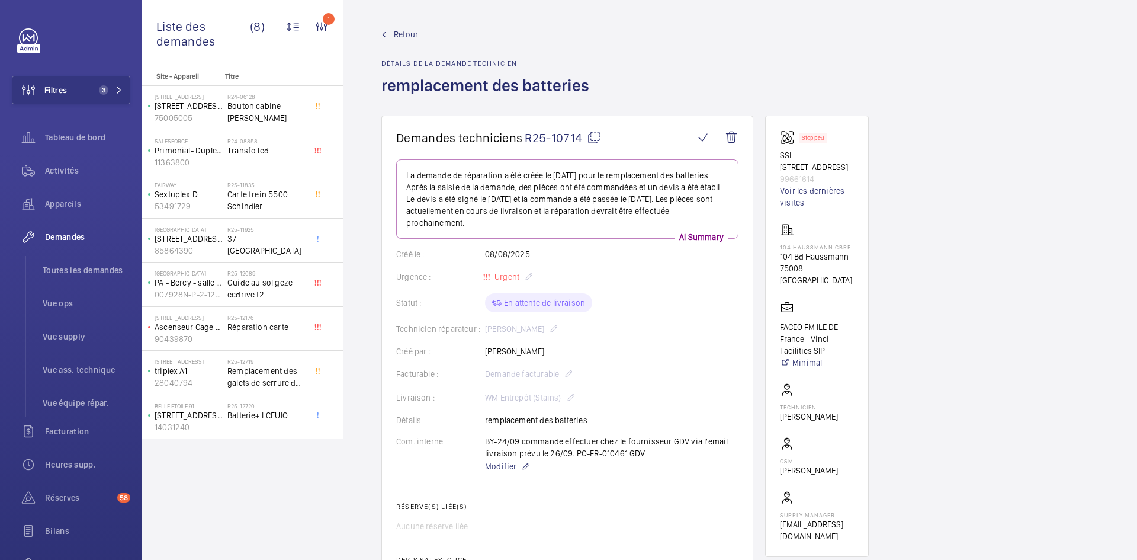
click at [406, 30] on span "Retour" at bounding box center [406, 34] width 24 height 12
click at [404, 34] on span "Retour" at bounding box center [406, 34] width 24 height 12
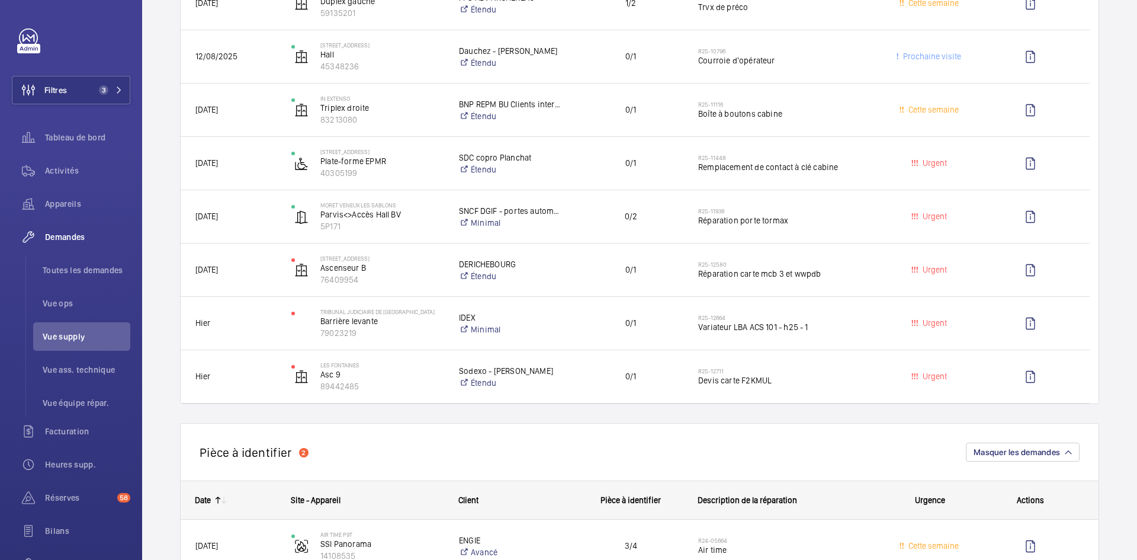
scroll to position [474, 0]
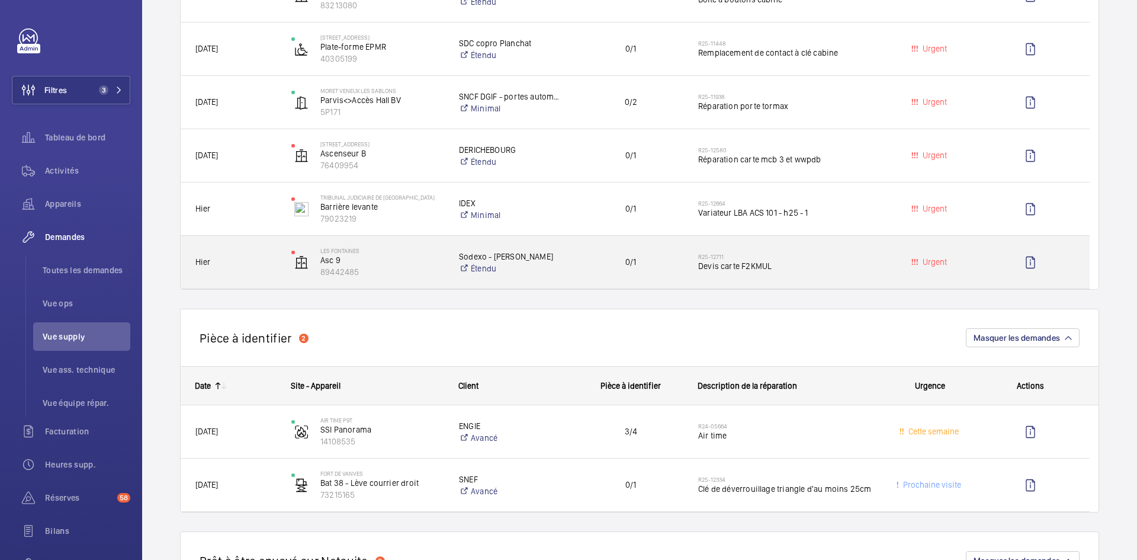
click at [242, 260] on span "Hier" at bounding box center [235, 262] width 81 height 14
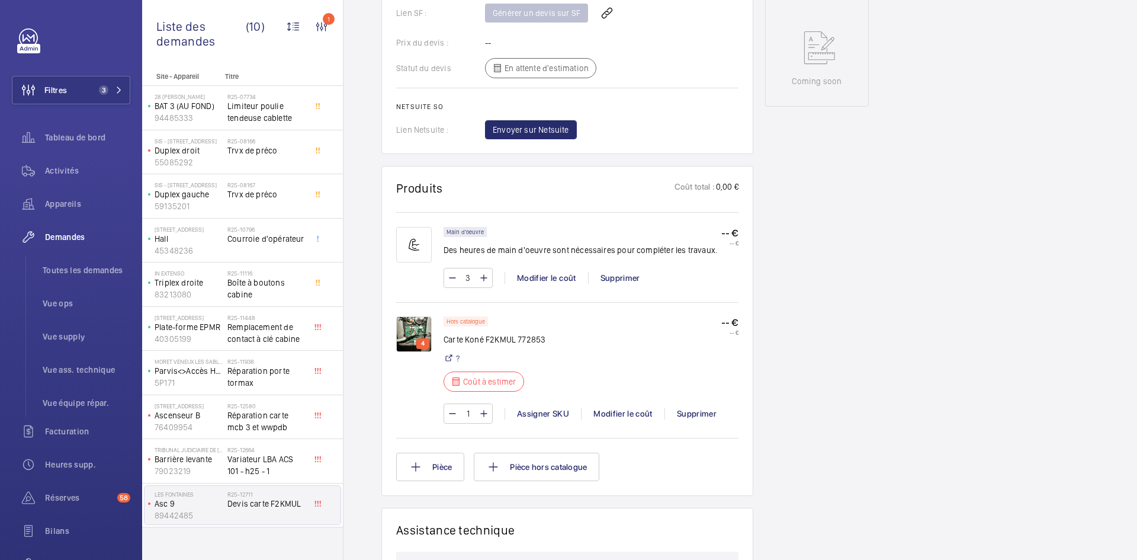
scroll to position [592, 0]
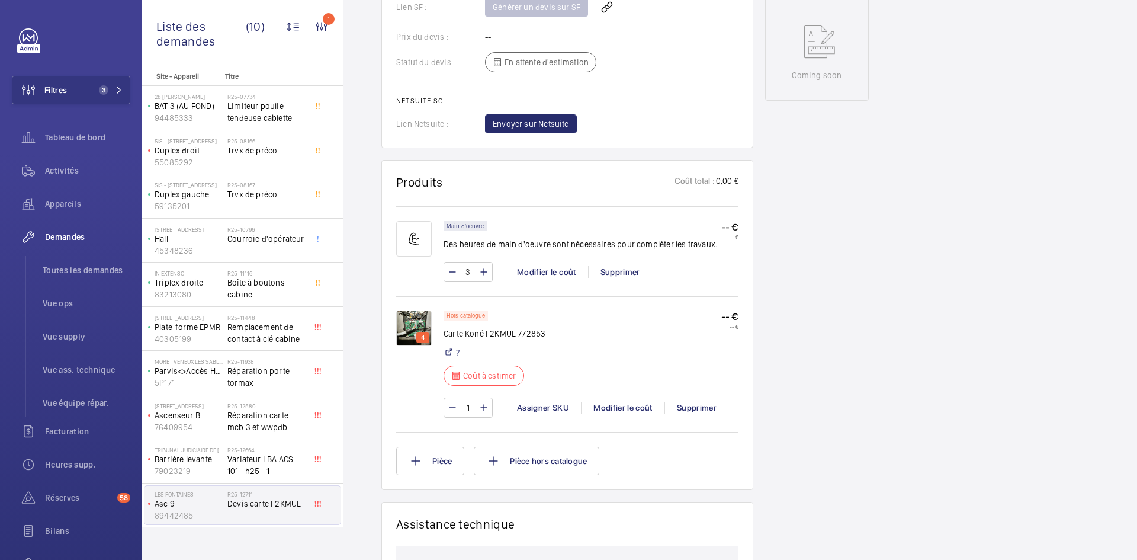
click at [406, 323] on img at bounding box center [414, 328] width 36 height 36
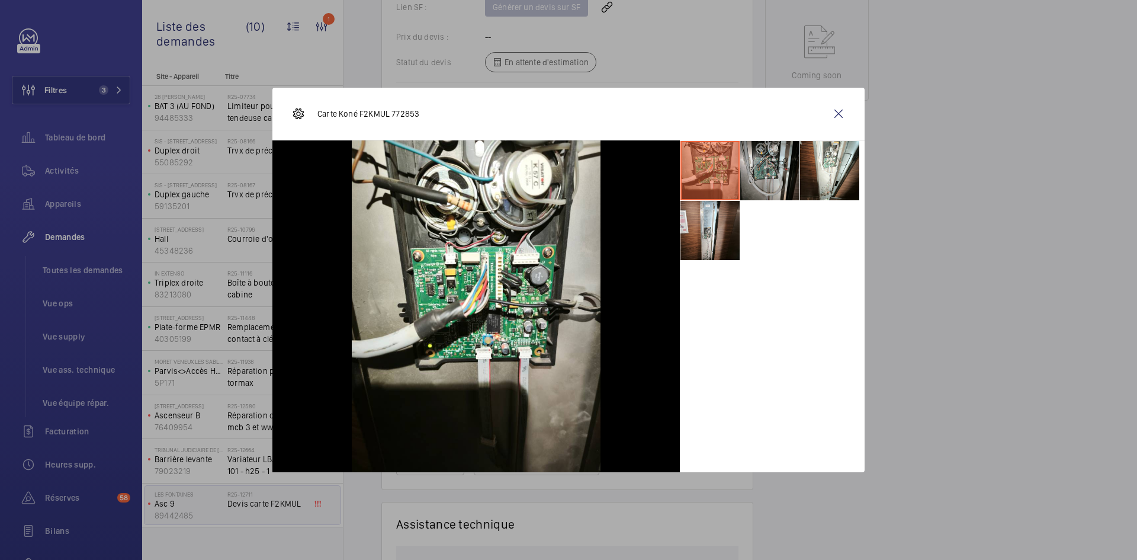
click at [776, 170] on li at bounding box center [769, 170] width 59 height 59
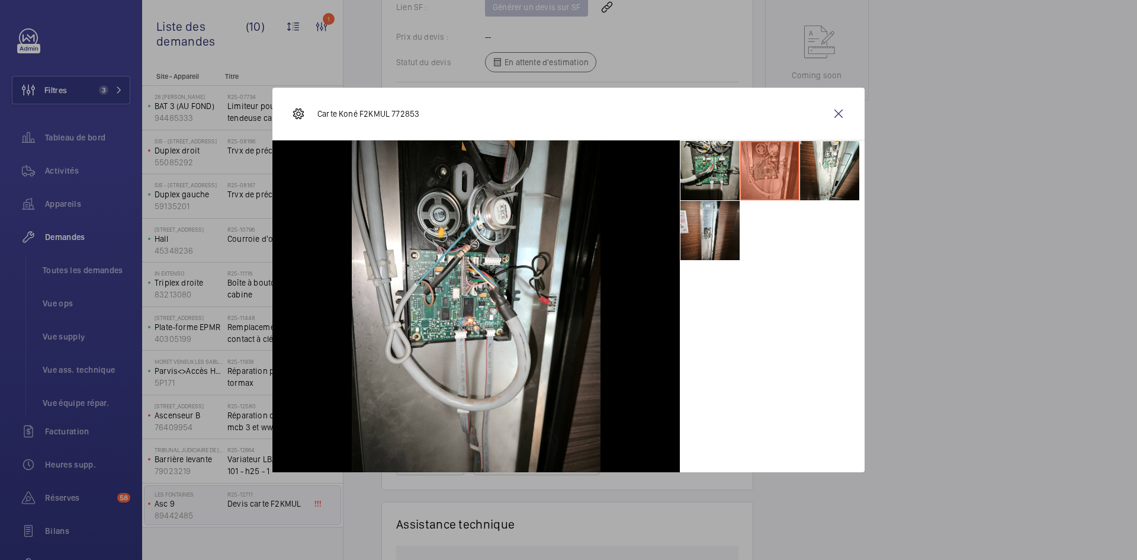
click at [714, 168] on li at bounding box center [709, 170] width 59 height 59
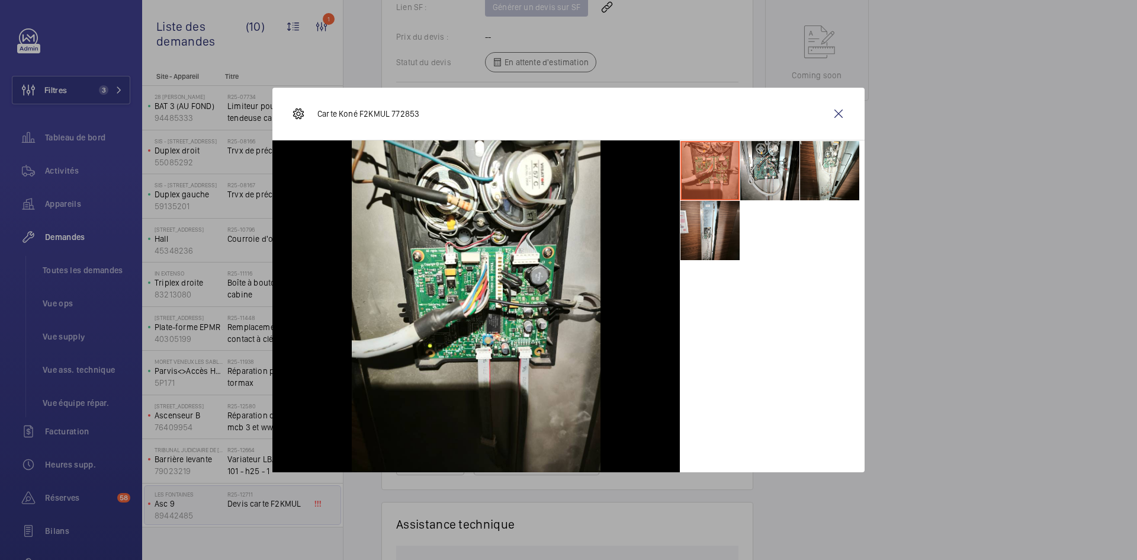
click at [843, 113] on wm-front-icon-button at bounding box center [838, 113] width 28 height 28
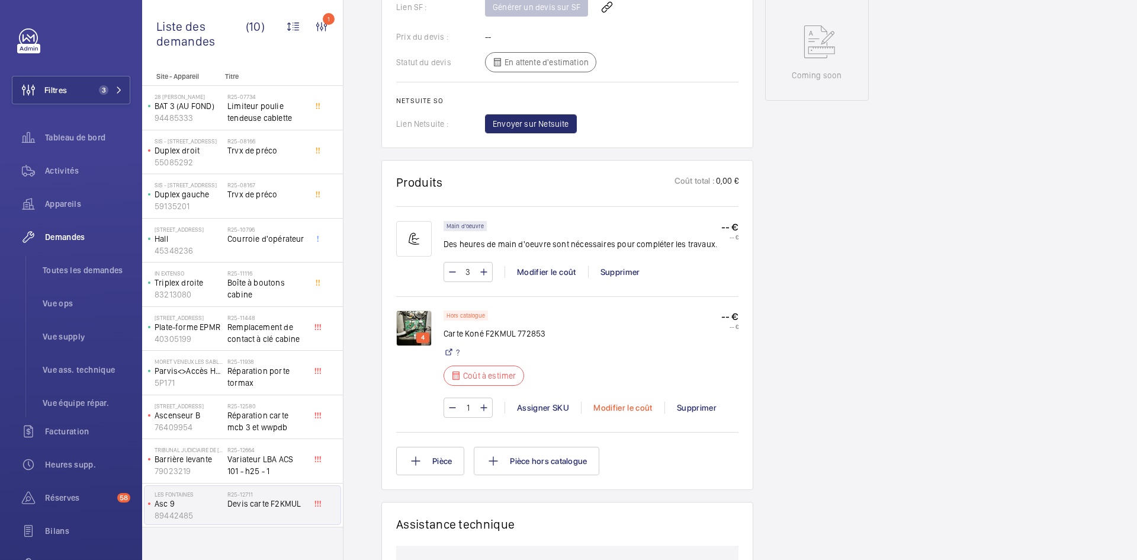
click at [629, 405] on div "Modifier le coût" at bounding box center [622, 407] width 83 height 12
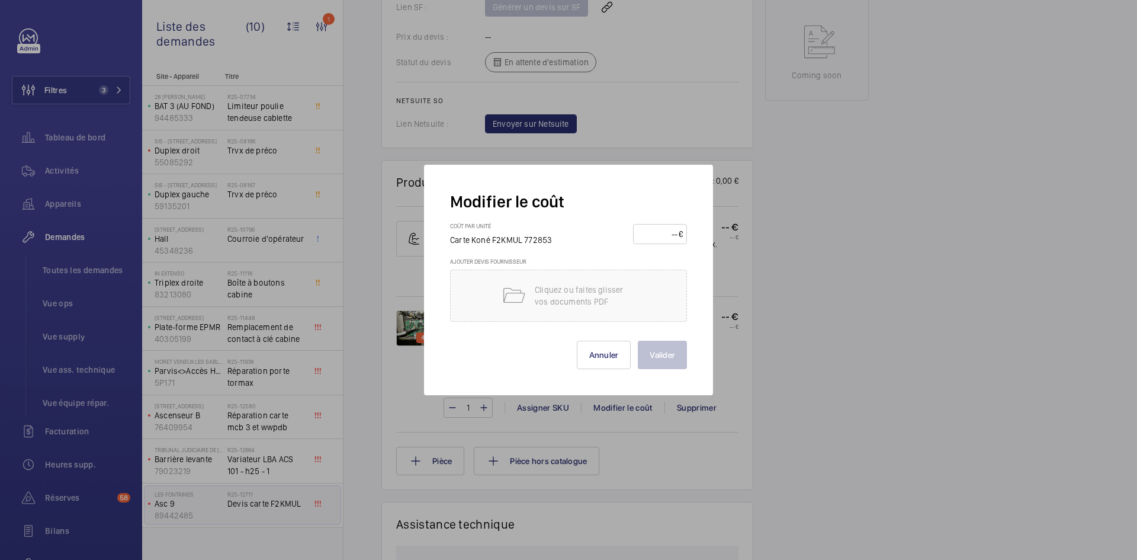
click at [660, 232] on input "number" at bounding box center [657, 233] width 41 height 19
type input "750"
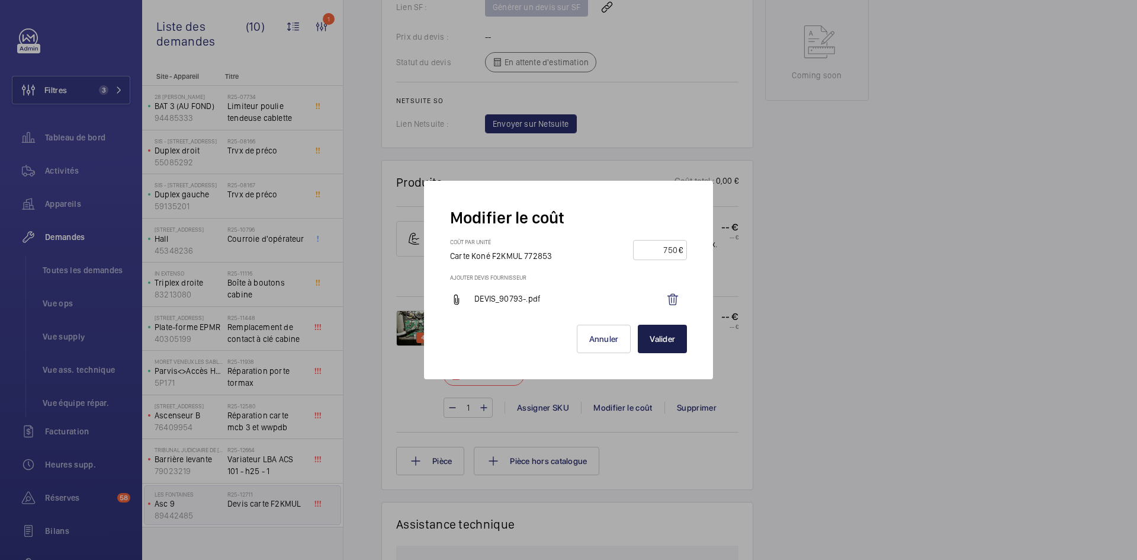
click at [669, 340] on button "Valider" at bounding box center [662, 338] width 49 height 28
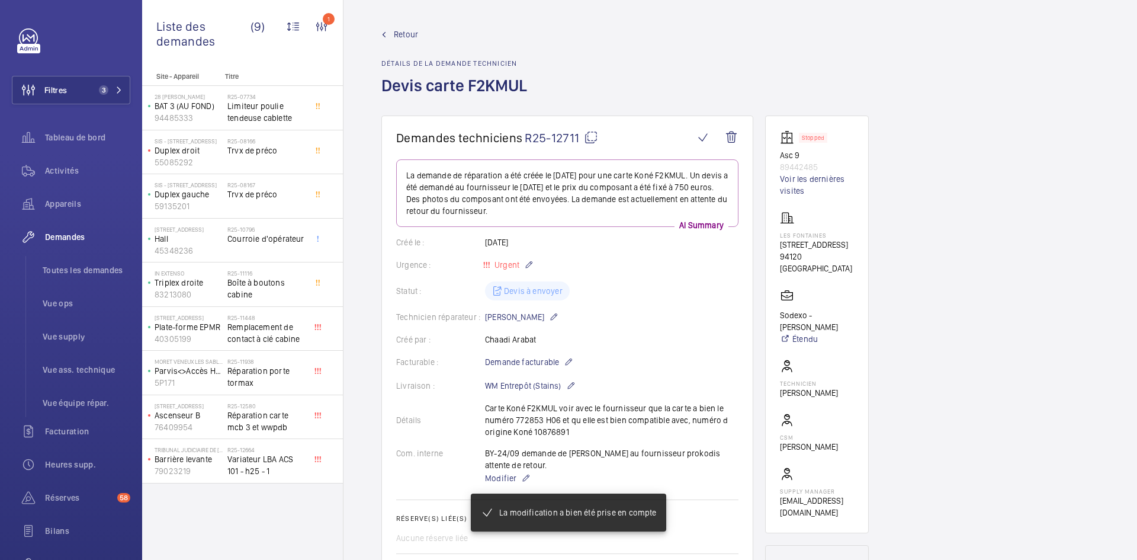
click at [397, 28] on wm-front-admin-header "Retour Détails de la demande technicien Devis carte F2KMUL" at bounding box center [739, 57] width 793 height 115
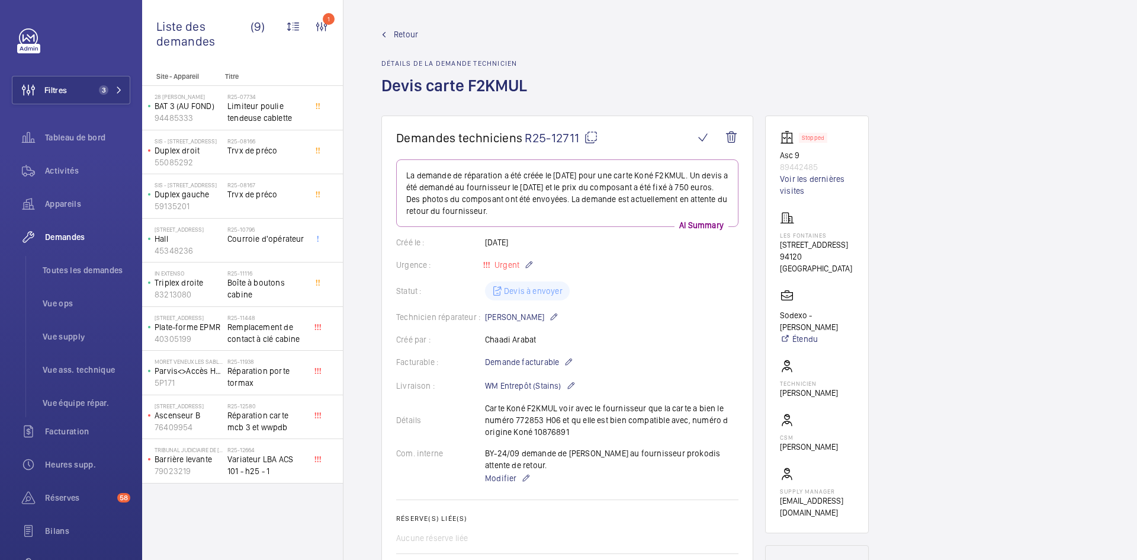
click at [397, 30] on span "Retour" at bounding box center [406, 34] width 24 height 12
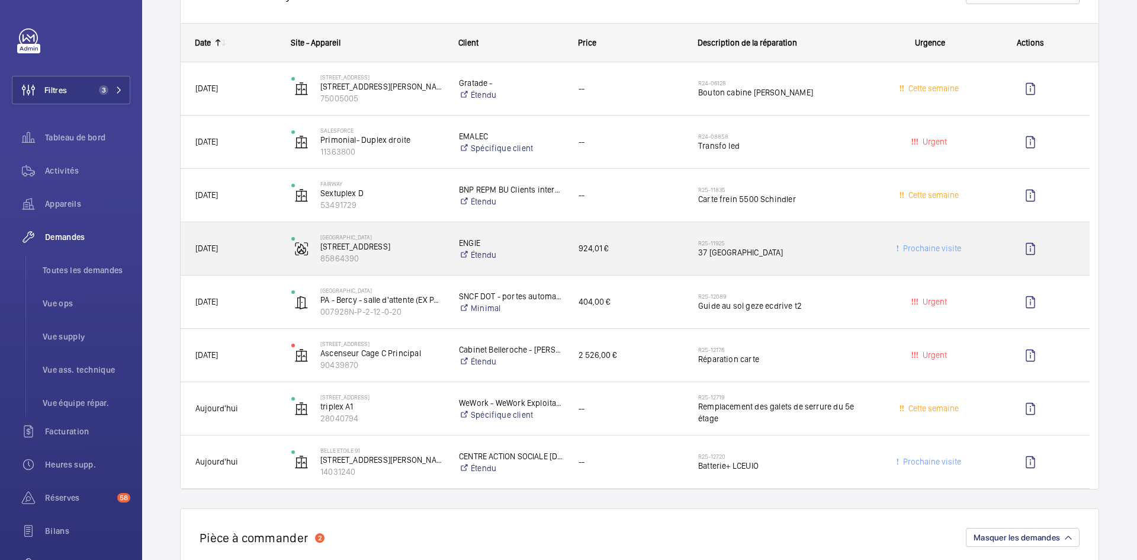
scroll to position [1007, 0]
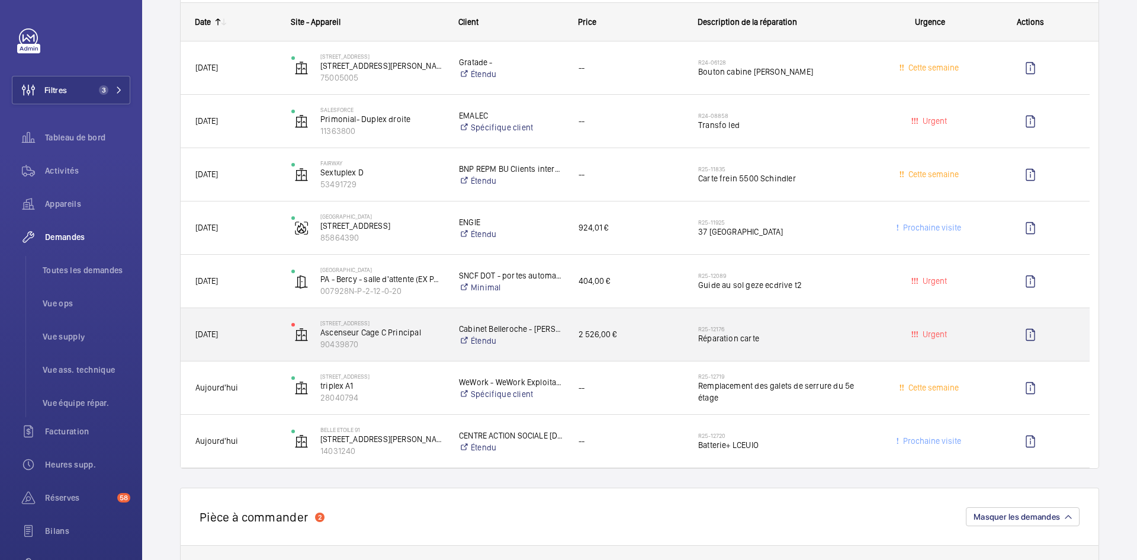
click at [263, 338] on span "12/09/2025" at bounding box center [235, 334] width 81 height 14
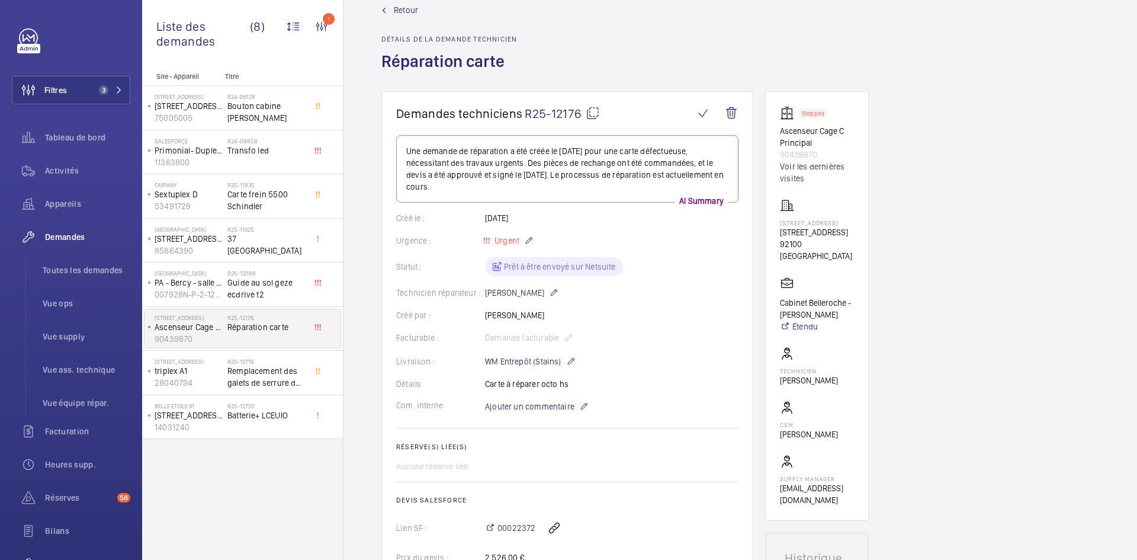
scroll to position [24, 0]
click at [594, 110] on mat-icon at bounding box center [593, 114] width 14 height 14
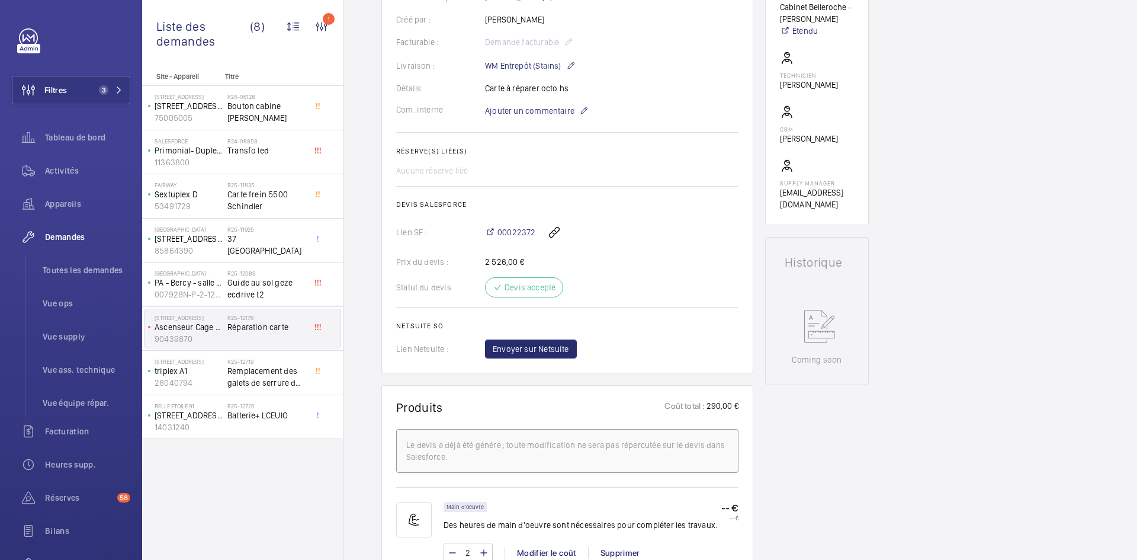
scroll to position [557, 0]
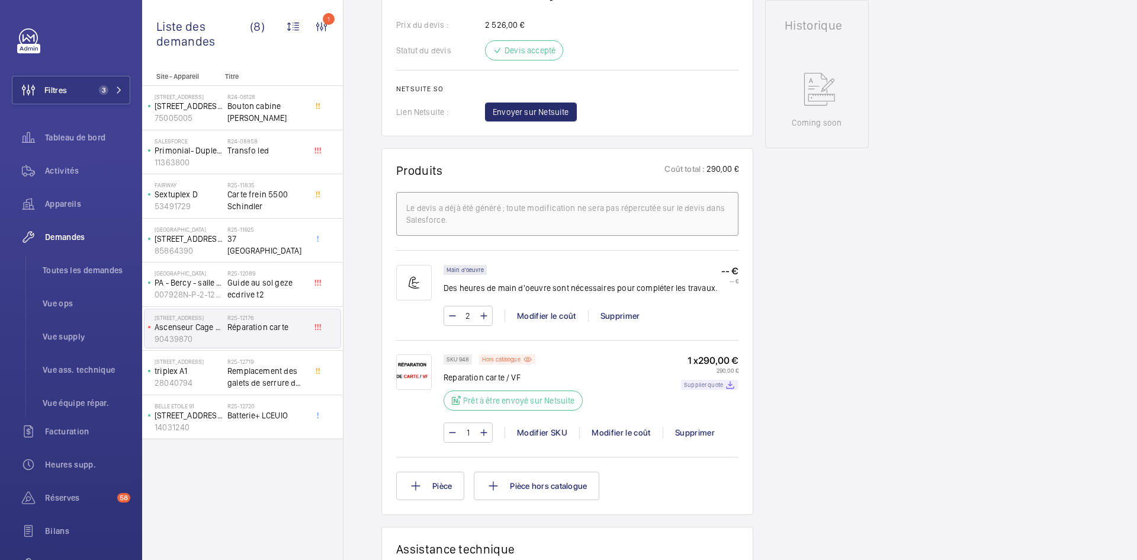
click at [706, 385] on p "Supplier quote" at bounding box center [703, 385] width 39 height 4
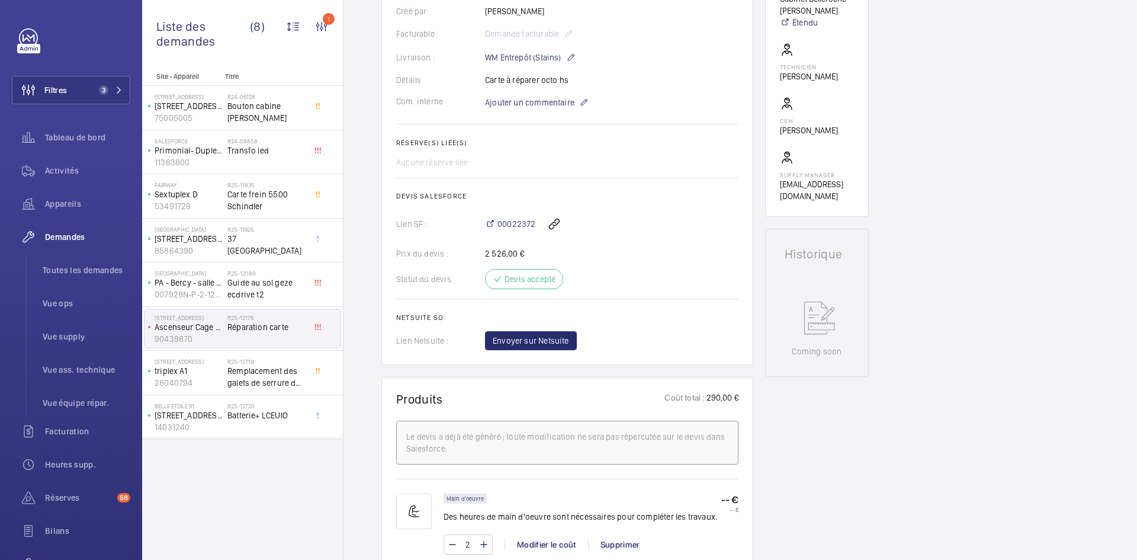
scroll to position [261, 0]
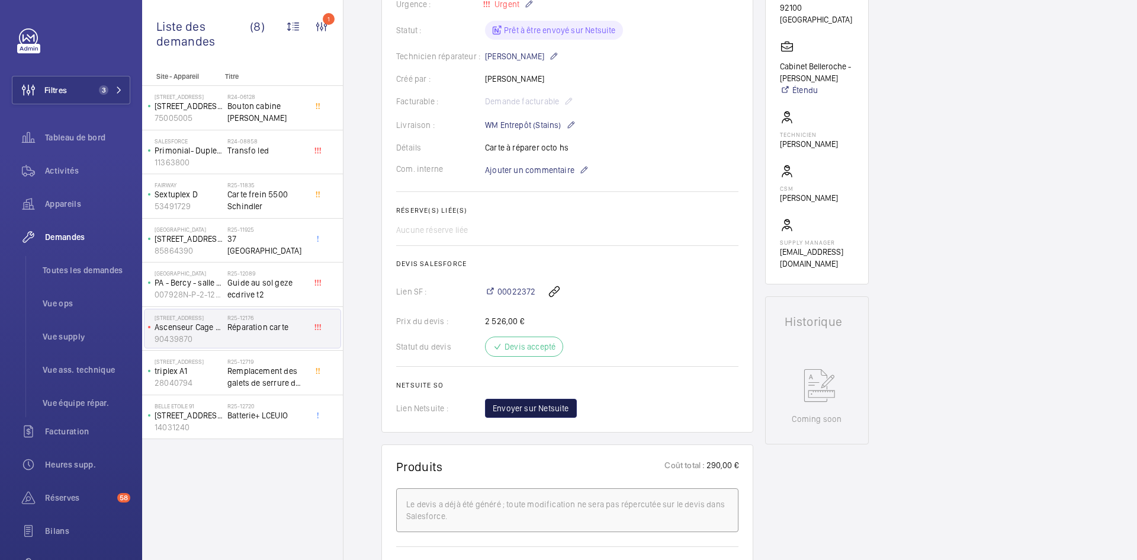
click at [558, 410] on span "Envoyer sur Netsuite" at bounding box center [531, 408] width 76 height 12
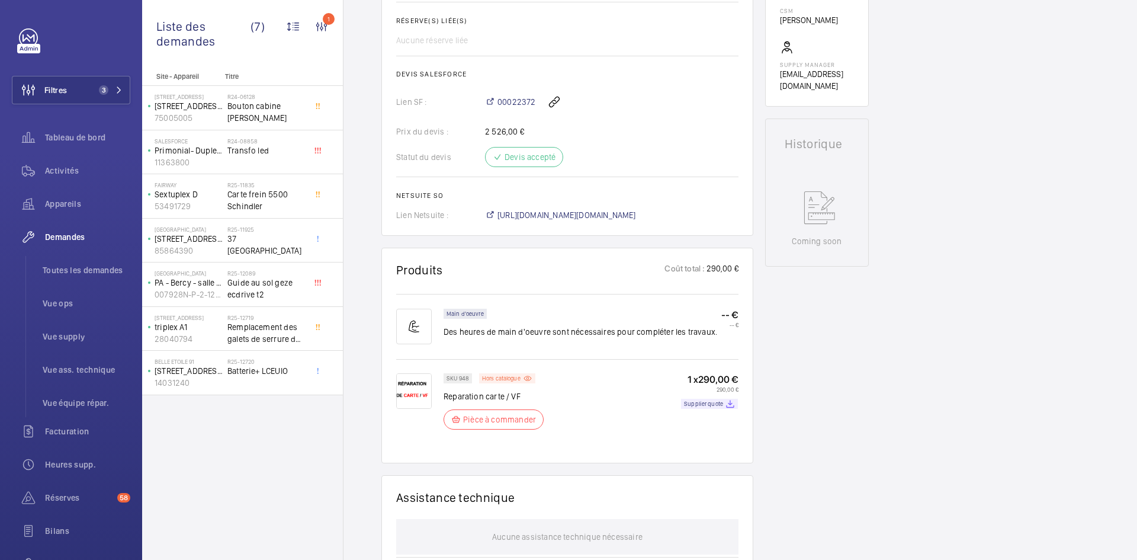
scroll to position [450, 0]
click at [630, 216] on span "https://6461500.app.netsuite.com/app/accounting/transactions/salesord.nl?id=303…" at bounding box center [566, 215] width 139 height 12
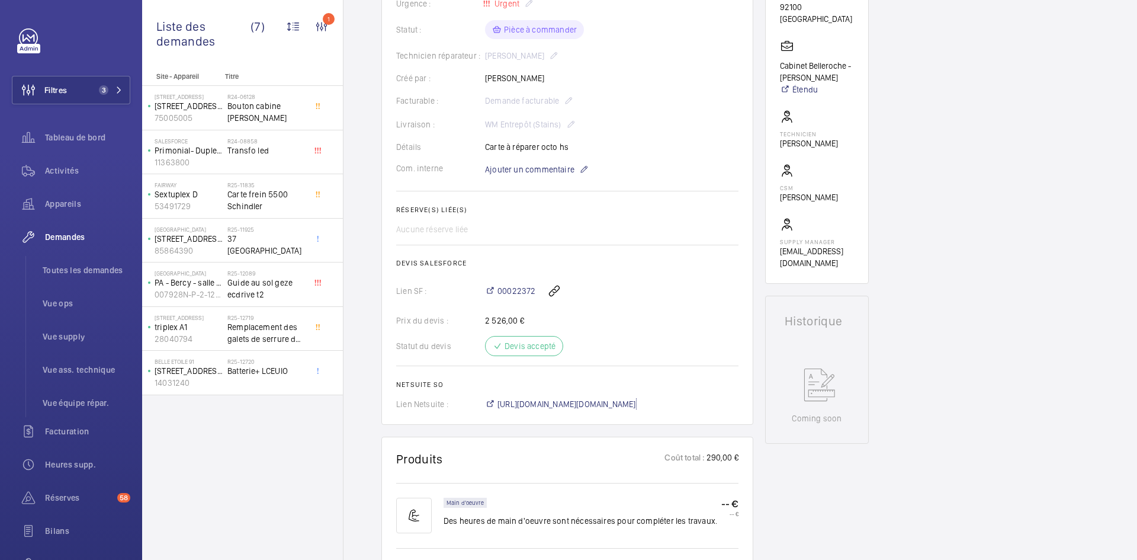
scroll to position [213, 0]
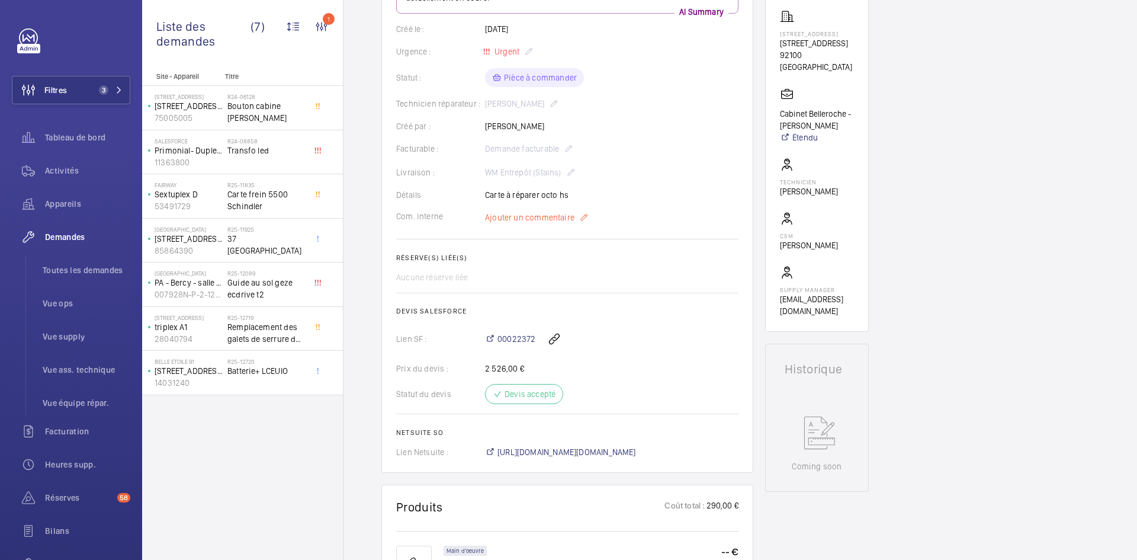
click at [534, 218] on span "Ajouter un commentaire" at bounding box center [529, 217] width 89 height 12
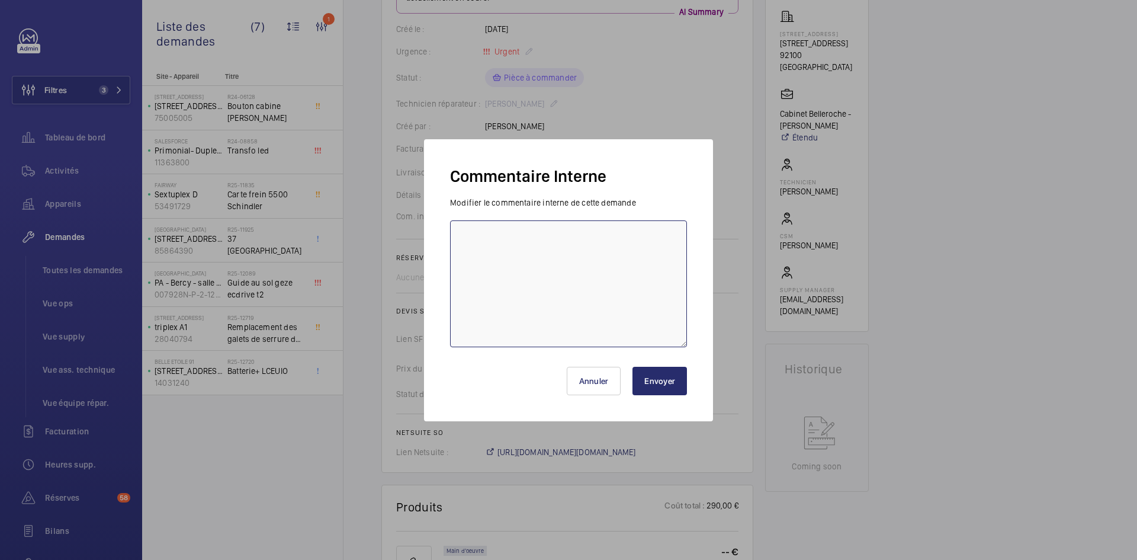
click at [499, 235] on textarea at bounding box center [568, 283] width 237 height 127
paste textarea "BY-24/09 commande effectuer chez le fournisseur LIFTRONIK via l'email livraison…"
type textarea "BY-24/09 commande effectuer chez le fournisseur LIFTRONIK via l'email livraison…"
click at [660, 382] on button "Envoyer" at bounding box center [659, 381] width 54 height 28
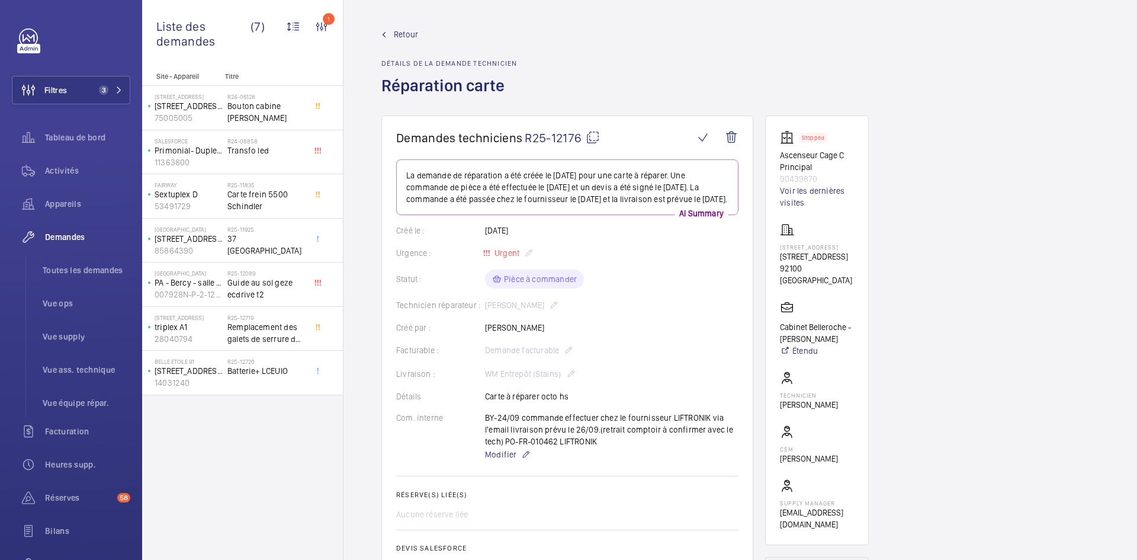
click at [595, 132] on mat-icon at bounding box center [593, 137] width 14 height 14
click at [592, 142] on mat-icon at bounding box center [593, 137] width 14 height 14
click at [597, 136] on mat-icon at bounding box center [593, 137] width 14 height 14
drag, startPoint x: 836, startPoint y: 298, endPoint x: 774, endPoint y: 266, distance: 69.4
click at [774, 266] on wm-front-card "Stopped Ascenseur Cage C Principal 90439870 Voir les dernières visites 4 Avenue…" at bounding box center [817, 329] width 104 height 429
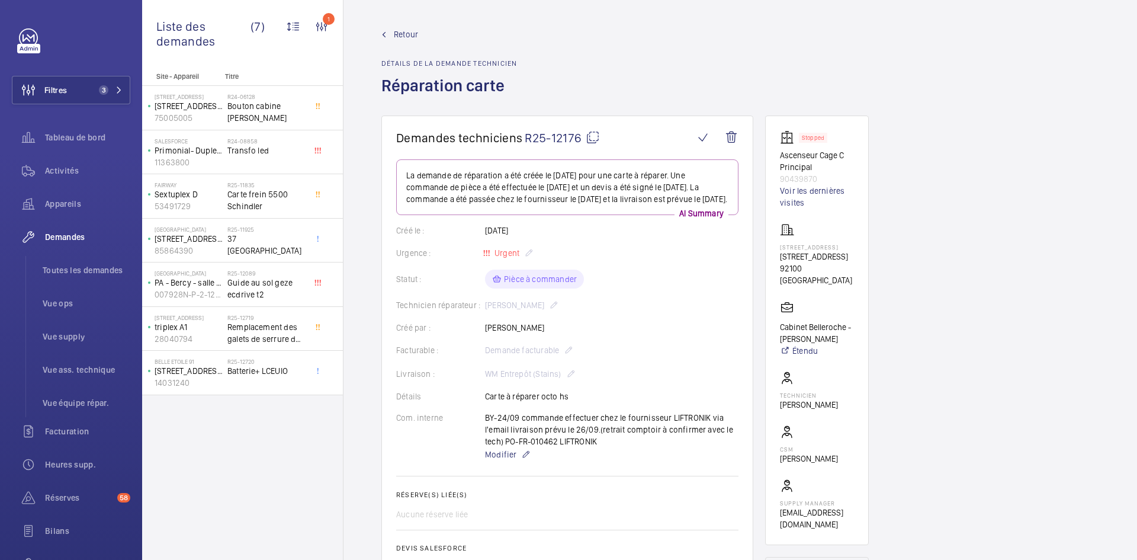
copy p "4 Avenue du Stade de Coubertin, 92100 BOULOGNE-BILLANCOURT"
drag, startPoint x: 670, startPoint y: 428, endPoint x: 707, endPoint y: 429, distance: 36.7
click at [707, 429] on div "BY-24/09 commande effectuer chez le fournisseur LIFTRONIK via l'email livraison…" at bounding box center [611, 437] width 253 height 50
copy p "LIFTRONIK"
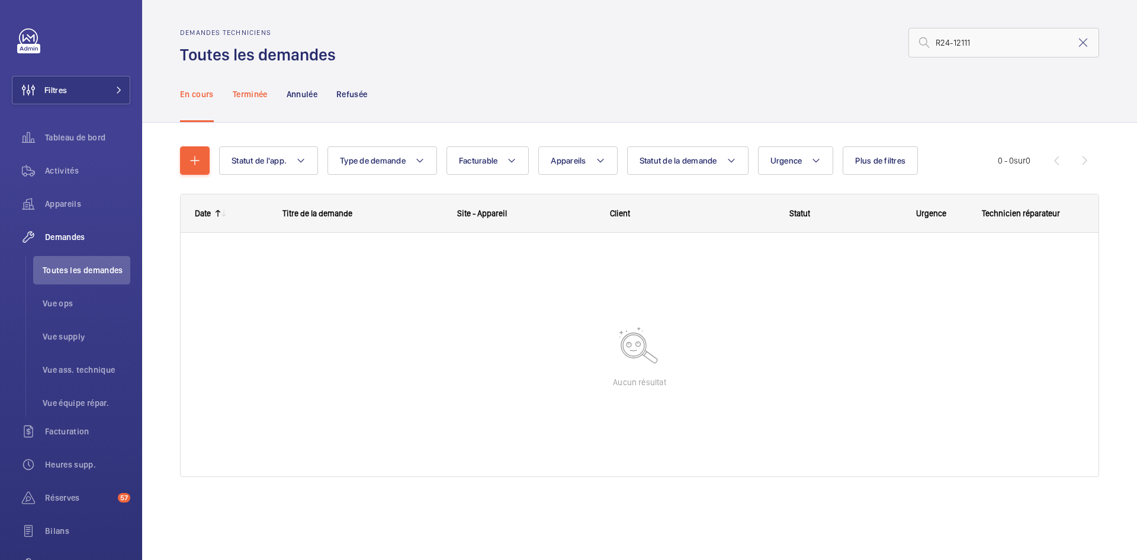
click at [253, 88] on p "Terminée" at bounding box center [250, 94] width 35 height 12
click at [204, 90] on p "En cours" at bounding box center [197, 94] width 34 height 12
click at [949, 42] on input "R24-12111" at bounding box center [1003, 43] width 191 height 30
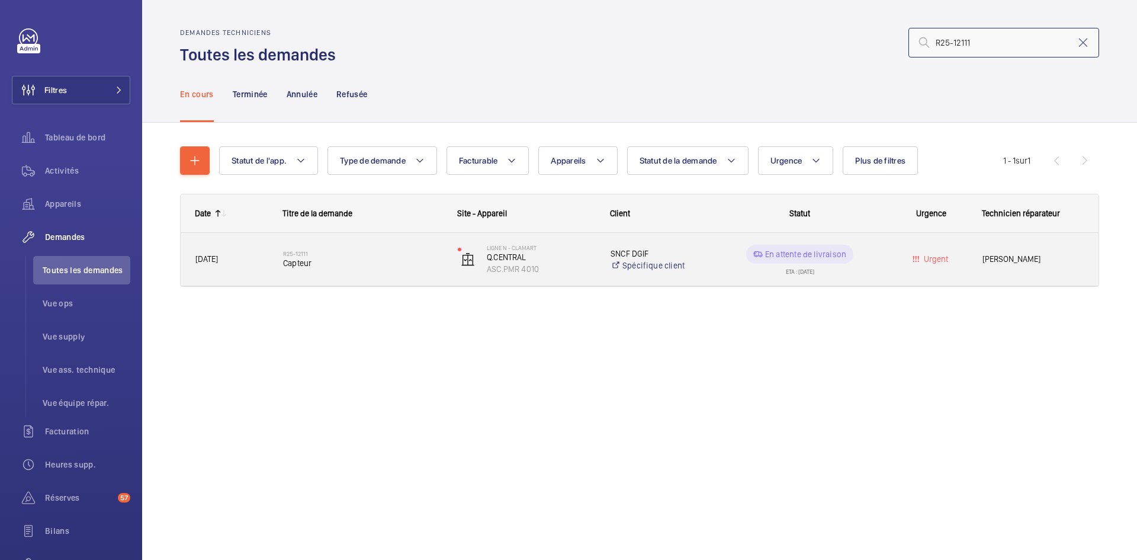
type input "R25-12111"
click at [259, 261] on span "[DATE]" at bounding box center [231, 259] width 72 height 14
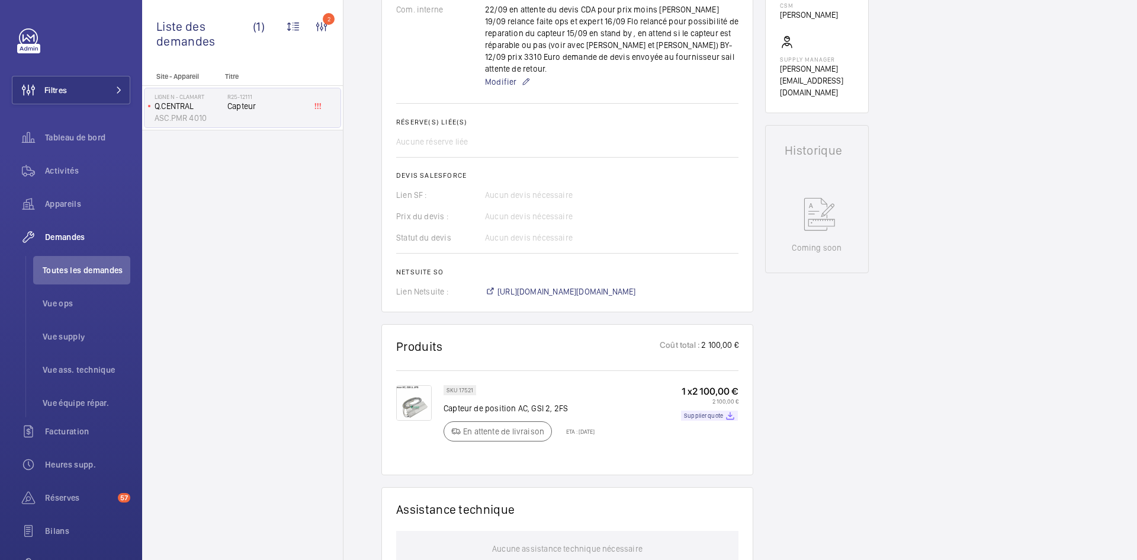
scroll to position [391, 0]
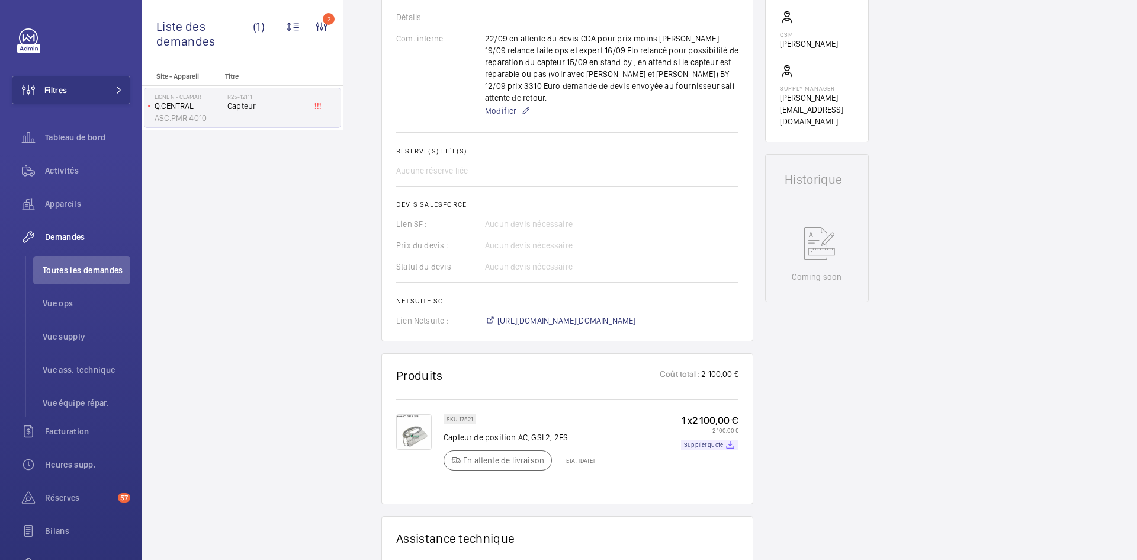
click at [422, 414] on img at bounding box center [414, 432] width 36 height 36
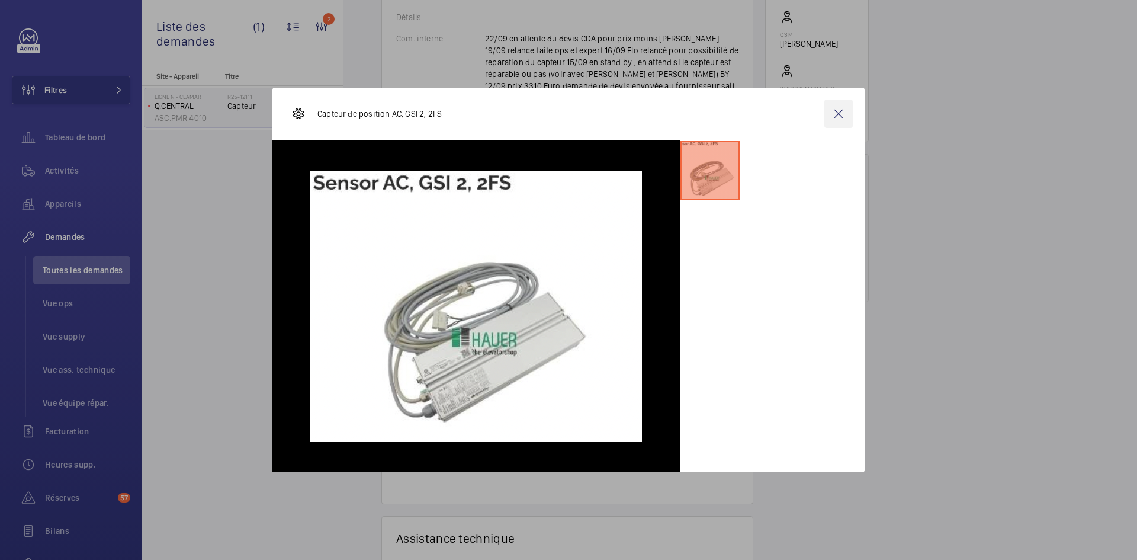
click at [836, 114] on wm-front-icon-button at bounding box center [838, 113] width 28 height 28
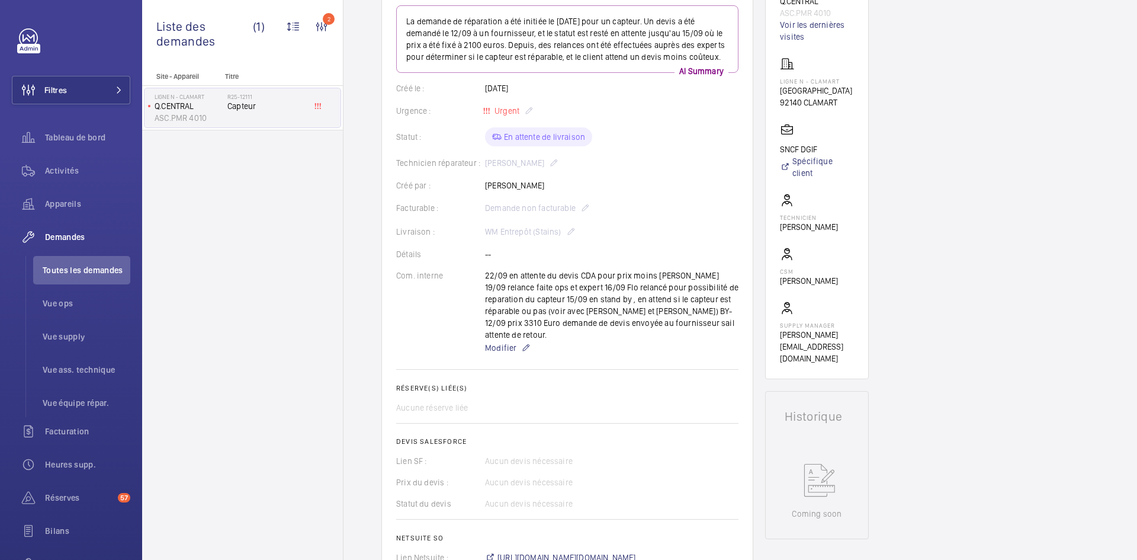
scroll to position [0, 0]
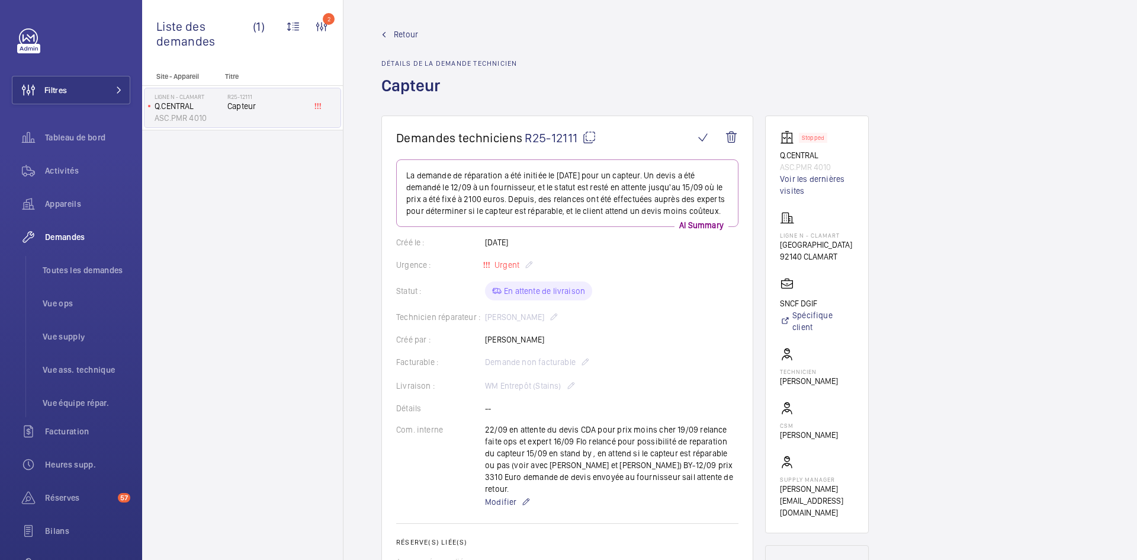
click at [586, 134] on mat-icon at bounding box center [589, 137] width 14 height 14
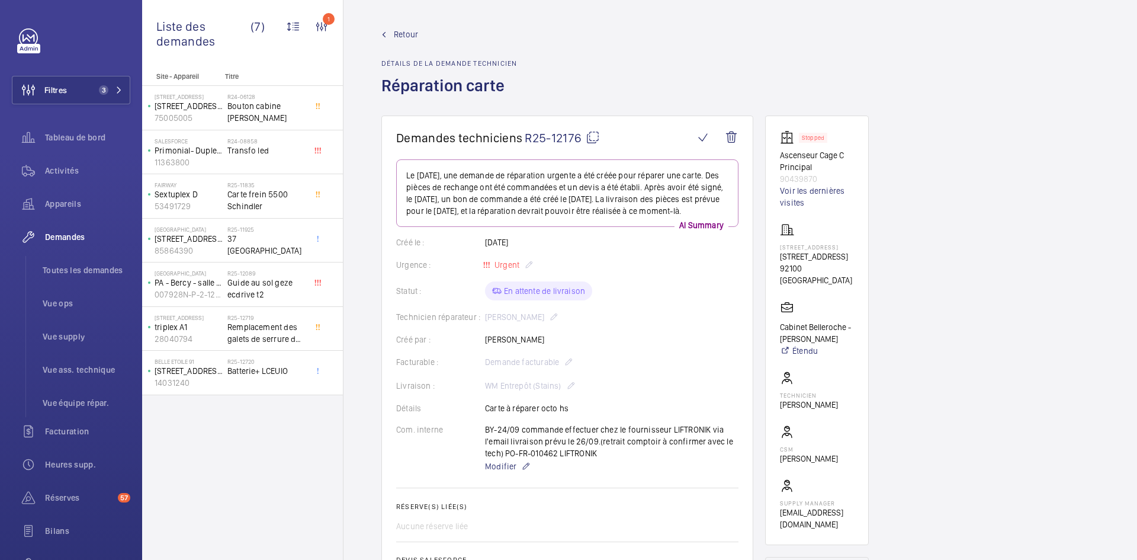
click at [404, 33] on span "Retour" at bounding box center [406, 34] width 24 height 12
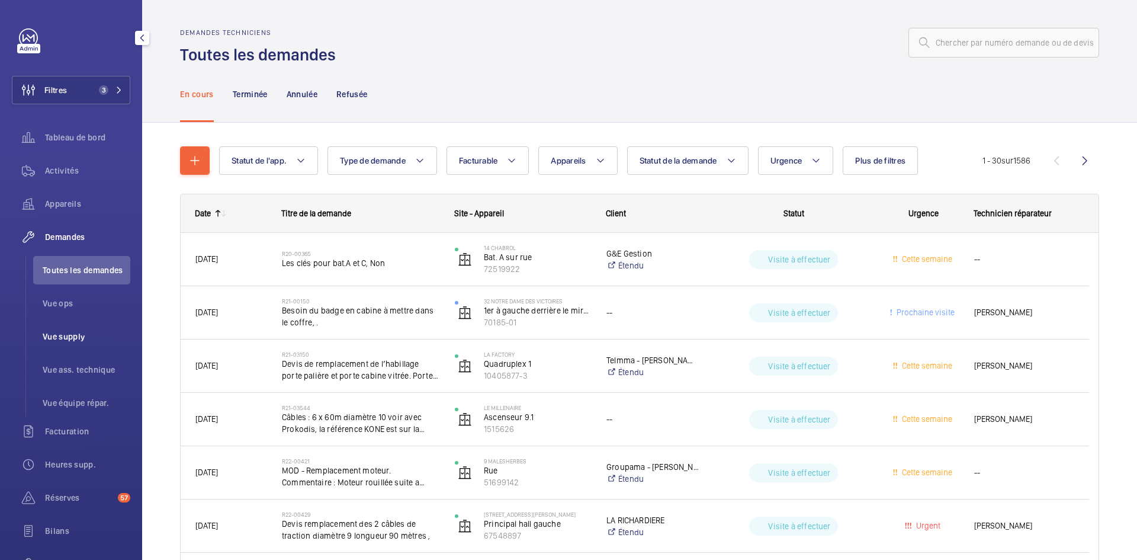
click at [73, 336] on span "Vue supply" at bounding box center [87, 336] width 88 height 12
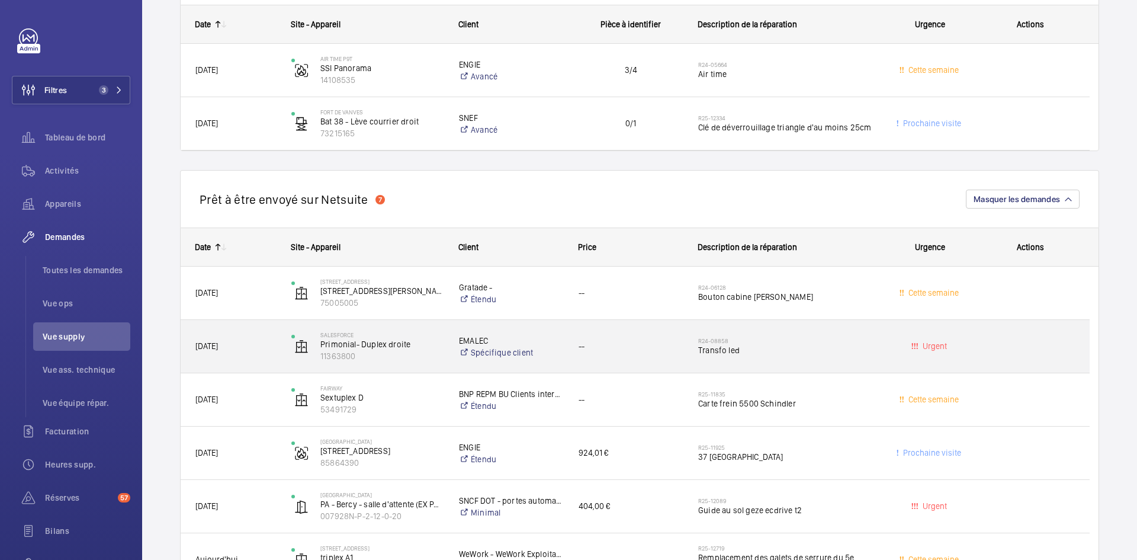
scroll to position [888, 0]
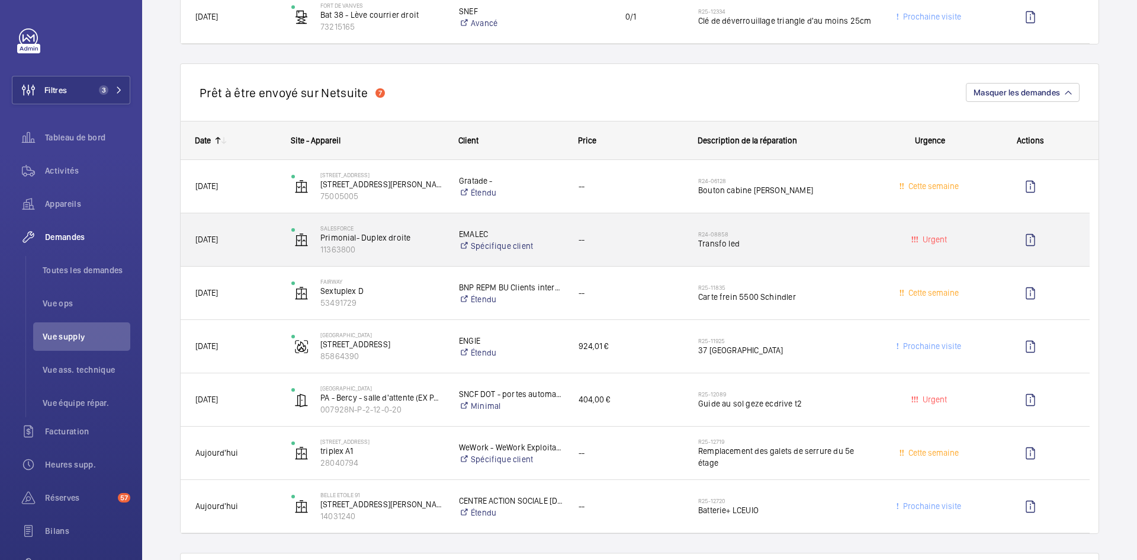
click at [279, 240] on div "SALESFORCE Primonial- Duplex droite 11363800" at bounding box center [360, 240] width 166 height 49
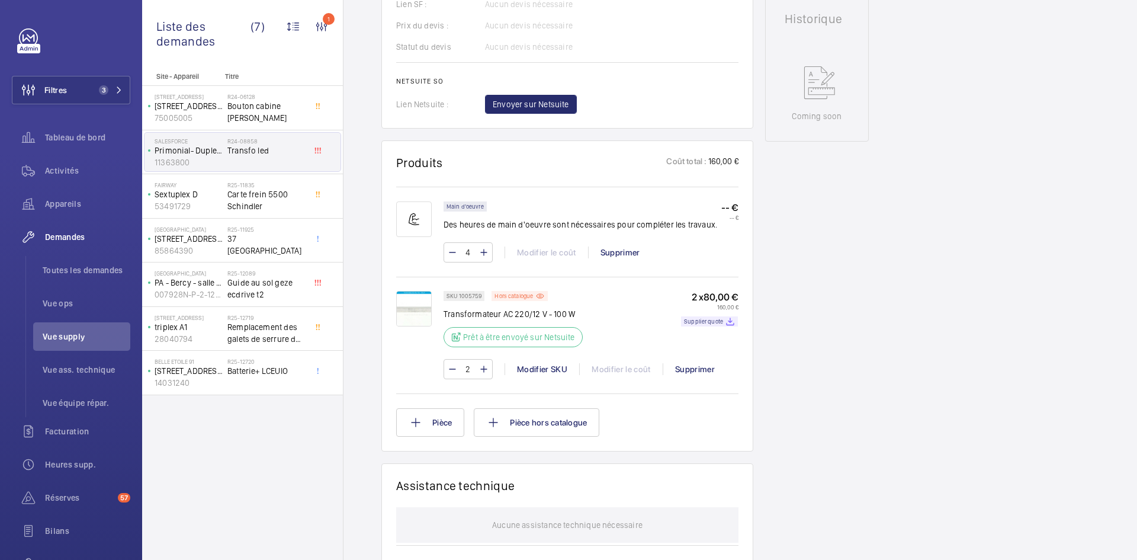
scroll to position [592, 0]
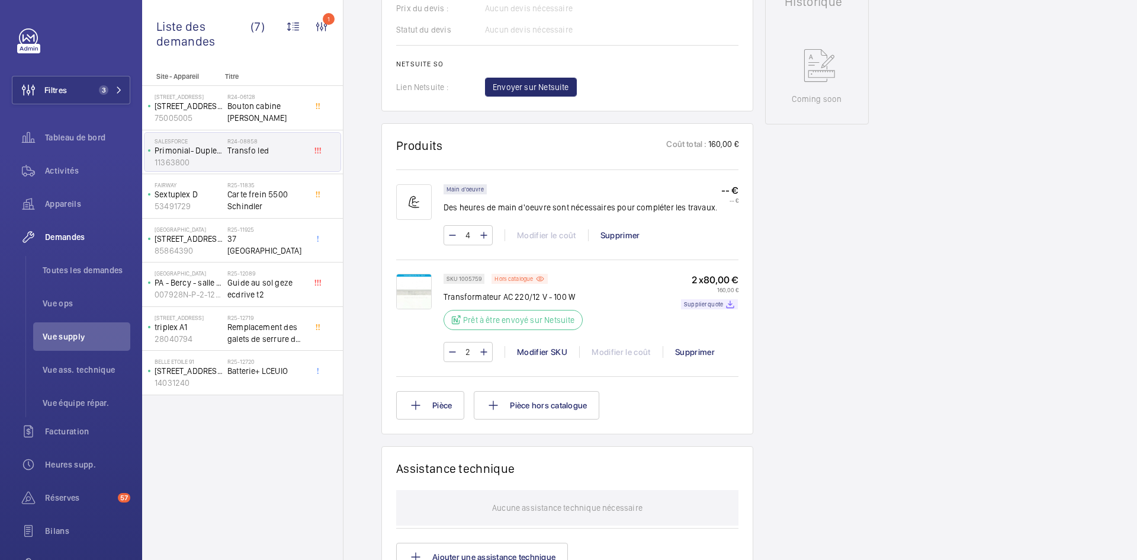
click at [413, 285] on img at bounding box center [414, 292] width 36 height 36
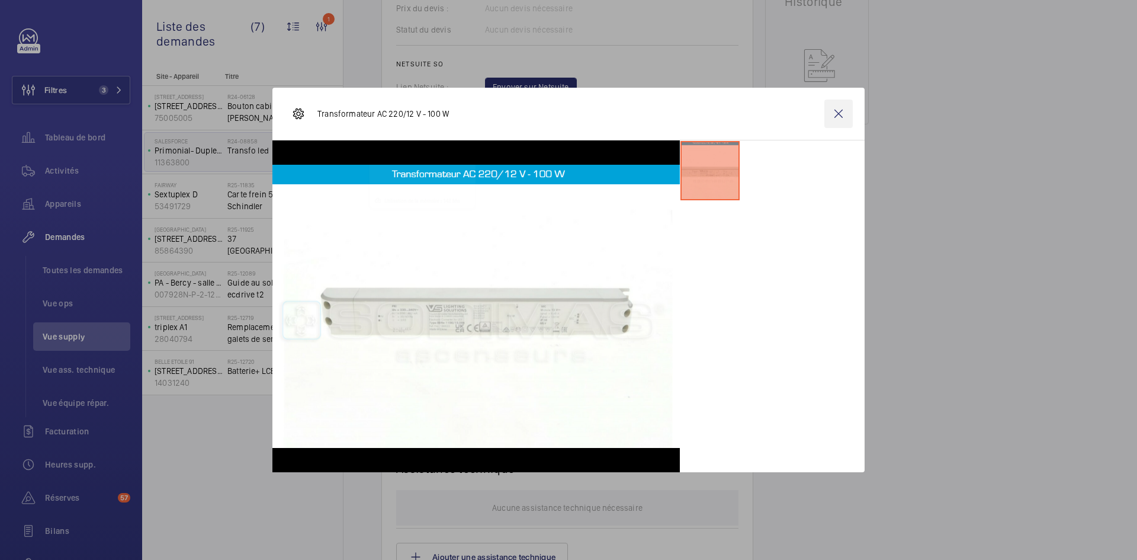
click at [841, 115] on wm-front-icon-button at bounding box center [838, 113] width 28 height 28
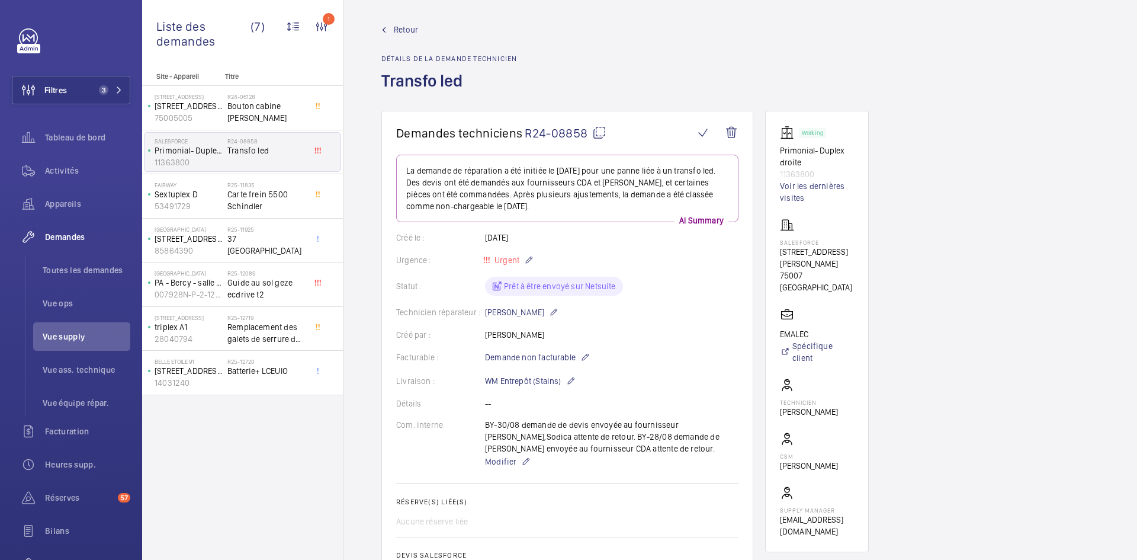
scroll to position [0, 0]
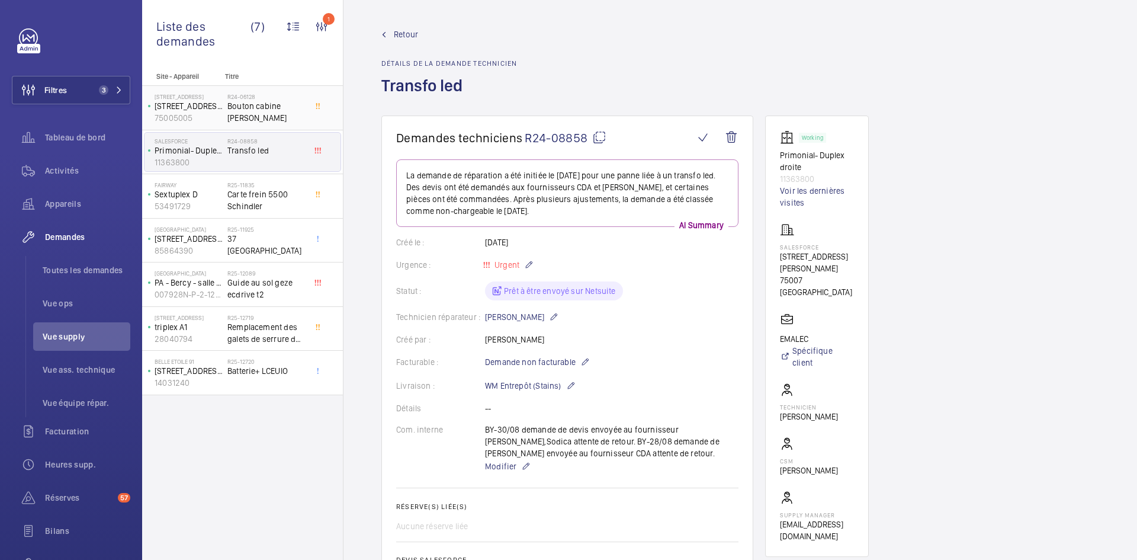
click at [225, 105] on div "159 boulevard Murat 75016 Paris 2 rue Charles Tellier entrée droite 75005005" at bounding box center [185, 107] width 83 height 39
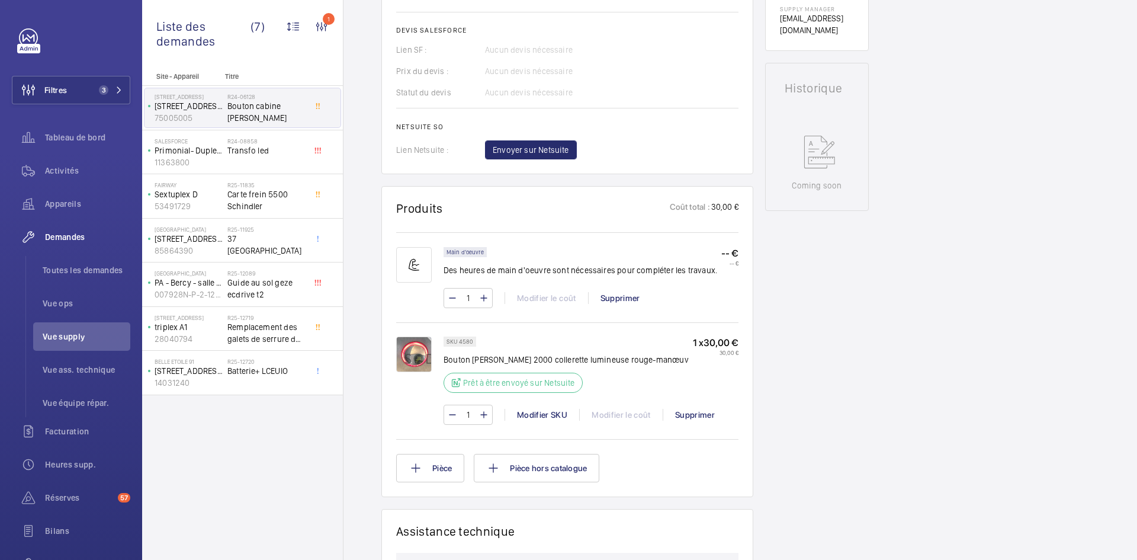
scroll to position [533, 0]
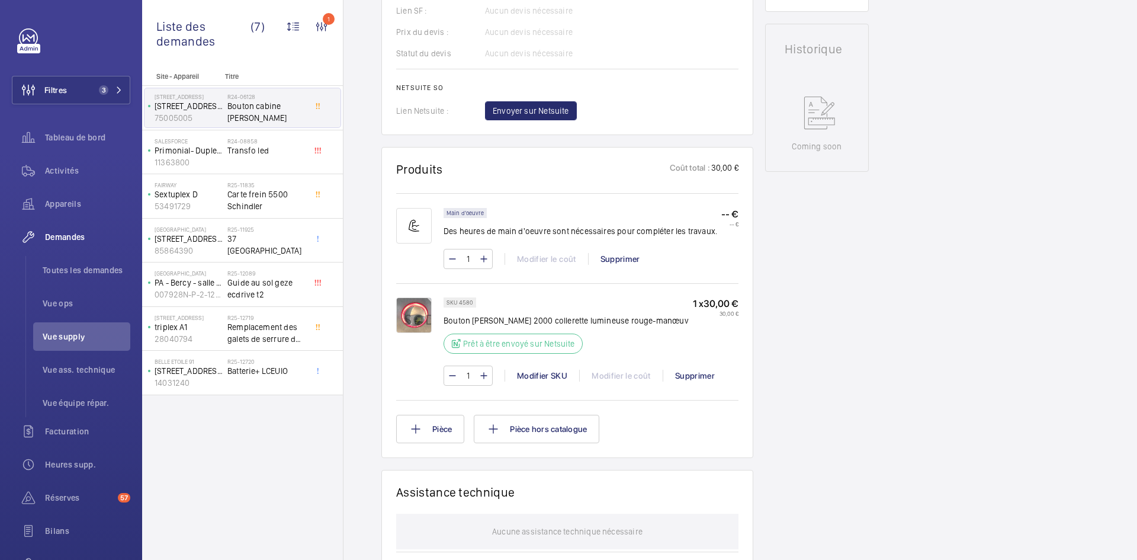
click at [412, 306] on img at bounding box center [414, 315] width 36 height 36
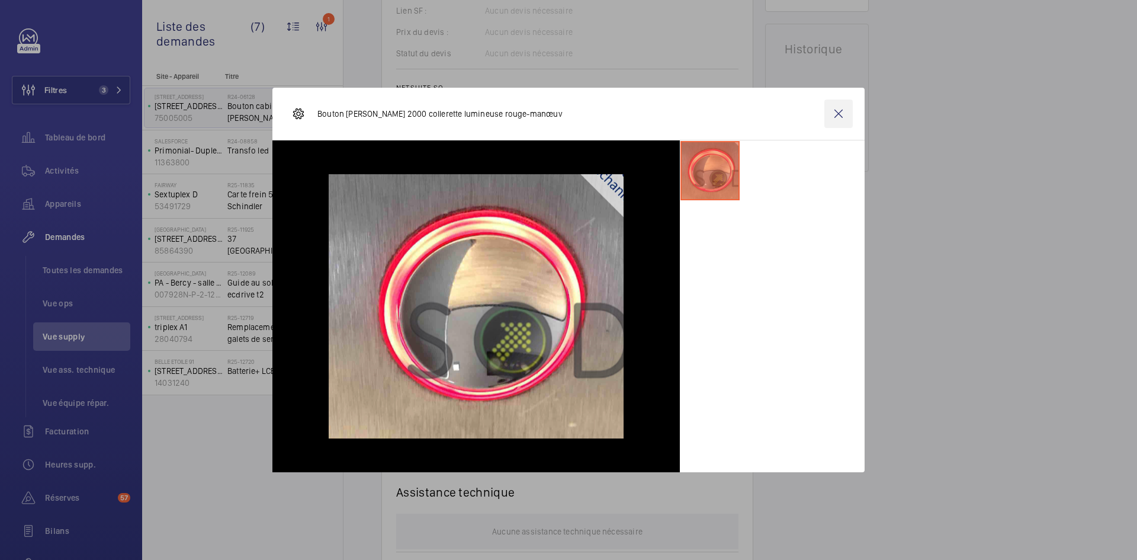
click at [841, 115] on wm-front-icon-button at bounding box center [838, 113] width 28 height 28
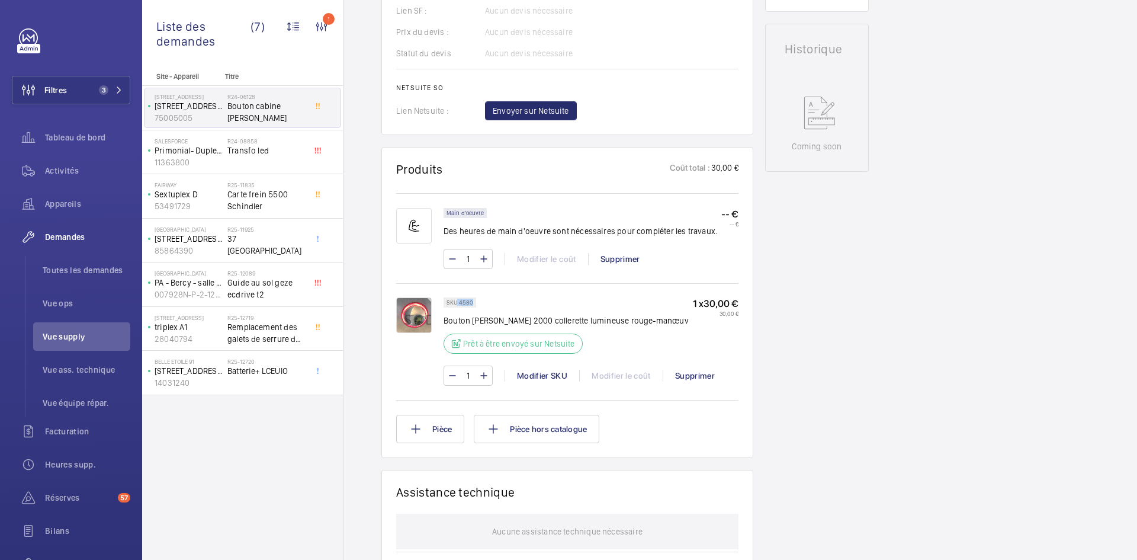
drag, startPoint x: 473, startPoint y: 301, endPoint x: 458, endPoint y: 301, distance: 14.8
click at [458, 301] on p "SKU 4580" at bounding box center [459, 302] width 27 height 4
copy p "4580"
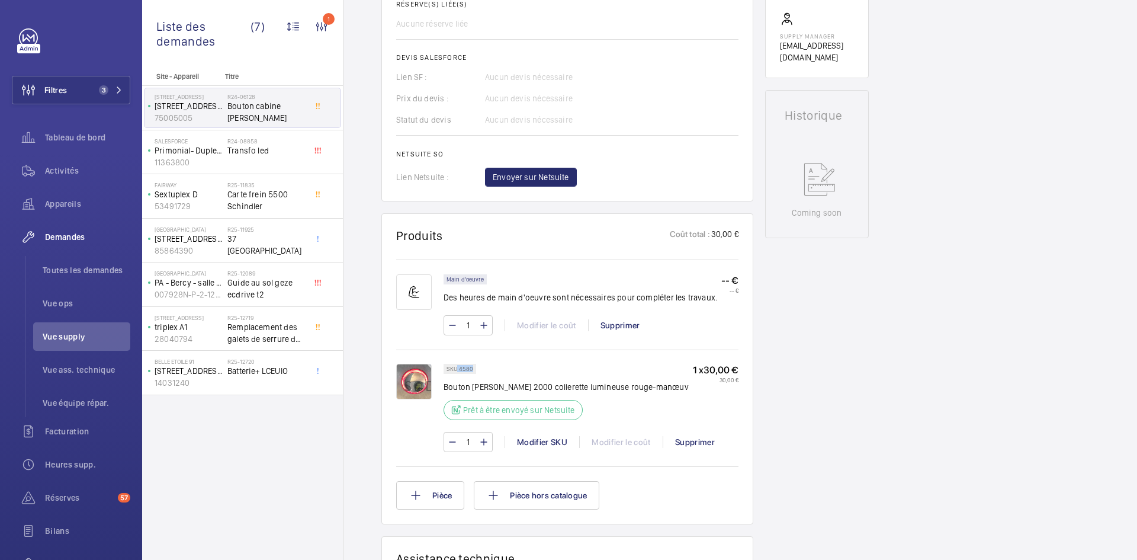
scroll to position [296, 0]
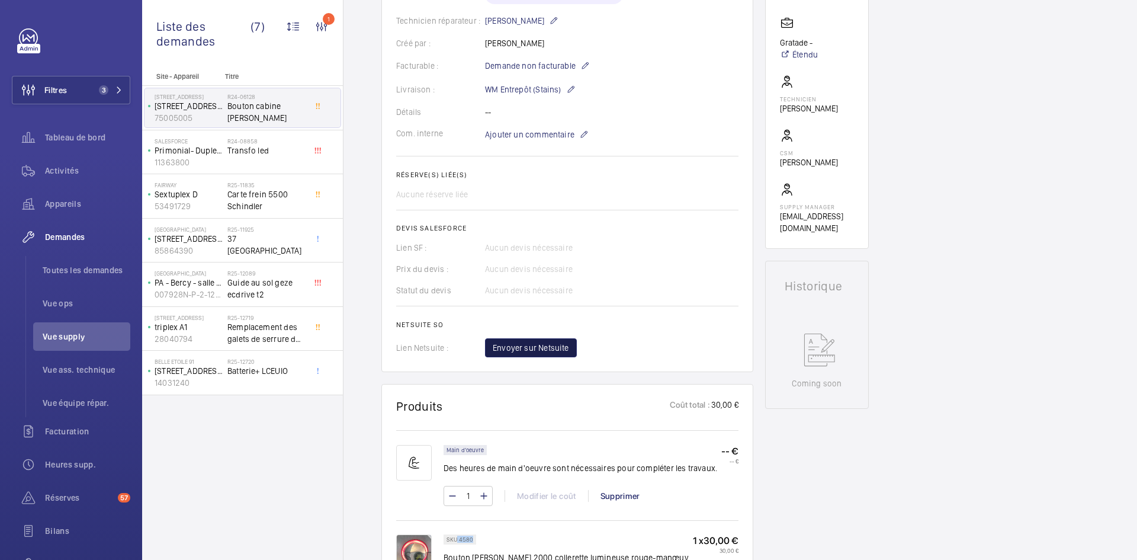
click at [557, 346] on span "Envoyer sur Netsuite" at bounding box center [531, 348] width 76 height 12
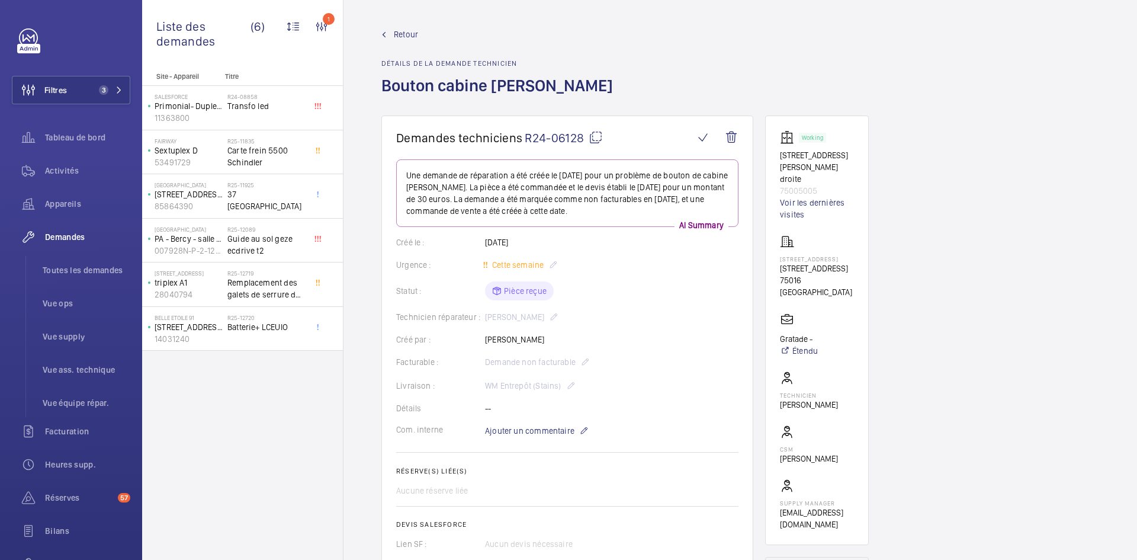
click at [406, 33] on span "Retour" at bounding box center [406, 34] width 24 height 12
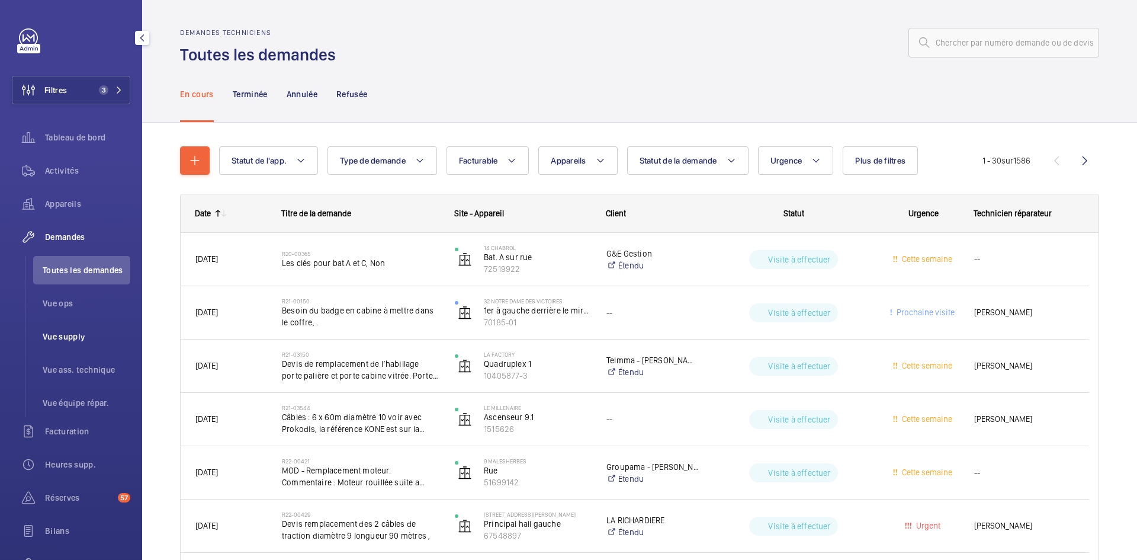
click at [67, 328] on li "Vue supply" at bounding box center [81, 336] width 97 height 28
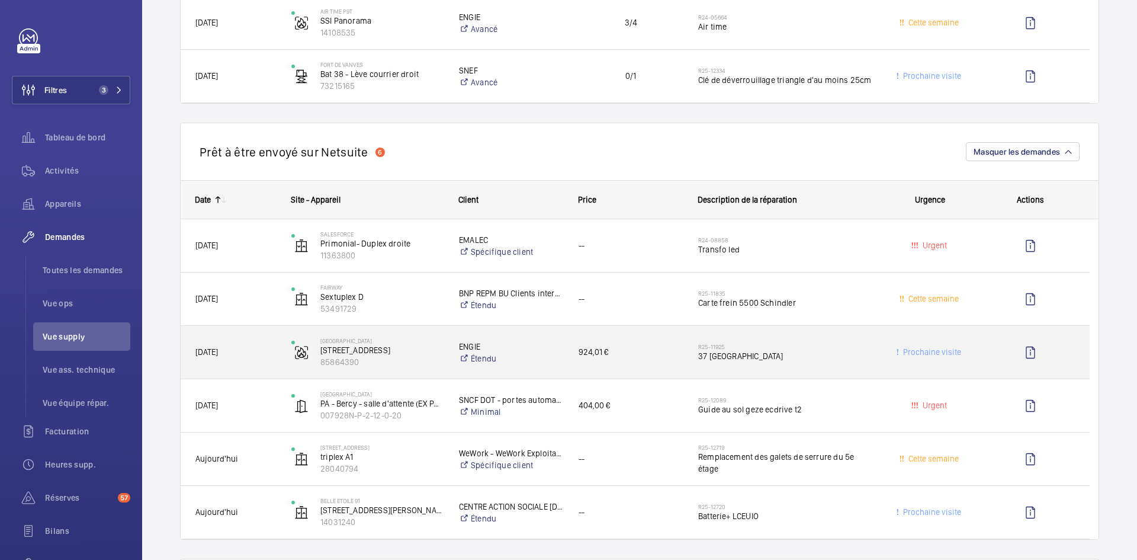
scroll to position [888, 0]
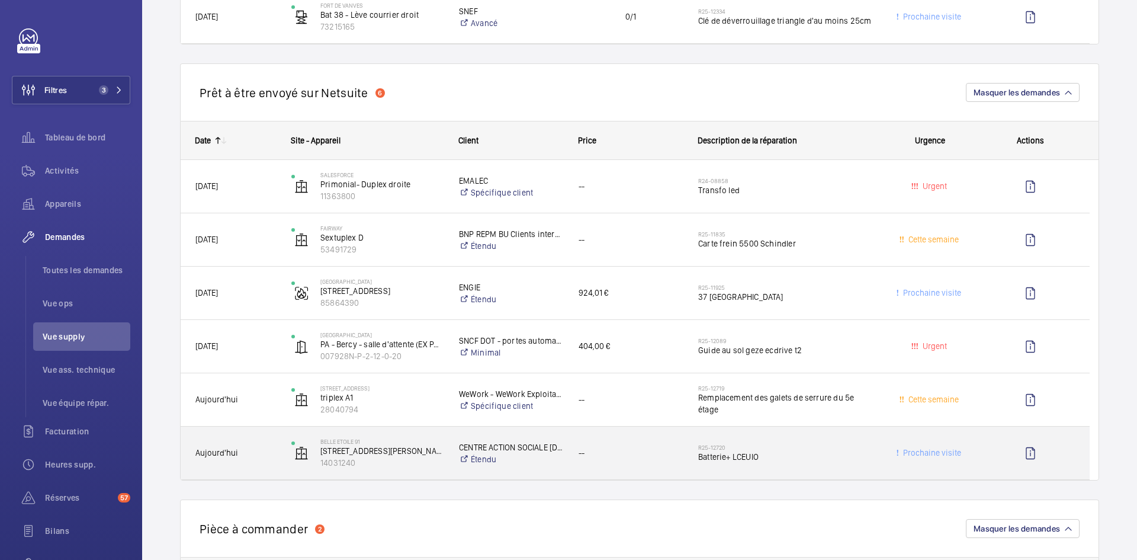
click at [262, 451] on span "Aujourd'hui" at bounding box center [235, 453] width 81 height 14
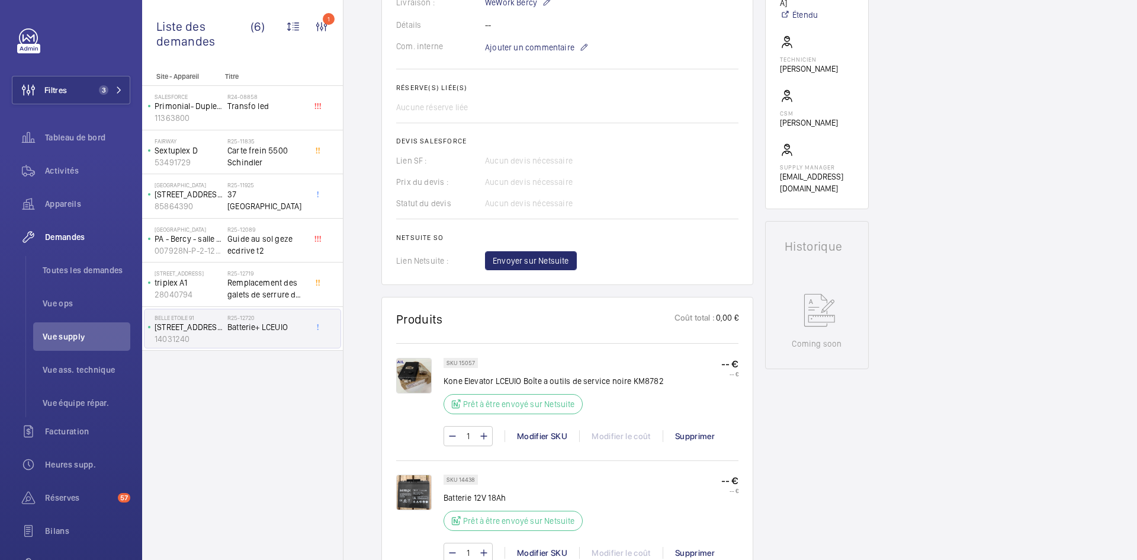
scroll to position [474, 0]
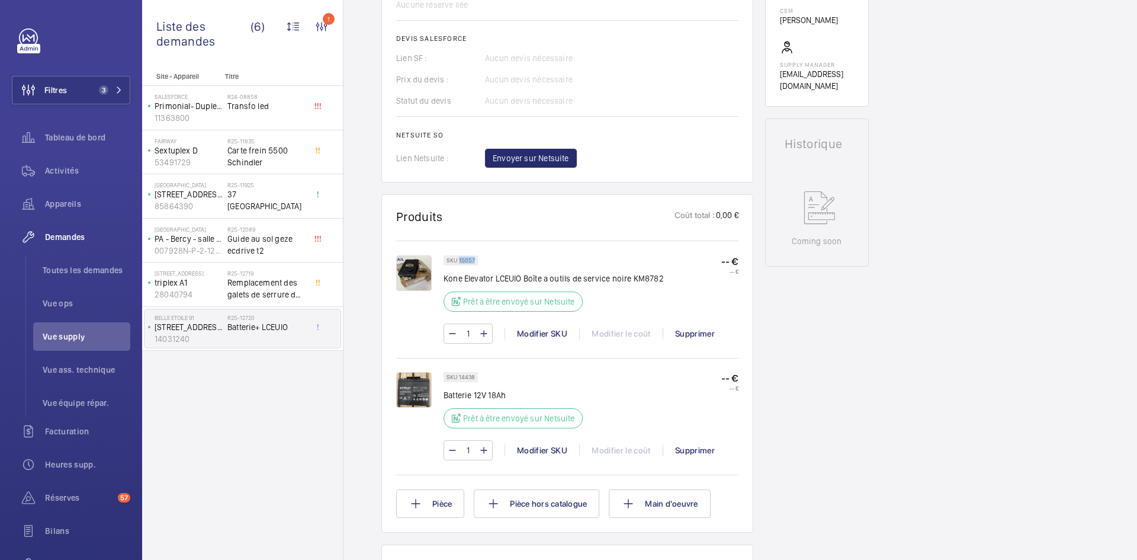
drag, startPoint x: 474, startPoint y: 271, endPoint x: 459, endPoint y: 272, distance: 14.9
click at [459, 262] on p "SKU 15057" at bounding box center [460, 260] width 28 height 4
copy p "15057"
click at [221, 279] on p "triplex A1" at bounding box center [189, 283] width 68 height 12
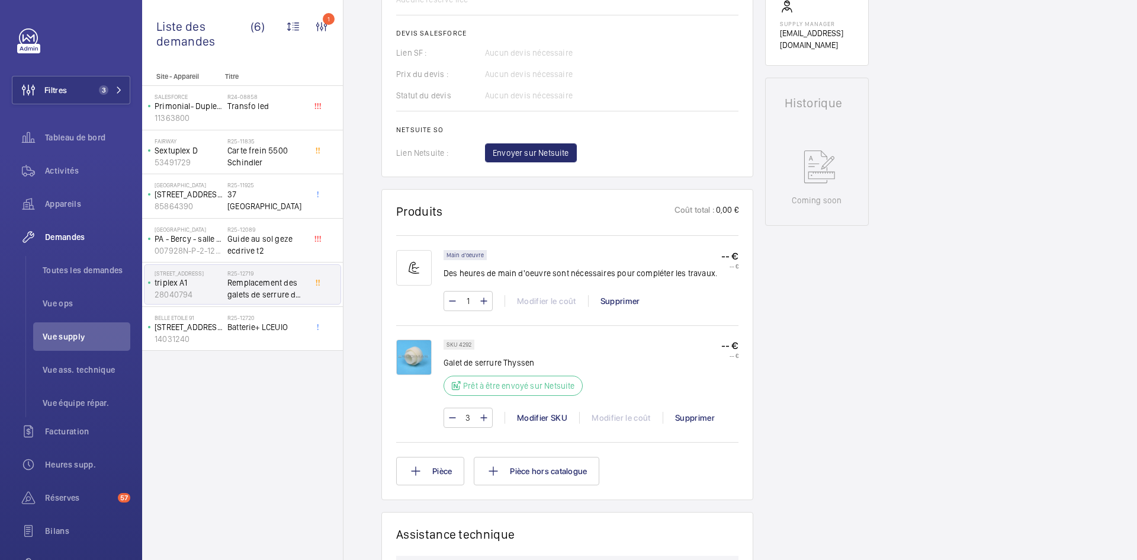
scroll to position [497, 0]
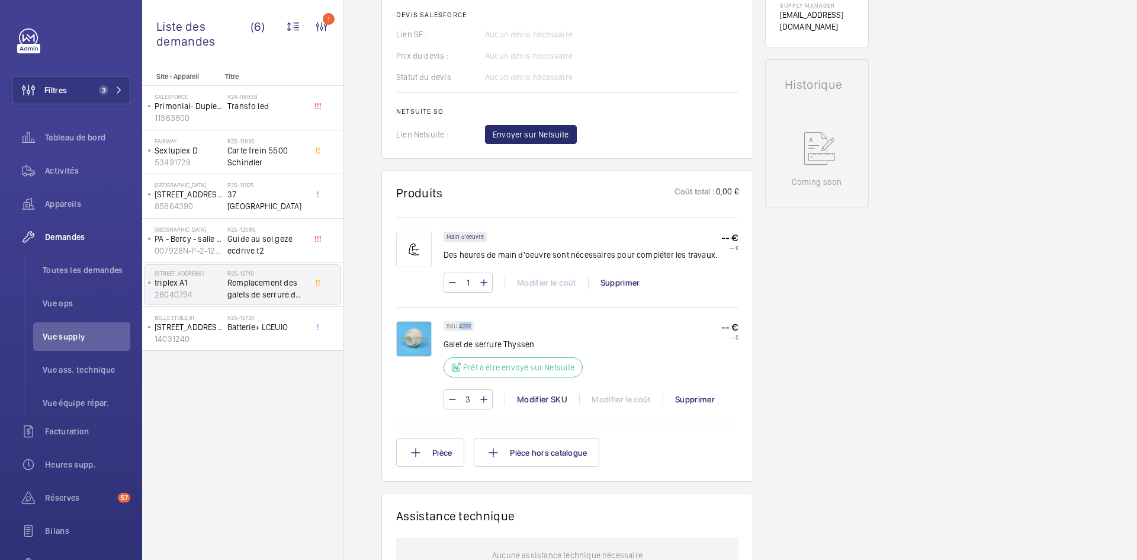
drag, startPoint x: 471, startPoint y: 337, endPoint x: 460, endPoint y: 336, distance: 11.3
click at [460, 328] on p "SKU 4292" at bounding box center [458, 326] width 25 height 4
copy p "4292"
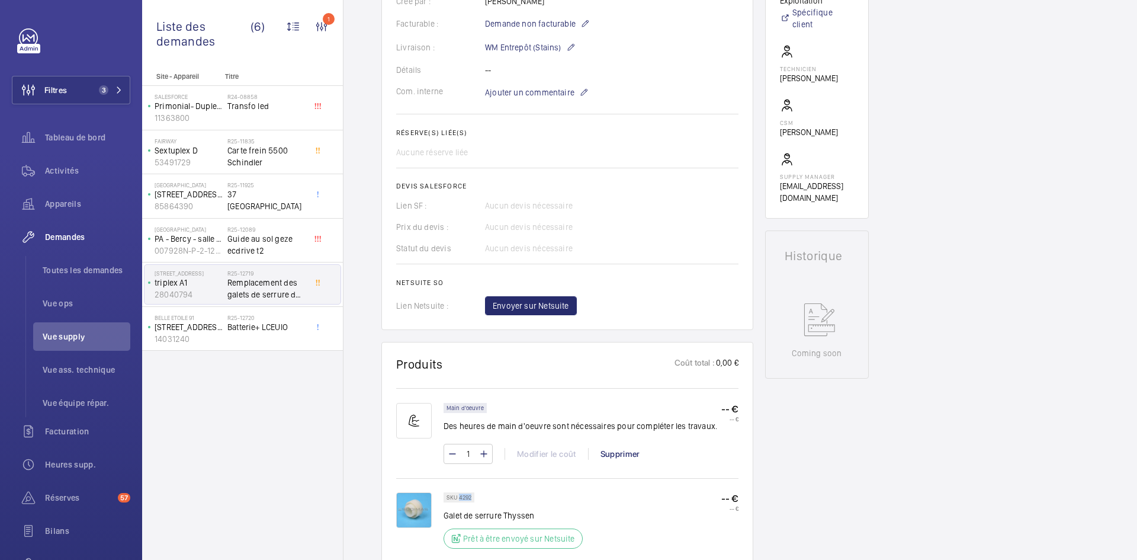
scroll to position [320, 0]
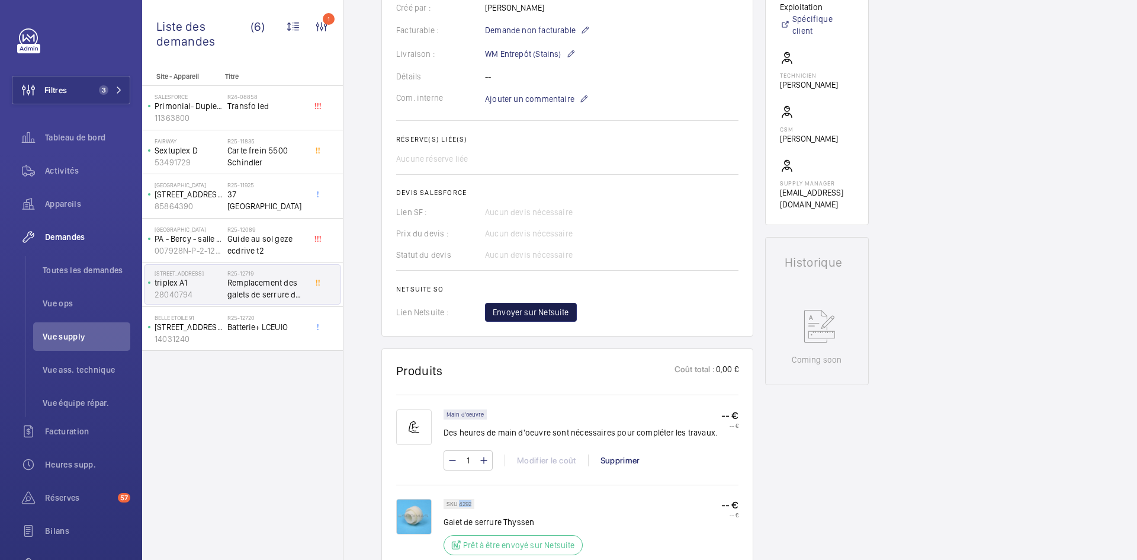
click at [547, 318] on span "Envoyer sur Netsuite" at bounding box center [531, 312] width 76 height 12
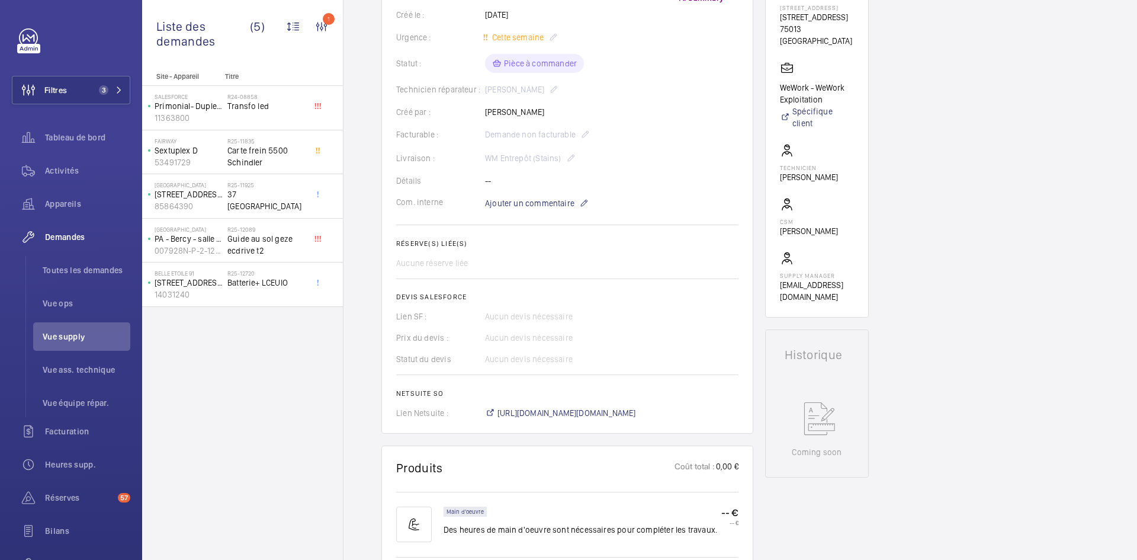
scroll to position [296, 0]
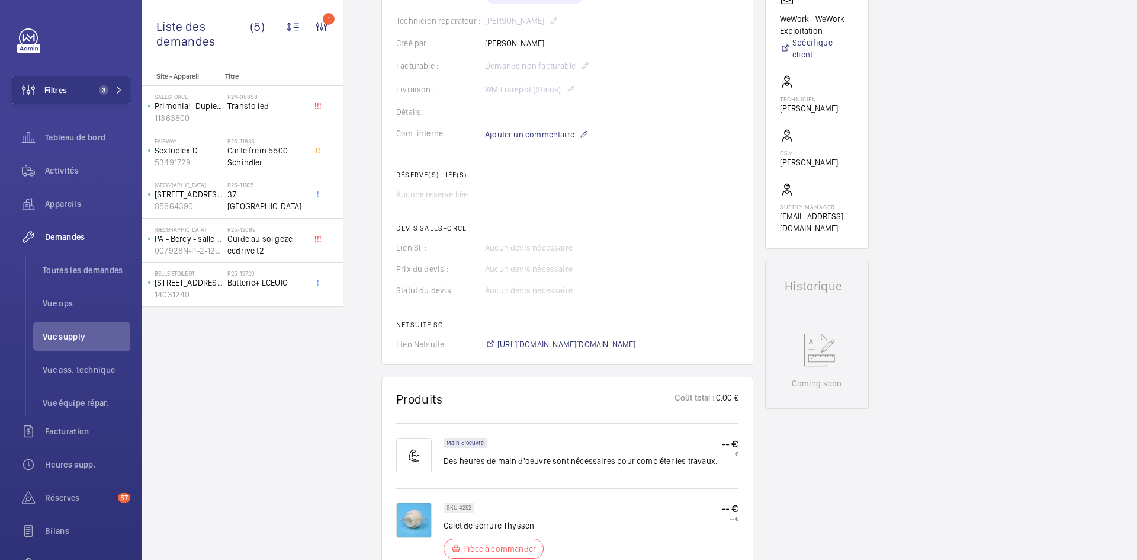
click at [544, 342] on span "https://6461500.app.netsuite.com/app/accounting/transactions/salesord.nl?id=303…" at bounding box center [566, 344] width 139 height 12
click at [535, 136] on span "Ajouter un commentaire" at bounding box center [529, 134] width 89 height 12
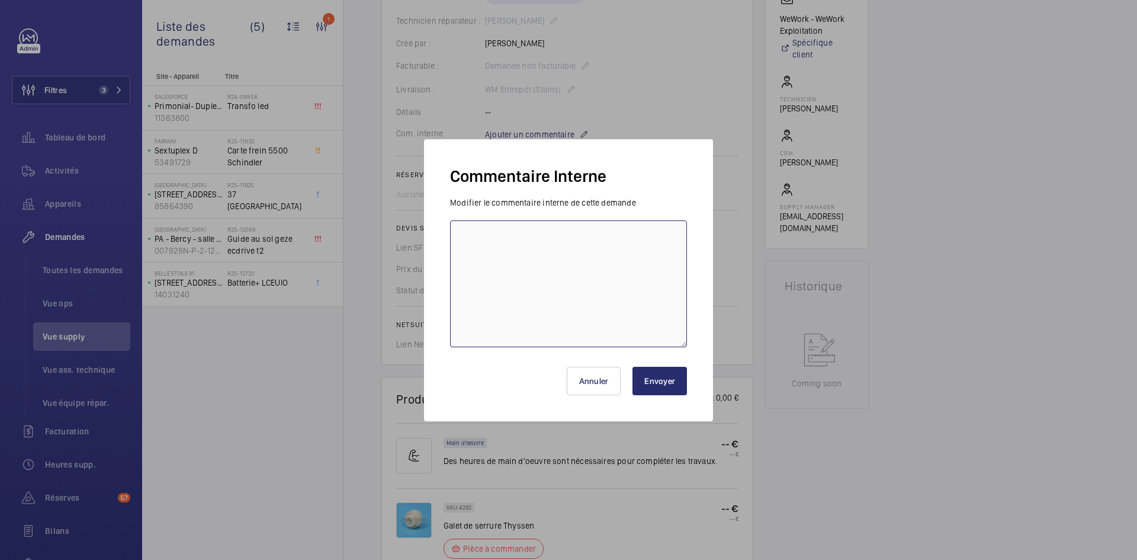
click at [473, 226] on textarea at bounding box center [568, 283] width 237 height 127
paste textarea "BY-24/09 commande effectuer chez le fournisseur Sodimas via le site livraison p…"
type textarea "BY-24/09 commande effectuer chez le fournisseur Sodimas via le site livraison p…"
click at [673, 384] on button "Envoyer" at bounding box center [659, 381] width 54 height 28
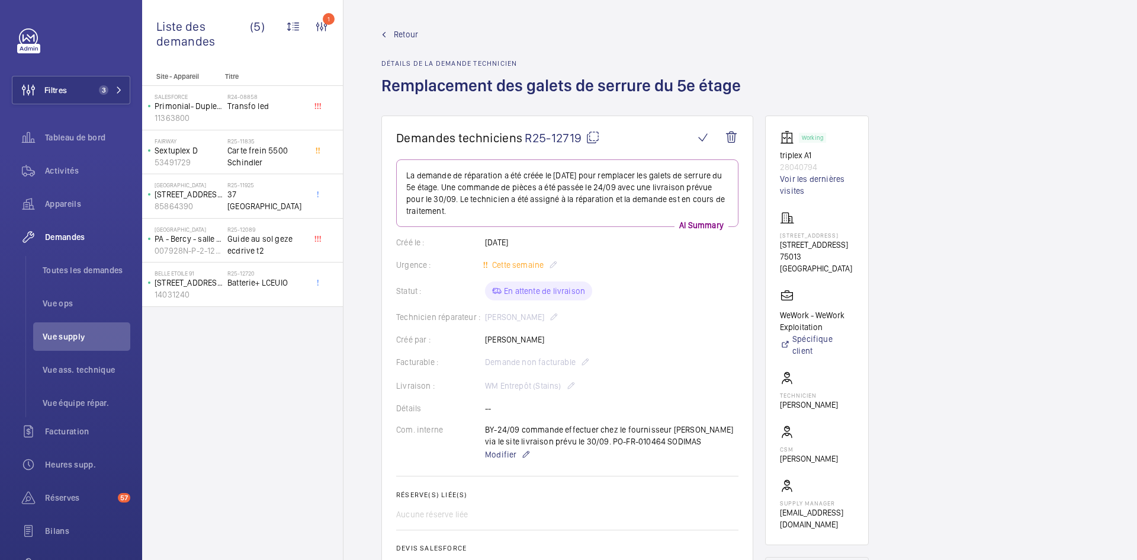
click at [397, 31] on span "Retour" at bounding box center [406, 34] width 24 height 12
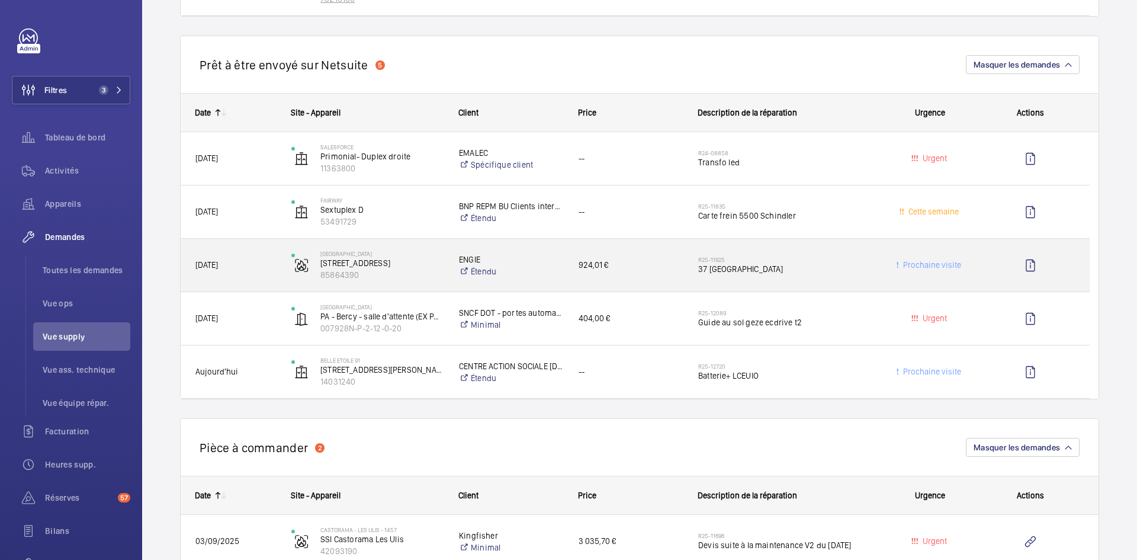
scroll to position [947, 0]
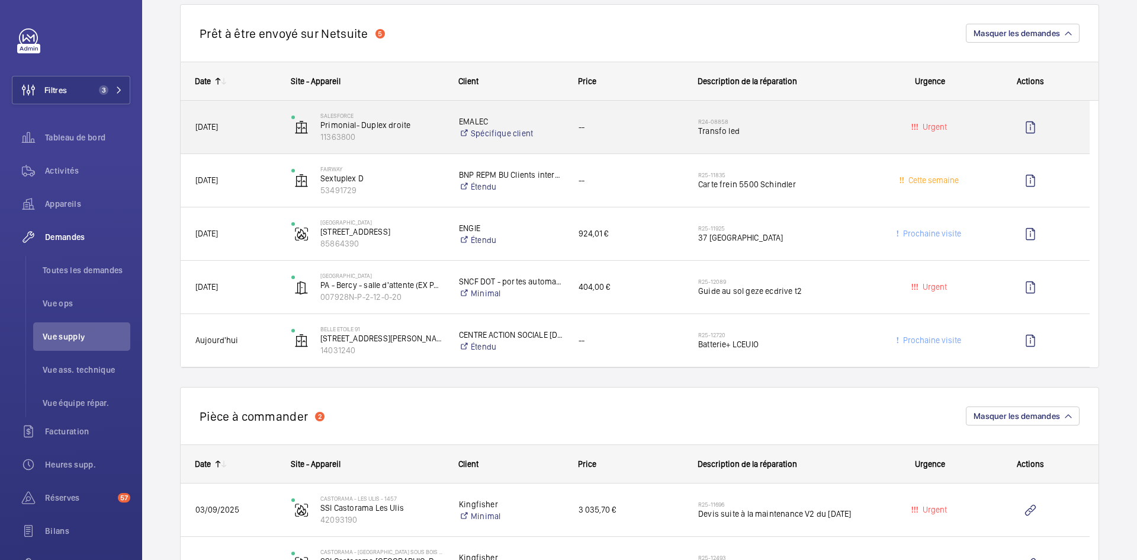
click at [261, 130] on span "[DATE]" at bounding box center [235, 127] width 81 height 14
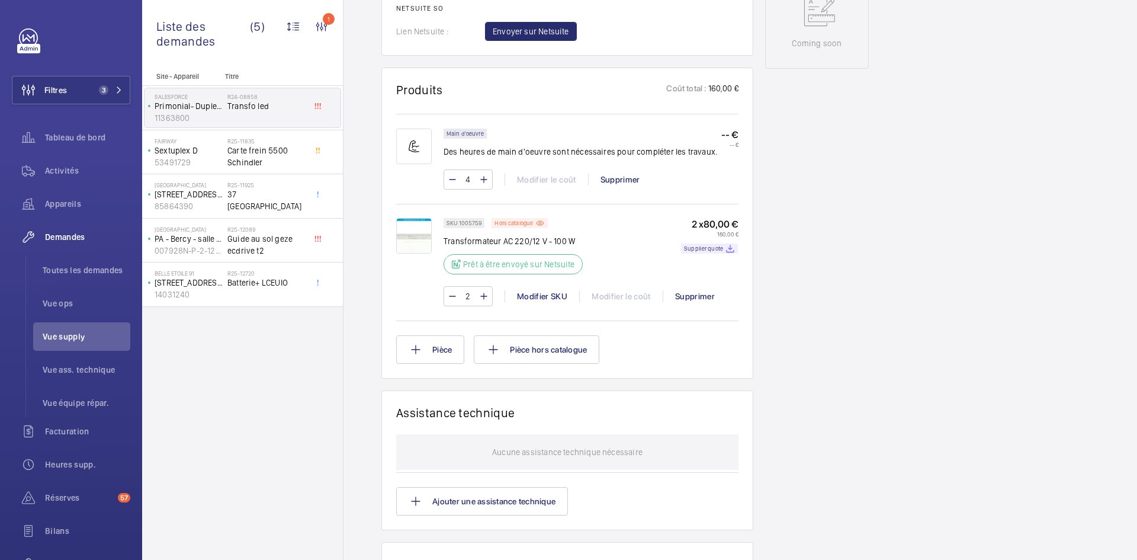
scroll to position [651, 0]
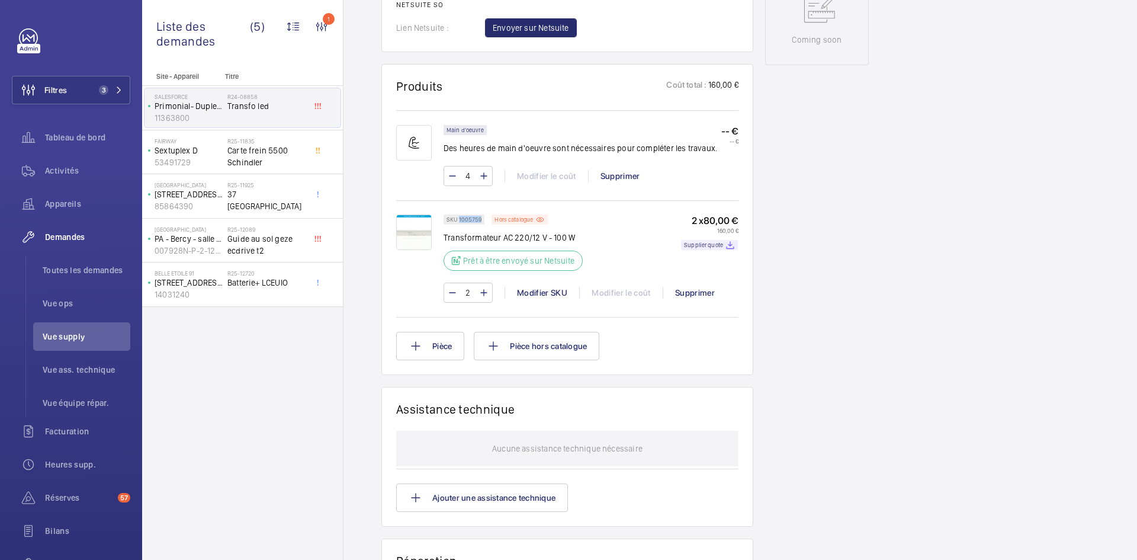
drag, startPoint x: 481, startPoint y: 218, endPoint x: 459, endPoint y: 218, distance: 21.3
click at [459, 218] on p "SKU 1005759" at bounding box center [463, 219] width 35 height 4
copy p "1005759"
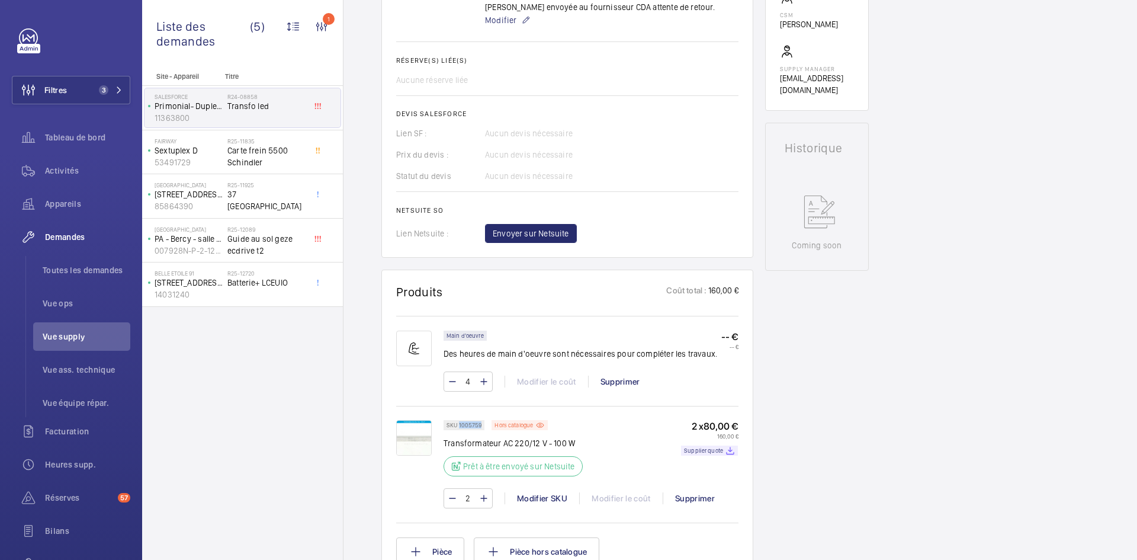
scroll to position [474, 0]
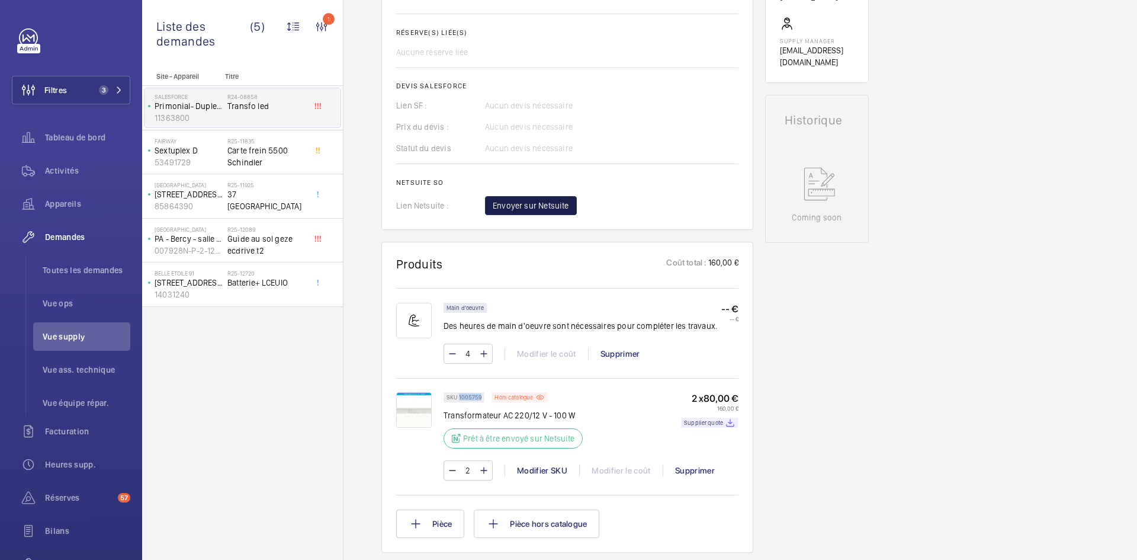
click at [552, 205] on span "Envoyer sur Netsuite" at bounding box center [531, 206] width 76 height 12
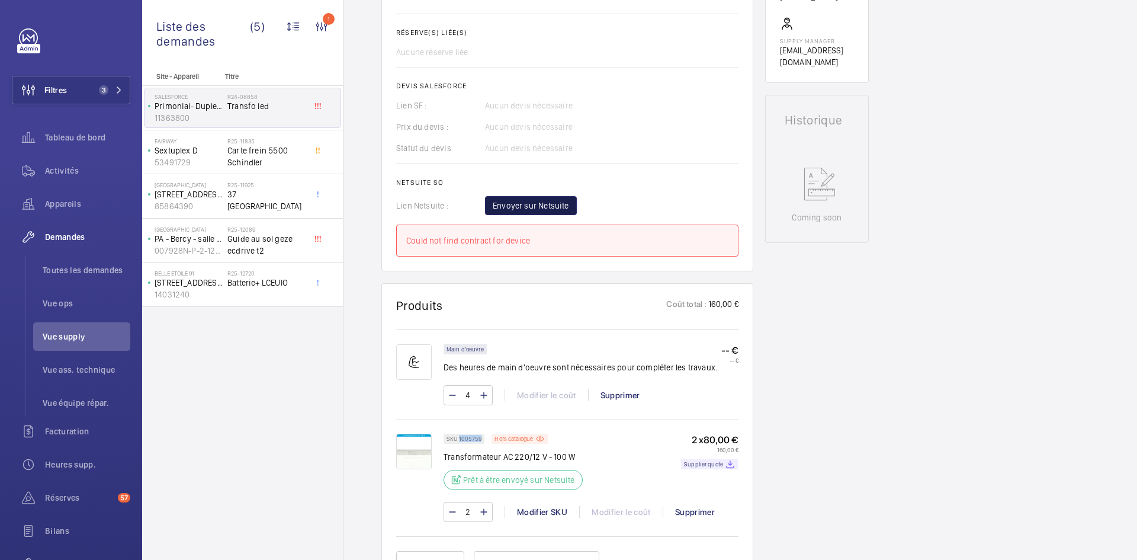
click at [542, 205] on span "Envoyer sur Netsuite" at bounding box center [531, 206] width 76 height 12
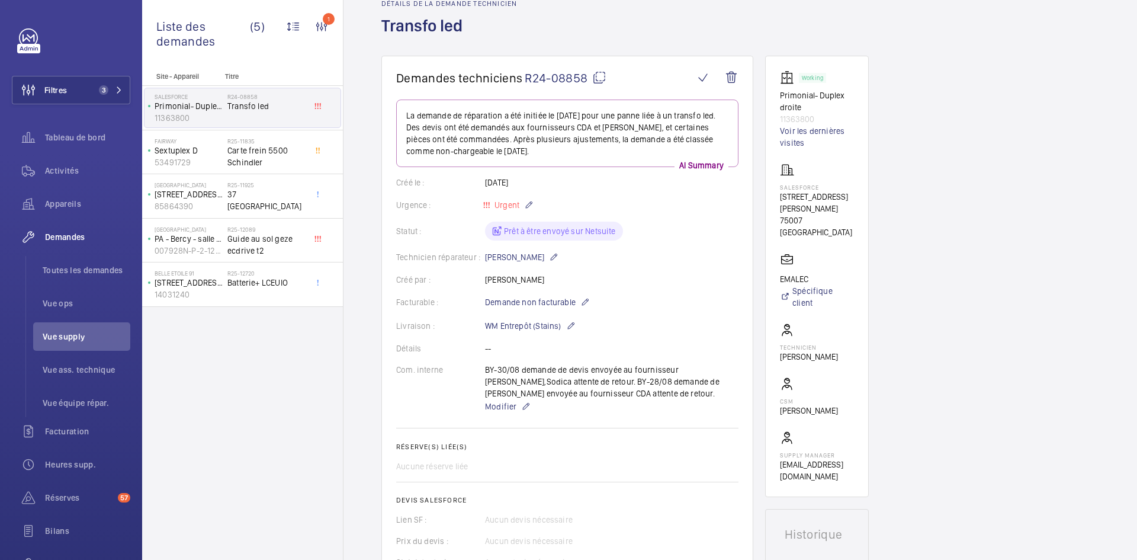
scroll to position [59, 0]
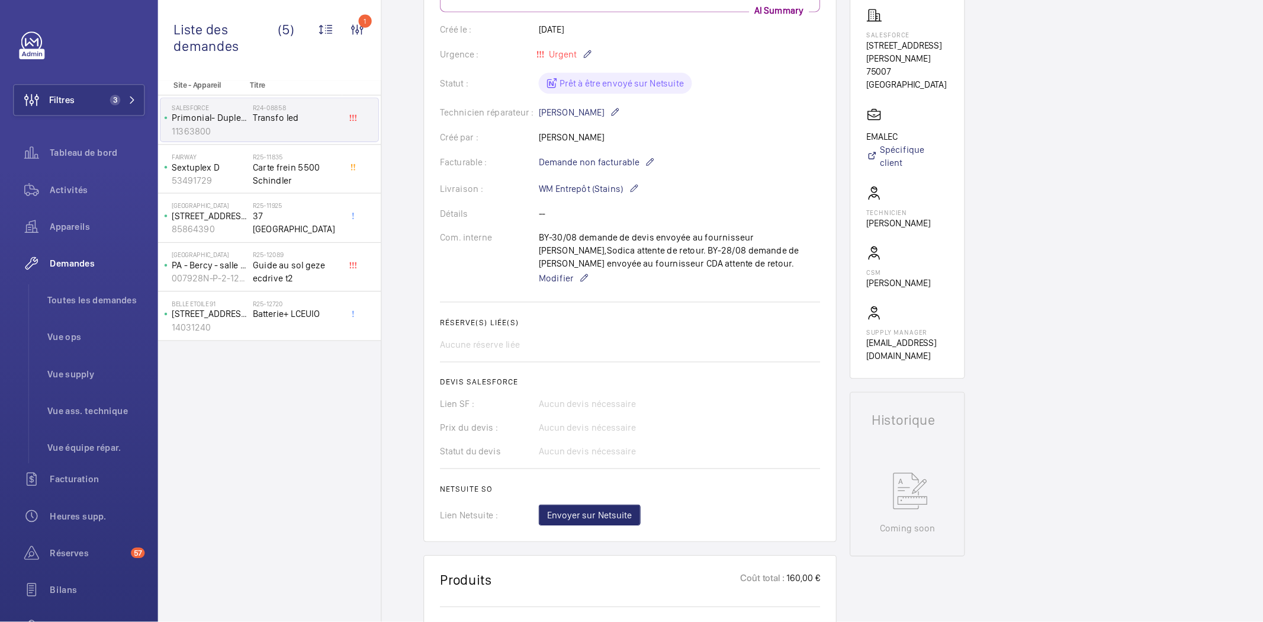
scroll to position [237, 0]
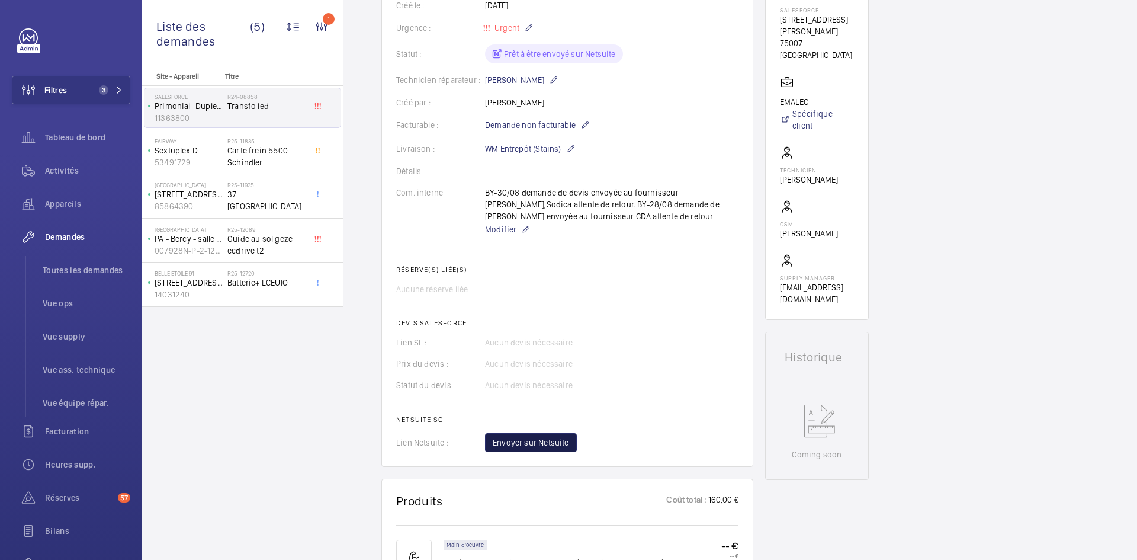
click at [535, 442] on span "Envoyer sur Netsuite" at bounding box center [531, 442] width 76 height 12
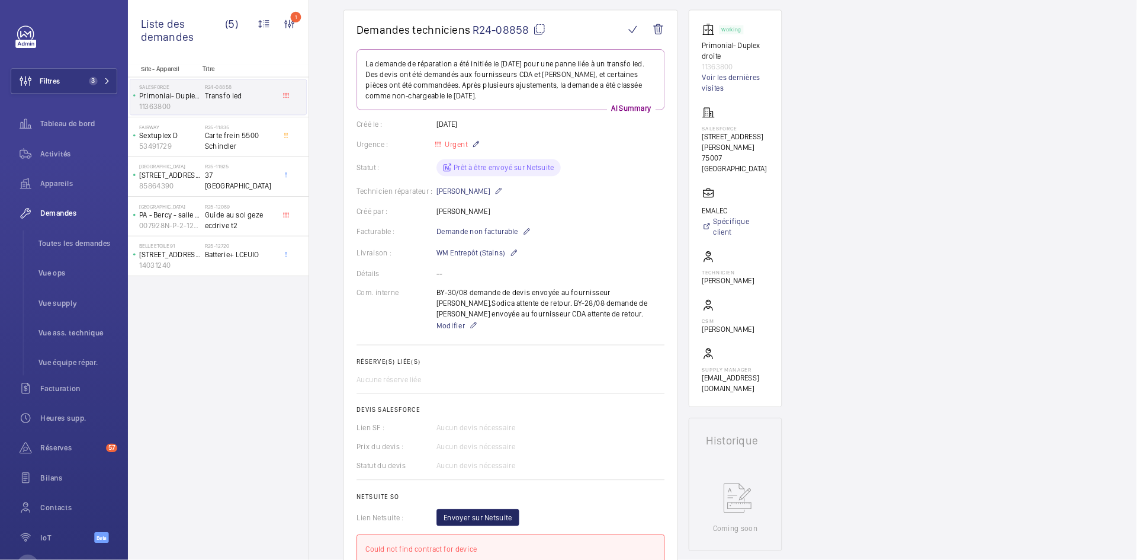
scroll to position [105, 0]
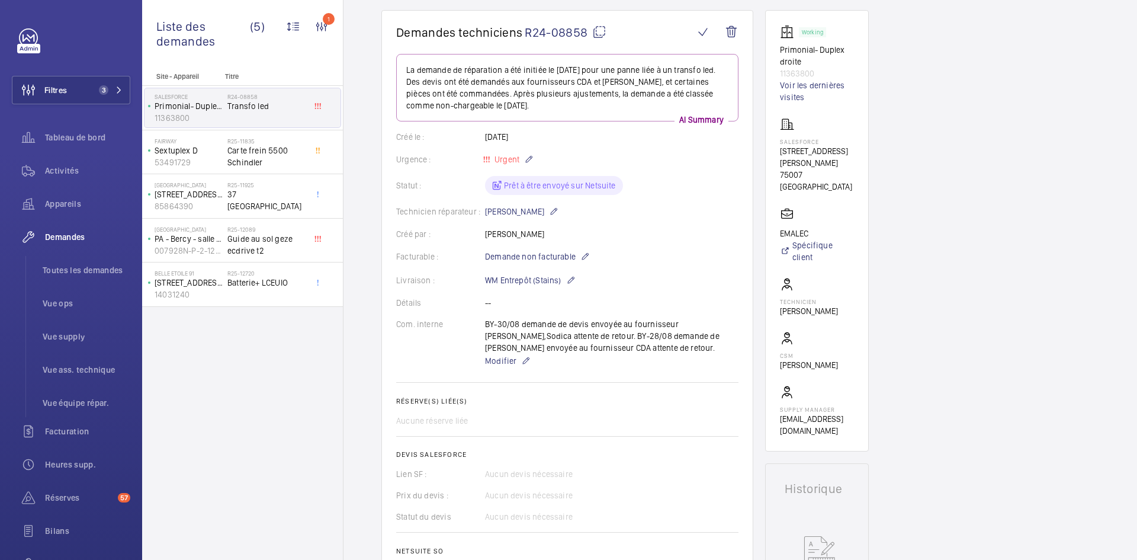
click at [601, 31] on mat-icon at bounding box center [599, 32] width 14 height 14
click at [205, 240] on p "PA - Bercy - salle d'attente (EX PA20)" at bounding box center [189, 239] width 68 height 12
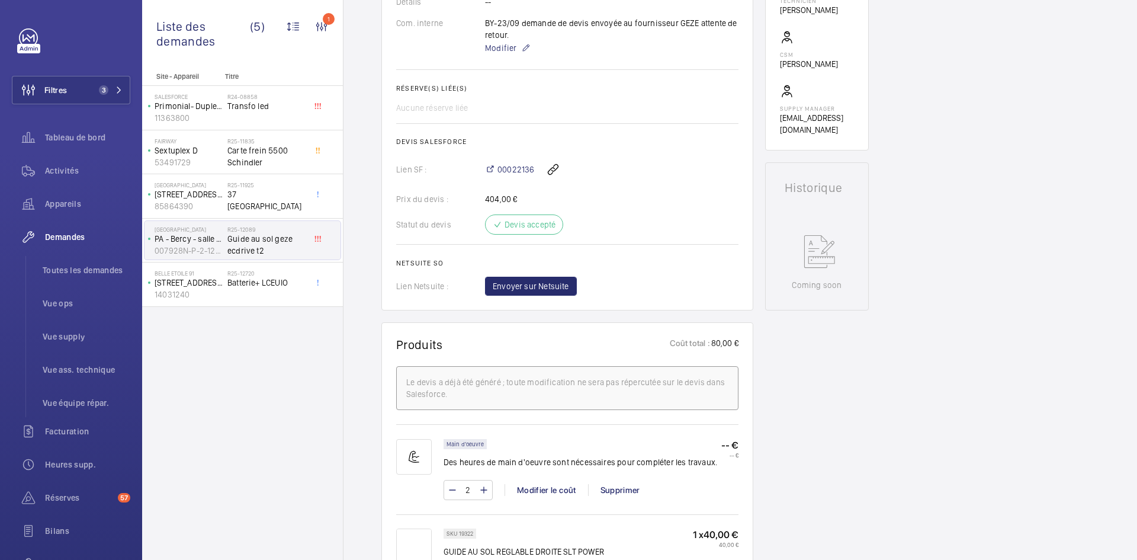
scroll to position [403, 0]
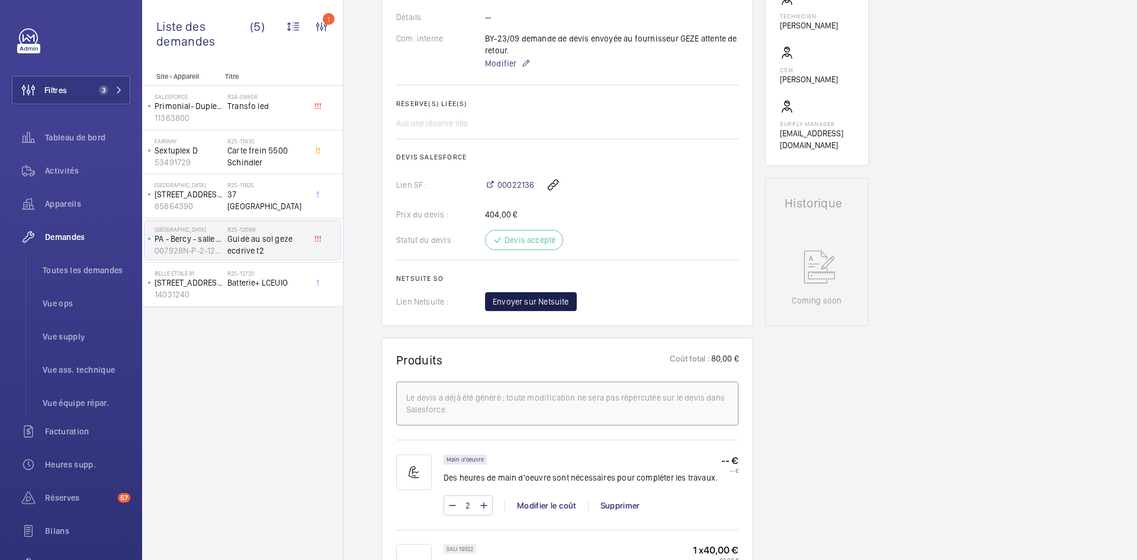
click at [551, 296] on span "Envoyer sur Netsuite" at bounding box center [531, 301] width 76 height 12
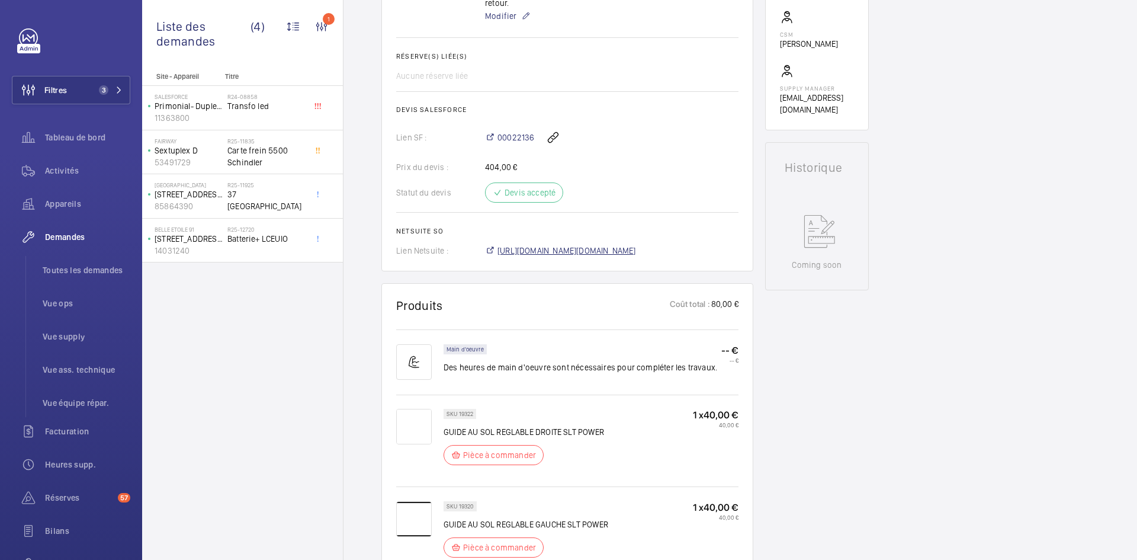
scroll to position [450, 0]
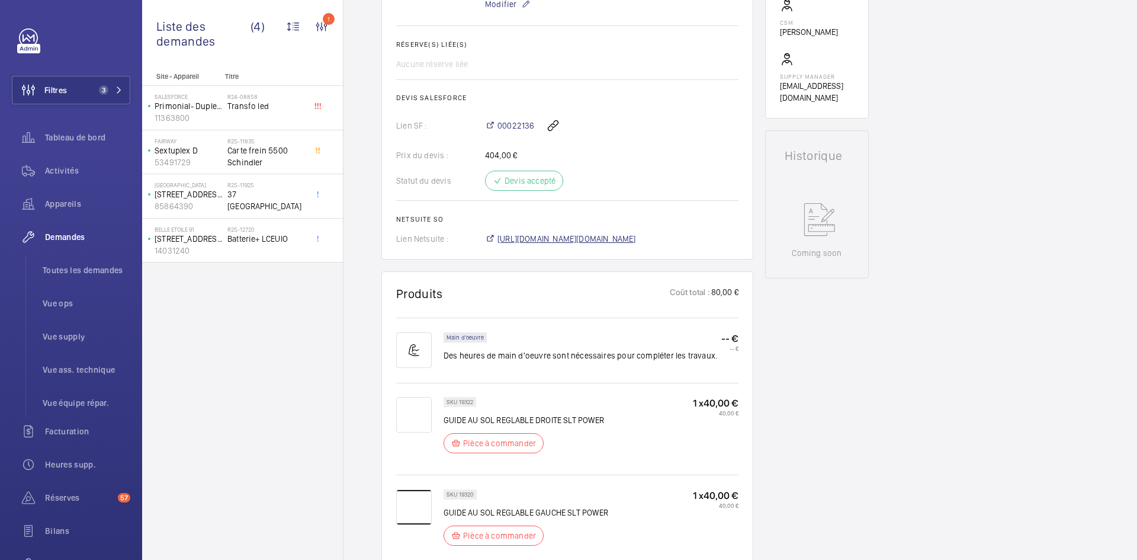
click at [636, 245] on span "[URL][DOMAIN_NAME][DOMAIN_NAME]" at bounding box center [566, 239] width 139 height 12
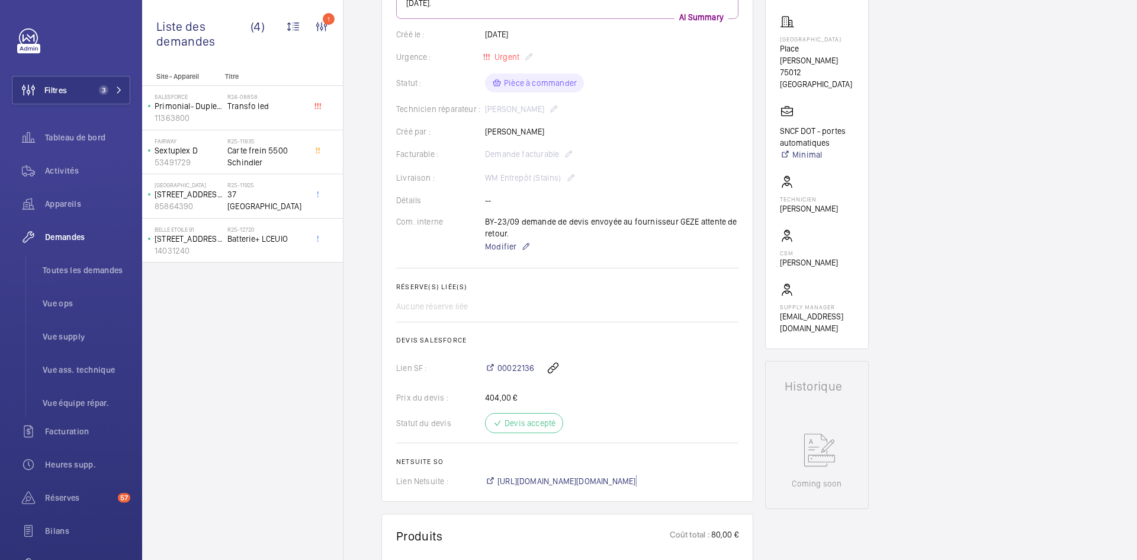
scroll to position [213, 0]
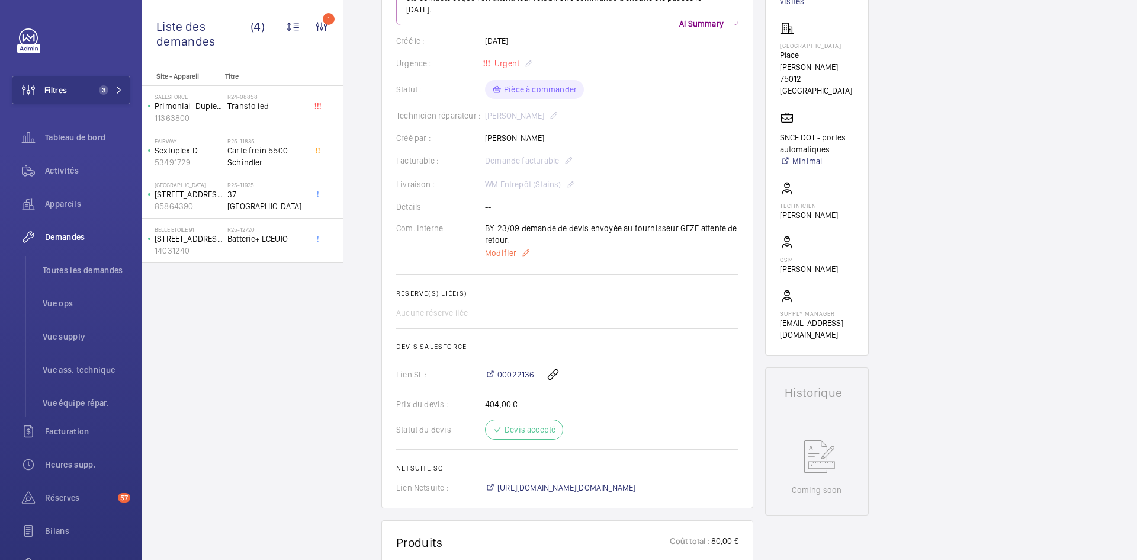
click at [494, 255] on span "Modifier" at bounding box center [500, 253] width 31 height 12
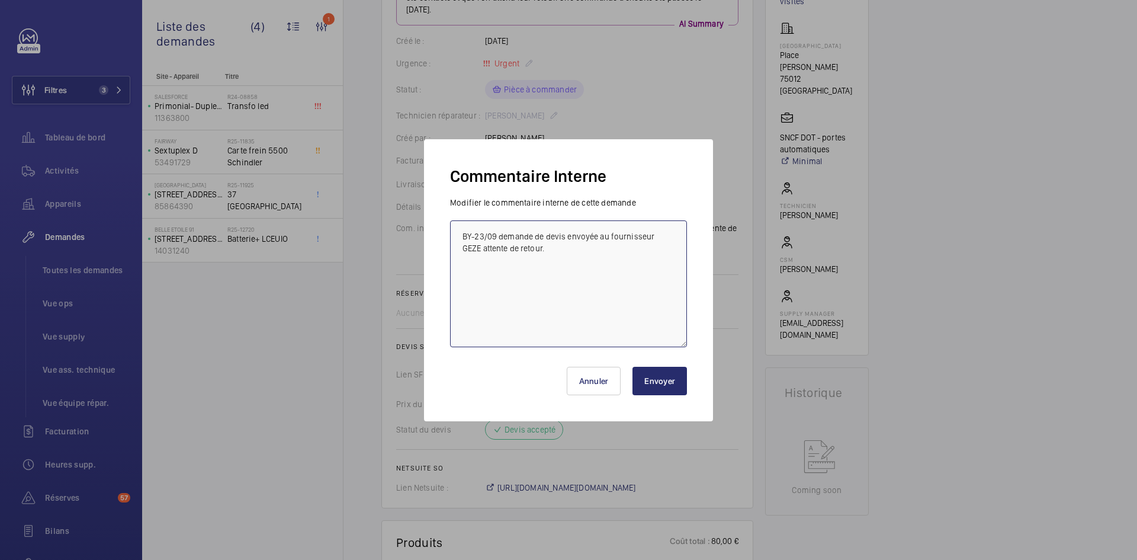
click at [461, 235] on textarea "BY-23/09 demande de devis envoyée au fournisseur GEZE attente de retour." at bounding box center [568, 283] width 237 height 127
paste textarea "BY-24/09 commande effectuer chez le fournisseur GEZE via l'email livraison prév…"
type textarea "BY-24/09 commande effectuer chez le fournisseur GEZE via l'email livraison prév…"
click at [649, 375] on button "Envoyer" at bounding box center [659, 381] width 54 height 28
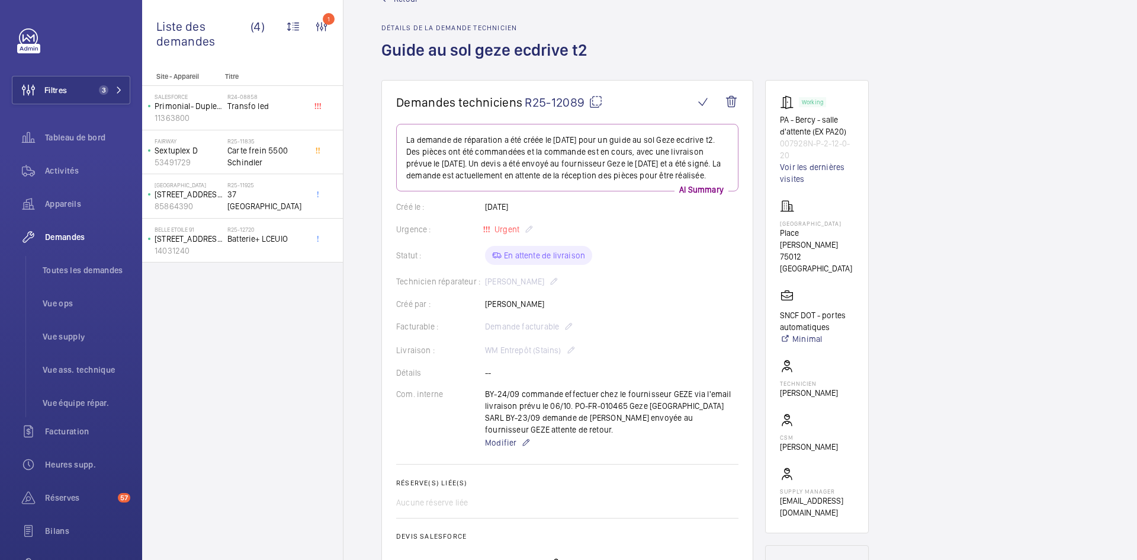
scroll to position [0, 0]
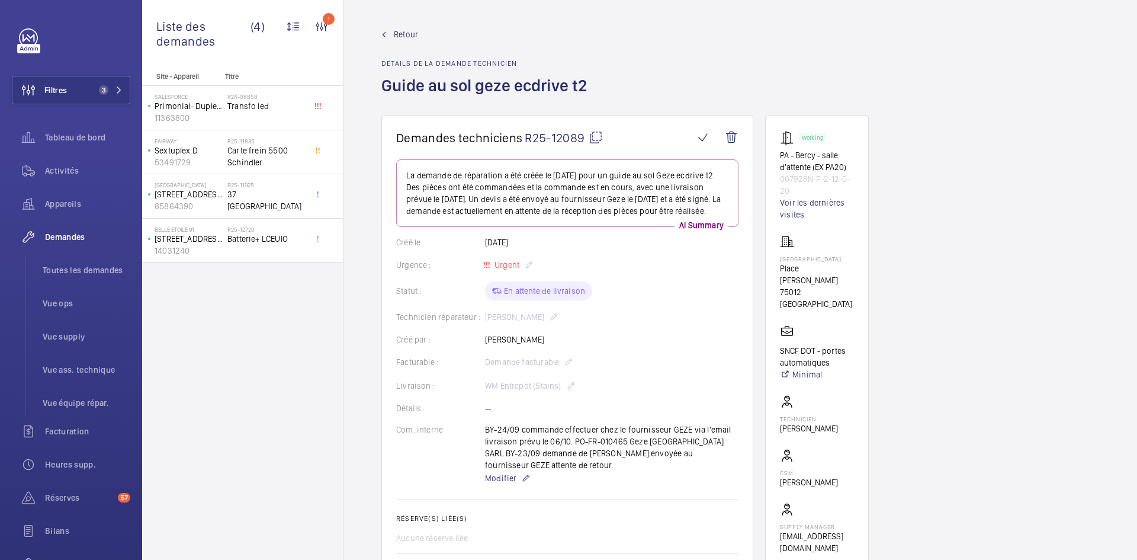
click at [412, 34] on span "Retour" at bounding box center [406, 34] width 24 height 12
click at [410, 31] on span "Retour" at bounding box center [406, 34] width 24 height 12
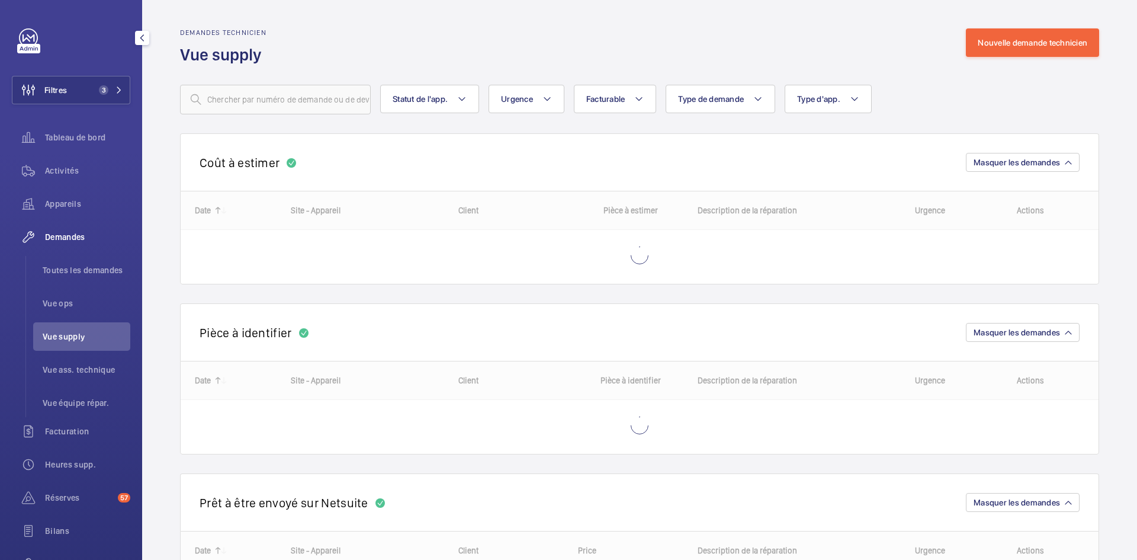
click at [79, 334] on span "Vue supply" at bounding box center [87, 336] width 88 height 12
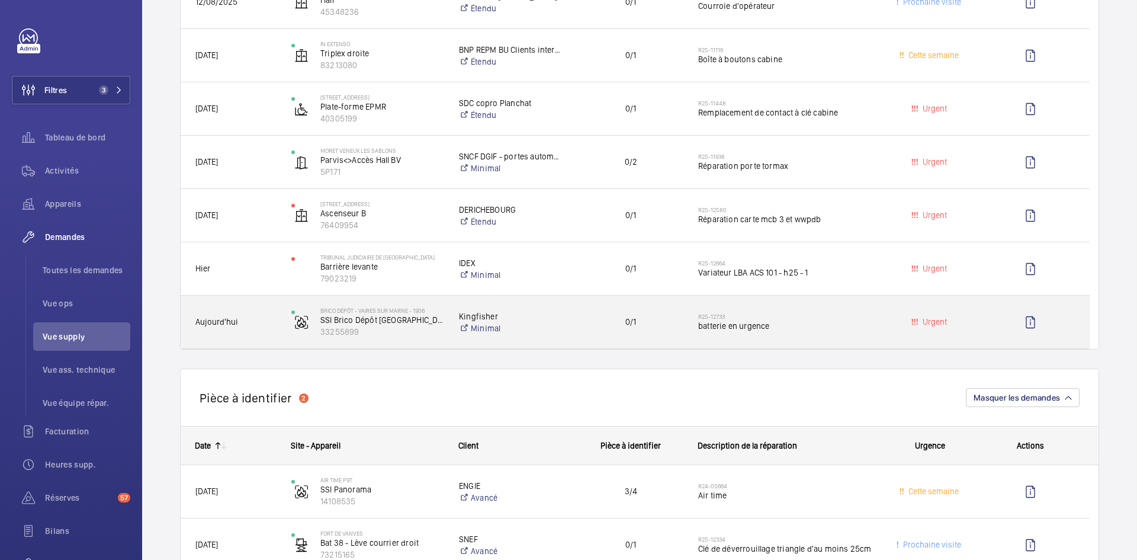
scroll to position [414, 0]
click at [267, 327] on span "Aujourd'hui" at bounding box center [235, 321] width 81 height 14
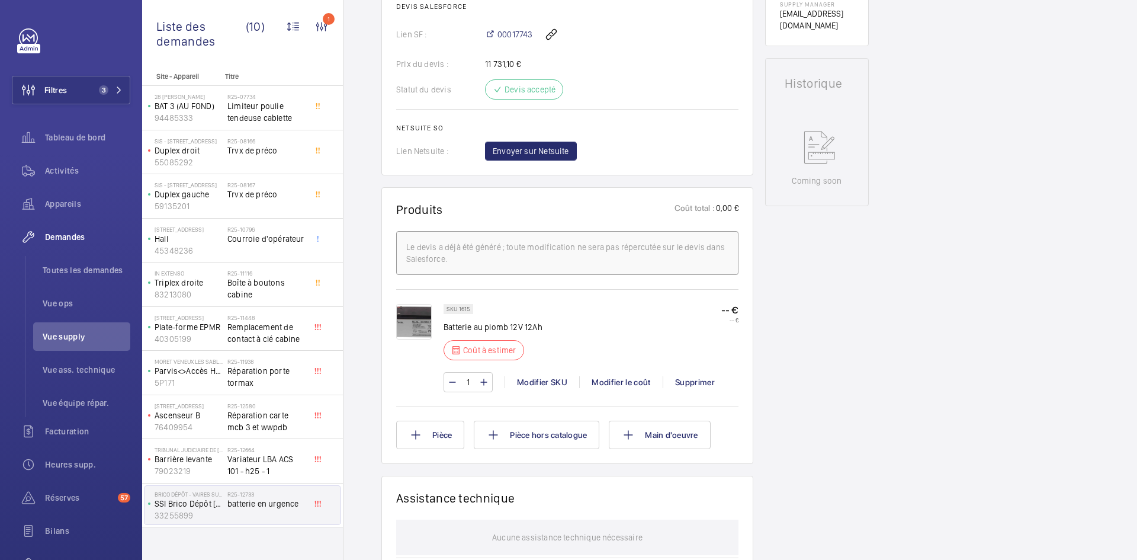
scroll to position [533, 0]
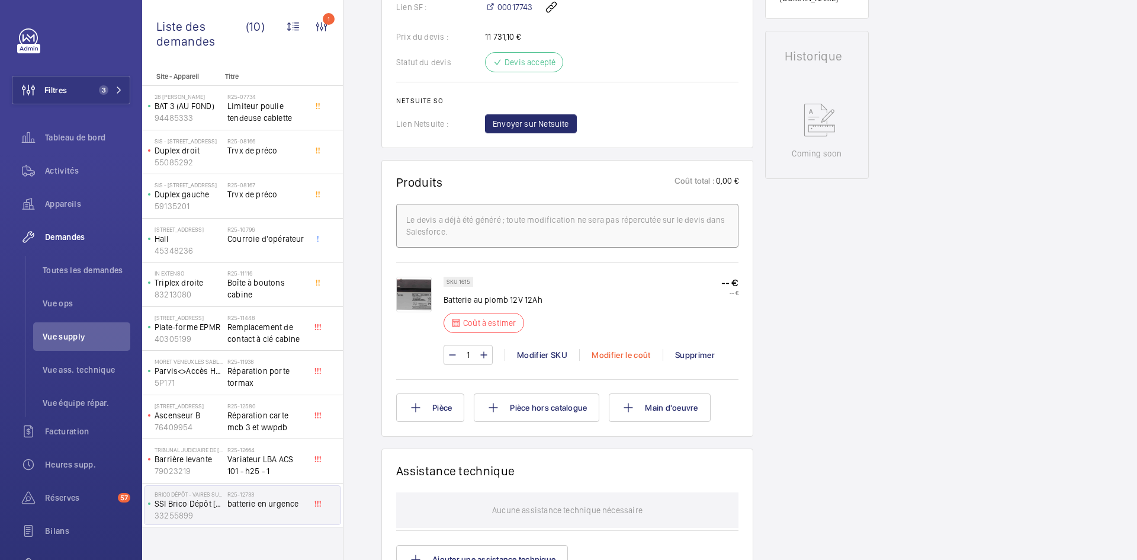
click at [633, 354] on div "Modifier le coût" at bounding box center [620, 355] width 83 height 12
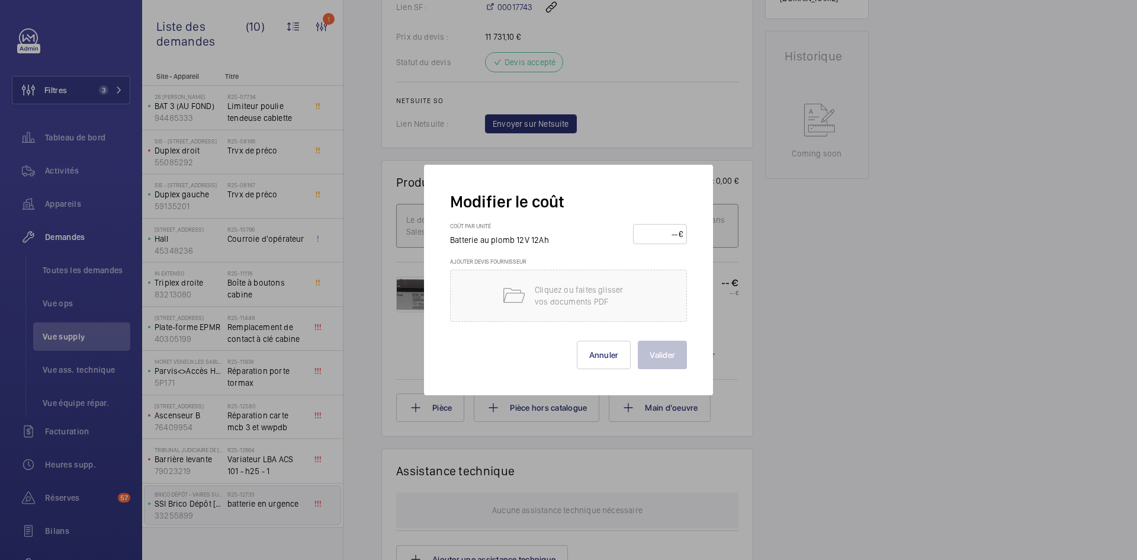
click at [654, 233] on input "number" at bounding box center [657, 233] width 41 height 19
type input "20"
click at [669, 353] on button "Valider" at bounding box center [662, 354] width 49 height 28
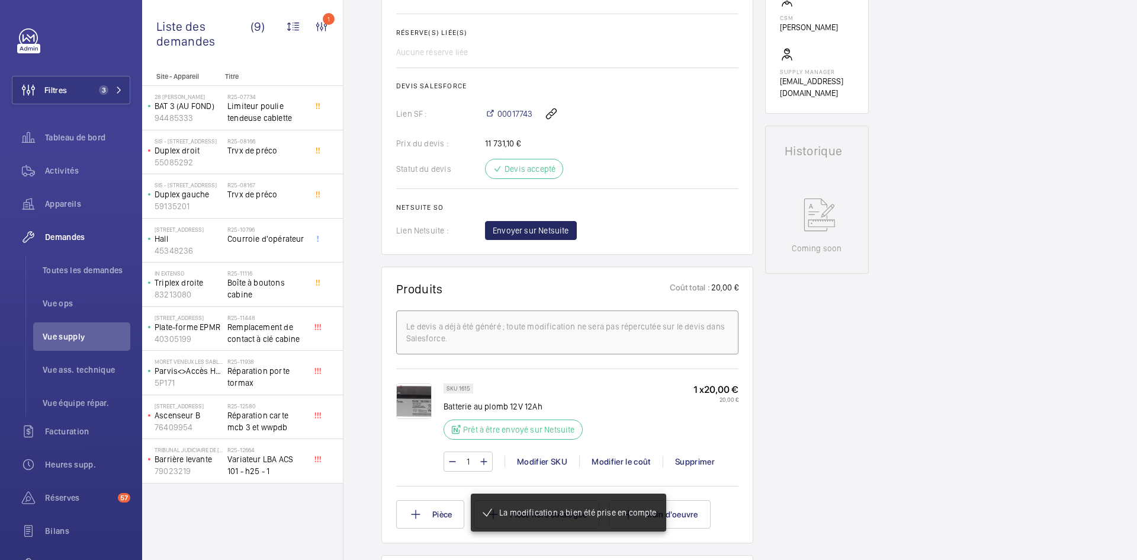
scroll to position [450, 0]
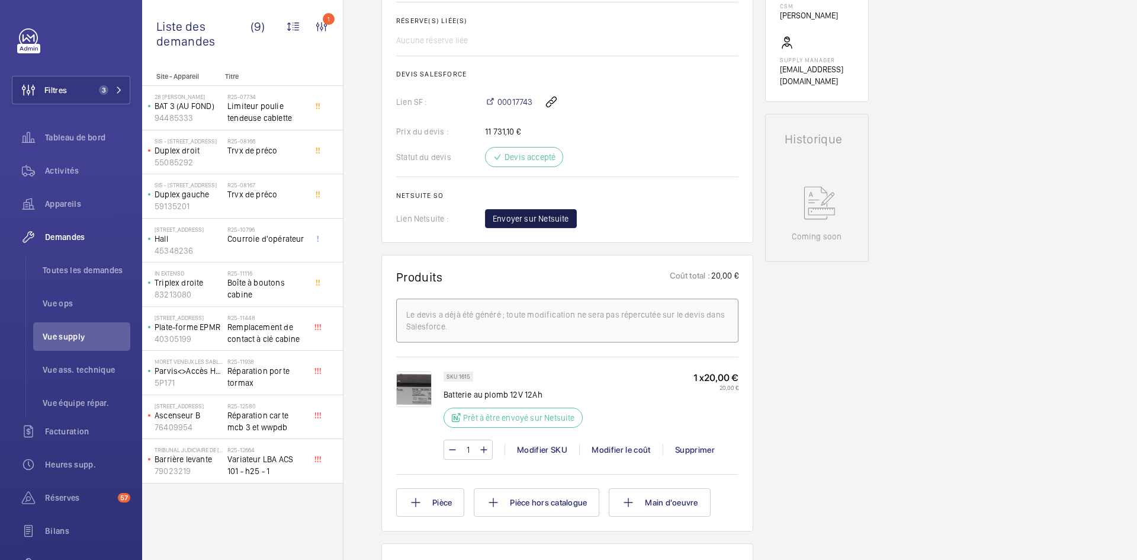
click at [552, 214] on span "Envoyer sur Netsuite" at bounding box center [531, 219] width 76 height 12
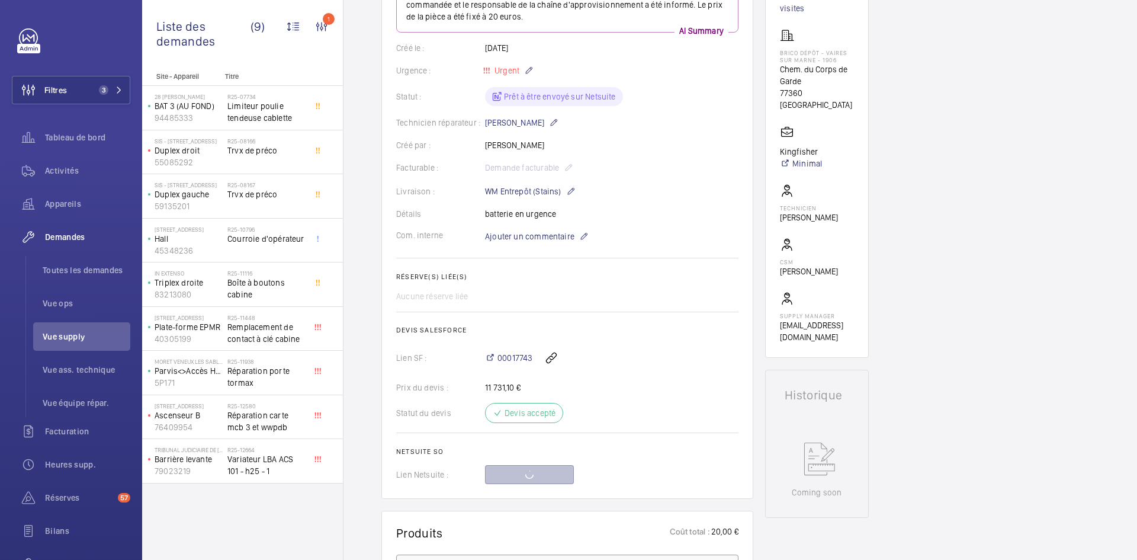
scroll to position [154, 0]
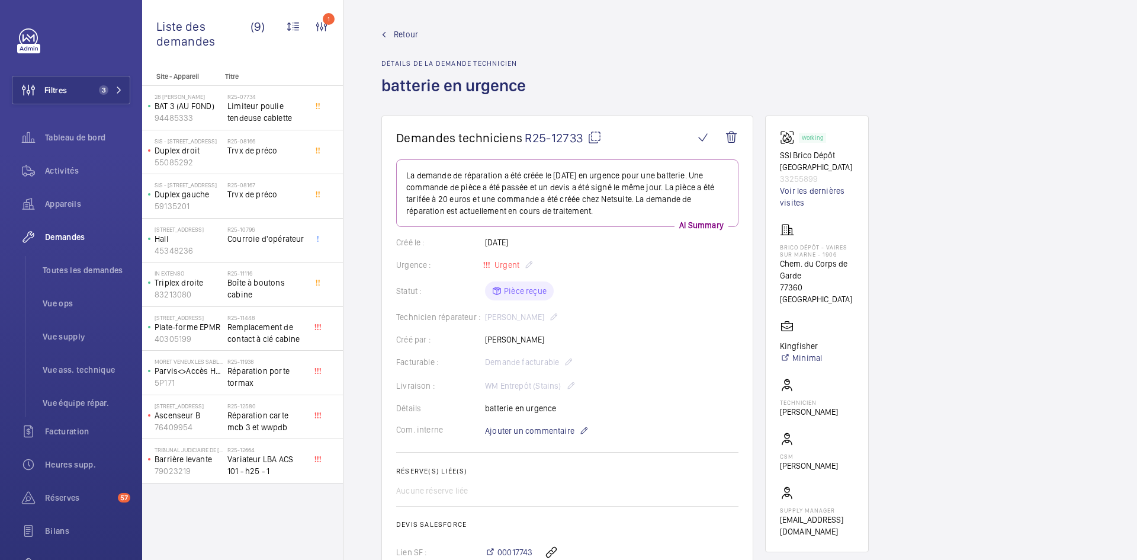
click at [400, 32] on span "Retour" at bounding box center [406, 34] width 24 height 12
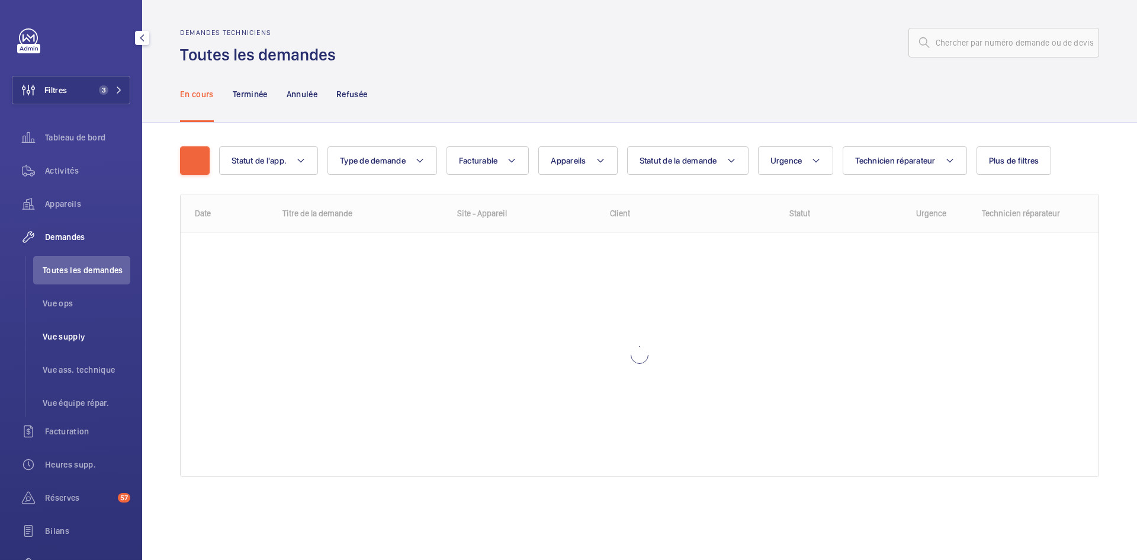
click at [81, 338] on span "Vue supply" at bounding box center [87, 336] width 88 height 12
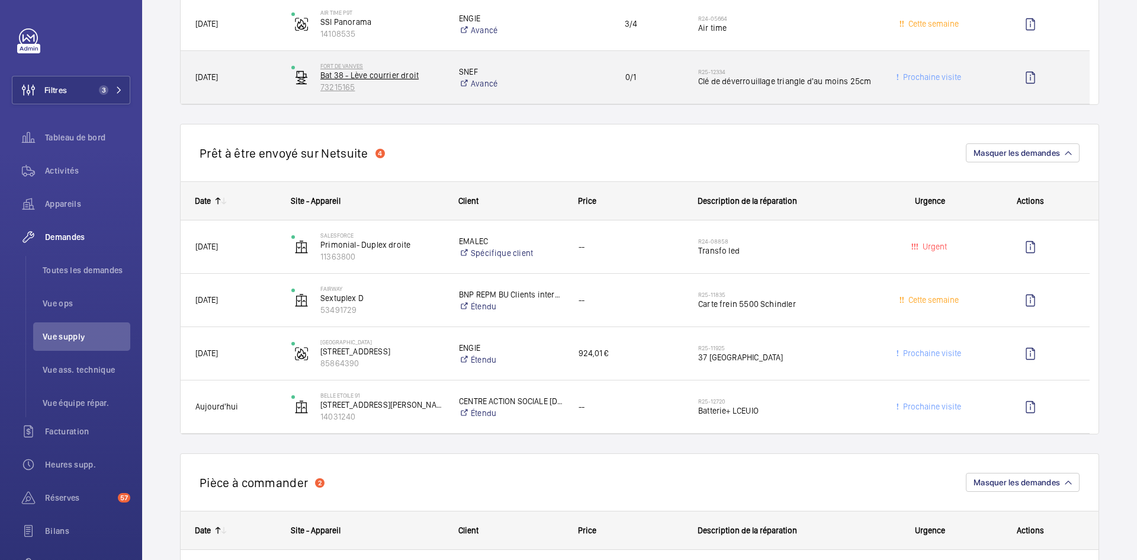
scroll to position [829, 0]
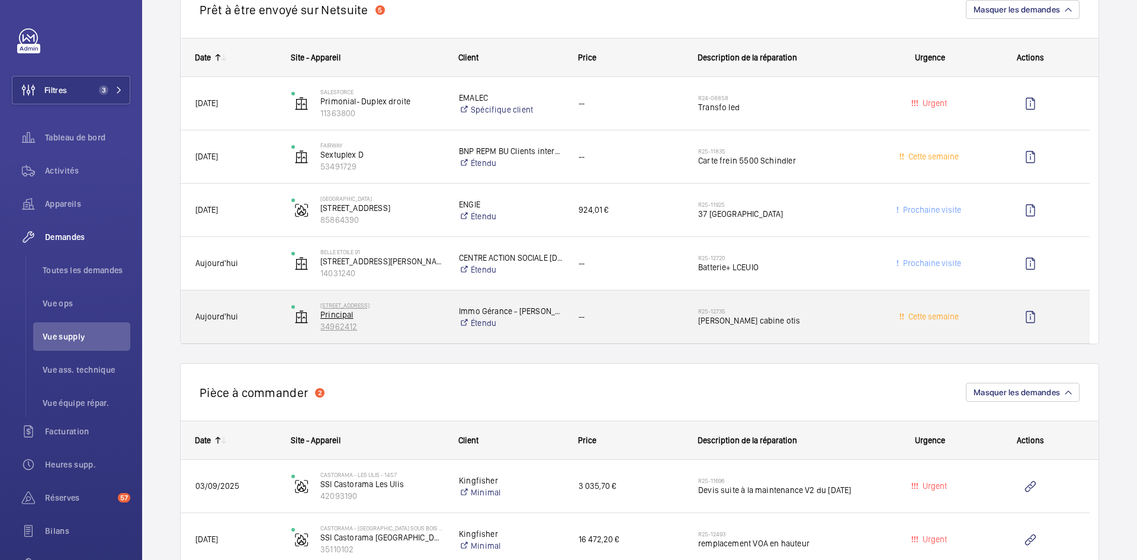
scroll to position [947, 0]
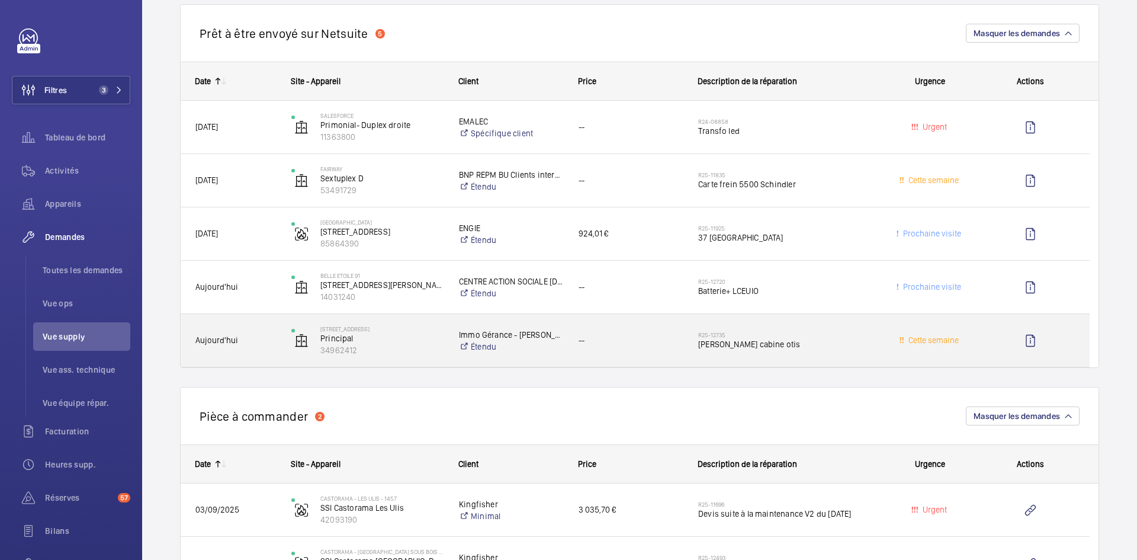
click at [266, 339] on span "Aujourd'hui" at bounding box center [235, 340] width 81 height 14
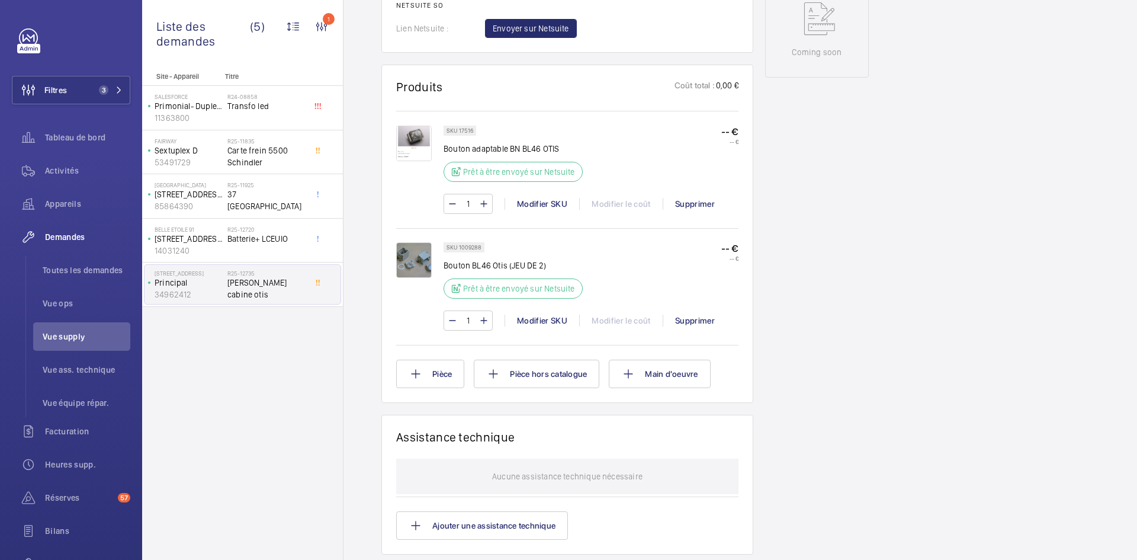
scroll to position [651, 0]
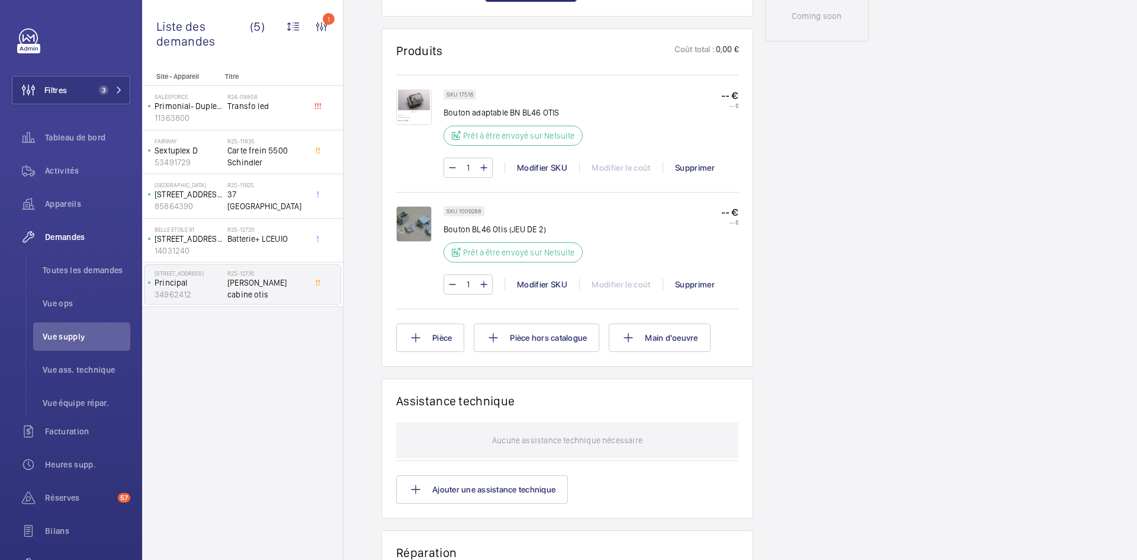
click at [410, 100] on img at bounding box center [414, 107] width 36 height 36
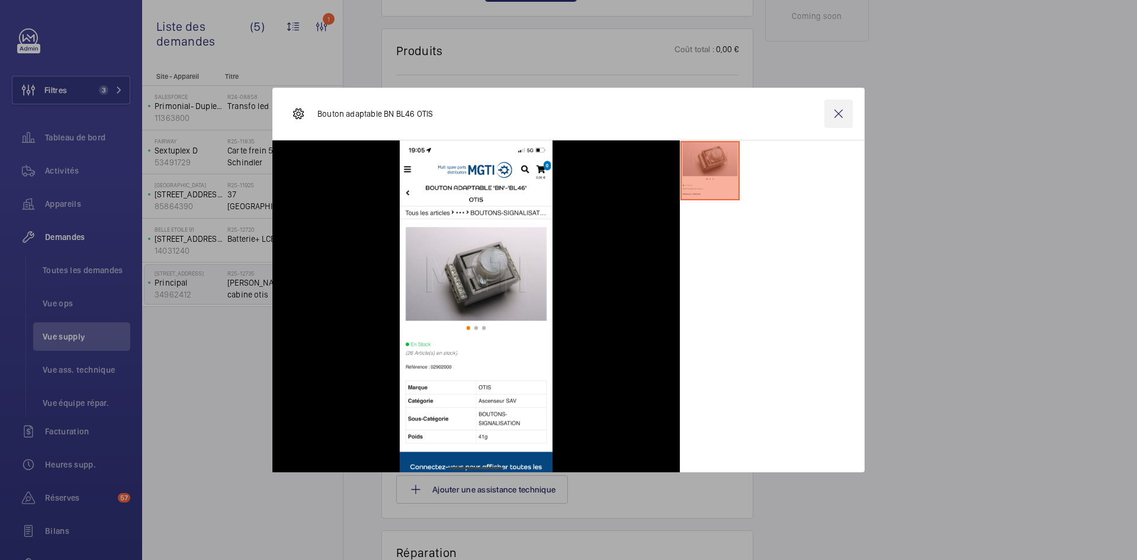
click at [843, 114] on wm-front-icon-button at bounding box center [838, 113] width 28 height 28
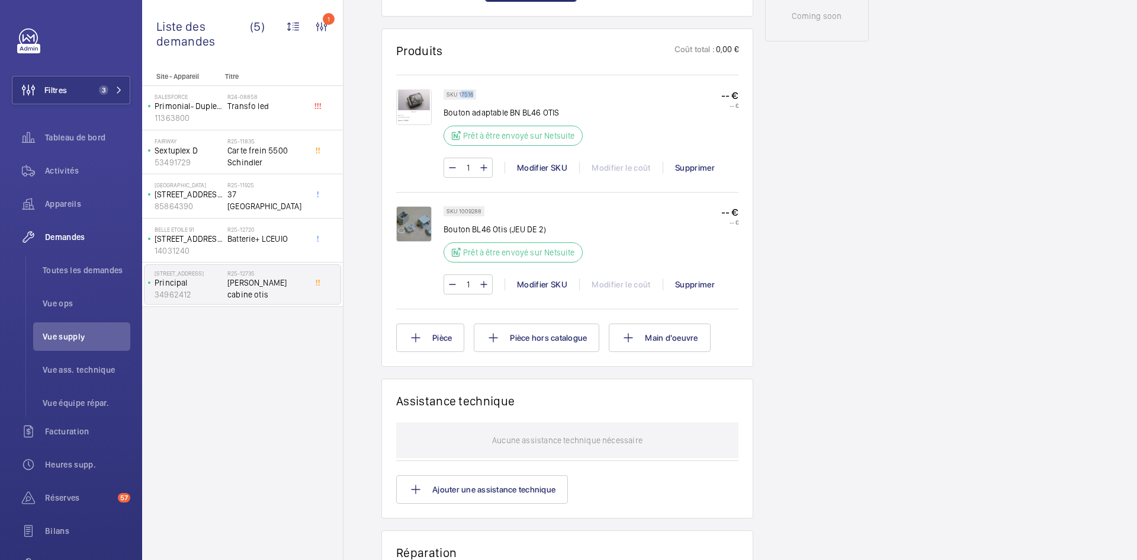
drag, startPoint x: 473, startPoint y: 92, endPoint x: 460, endPoint y: 93, distance: 13.1
click at [460, 93] on p "SKU 17516" at bounding box center [459, 94] width 27 height 4
click at [507, 81] on div "SKU 17516 Bouton adaptable BN BL46 [PERSON_NAME] à être envoyé sur Netsuite -- …" at bounding box center [567, 132] width 342 height 115
drag, startPoint x: 474, startPoint y: 92, endPoint x: 458, endPoint y: 92, distance: 15.4
click at [458, 92] on div "SKU 17516" at bounding box center [460, 94] width 33 height 10
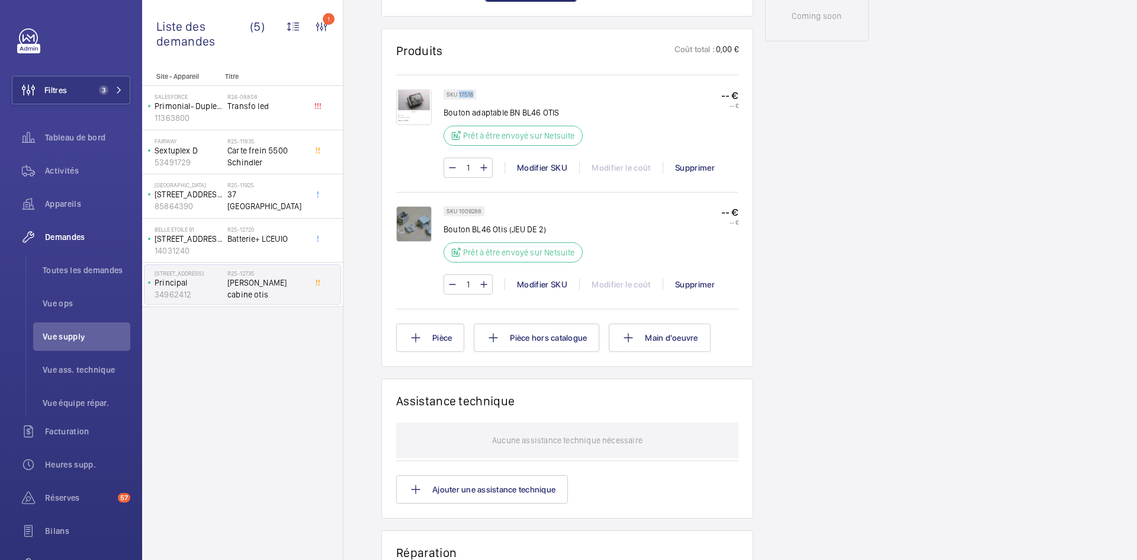
copy p "17516"
